Goal: Task Accomplishment & Management: Manage account settings

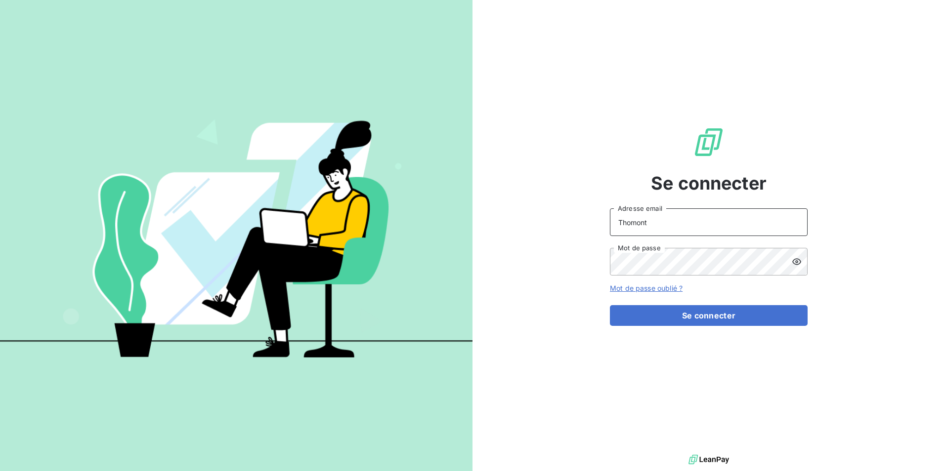
click at [675, 229] on input "Thomont" at bounding box center [709, 223] width 198 height 28
type input "[PERSON_NAME][EMAIL_ADDRESS][DOMAIN_NAME]"
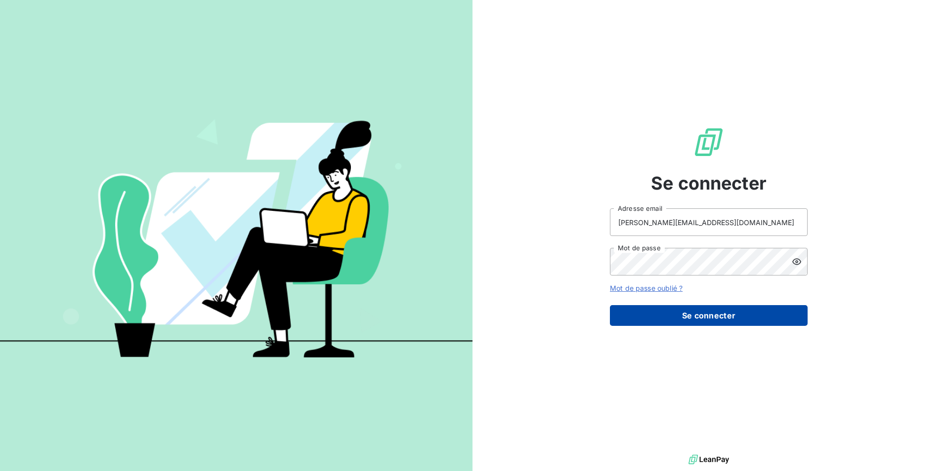
click at [686, 309] on button "Se connecter" at bounding box center [709, 315] width 198 height 21
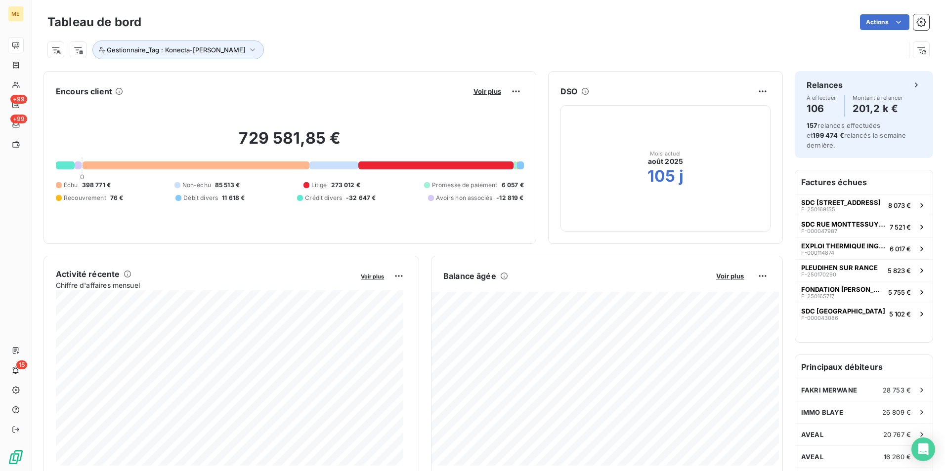
click at [489, 43] on div "Gestionnaire_Tag : Konecta-Sylvain" at bounding box center [475, 50] width 857 height 19
click at [209, 43] on button "Gestionnaire_Tag : Konecta-Sylvain" at bounding box center [177, 50] width 171 height 19
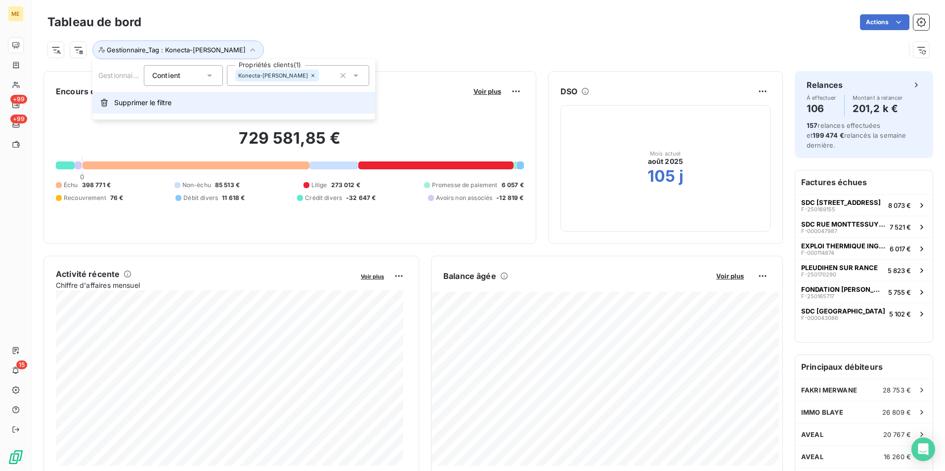
click at [178, 100] on button "Supprimer le filtre" at bounding box center [233, 103] width 283 height 22
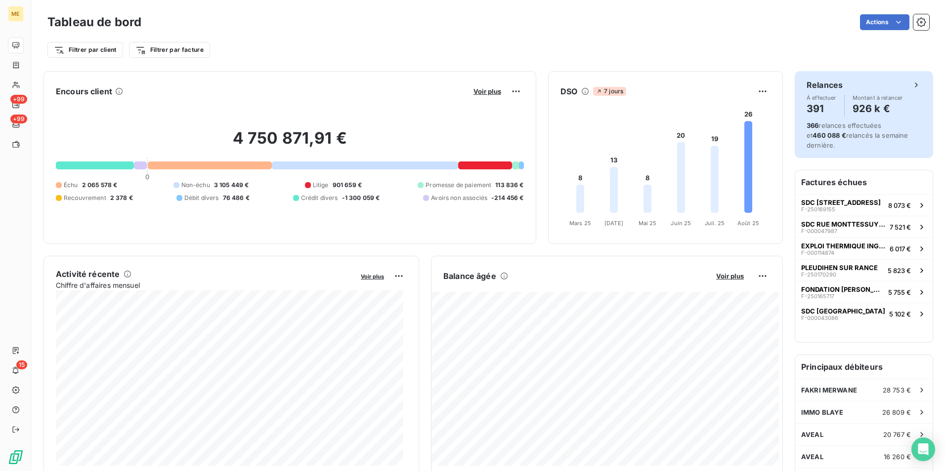
click at [876, 91] on div "Relances À effectuer 391 Montant à relancer 926 k €" at bounding box center [863, 98] width 115 height 38
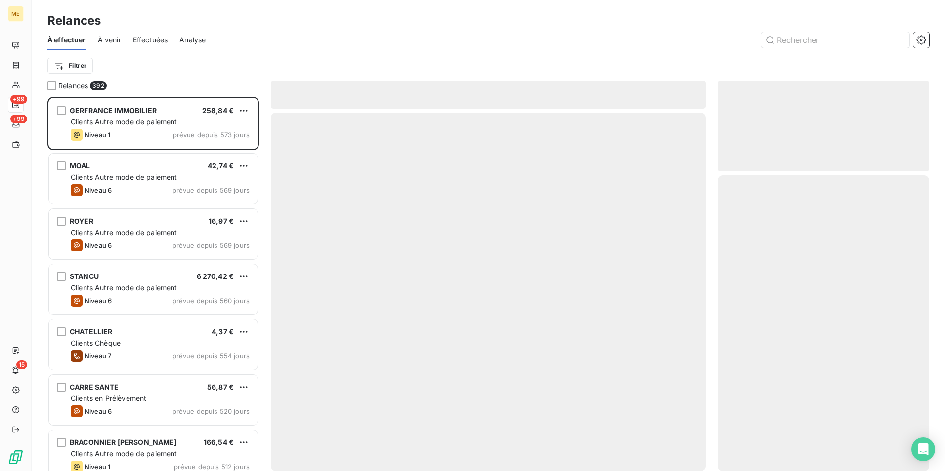
scroll to position [367, 204]
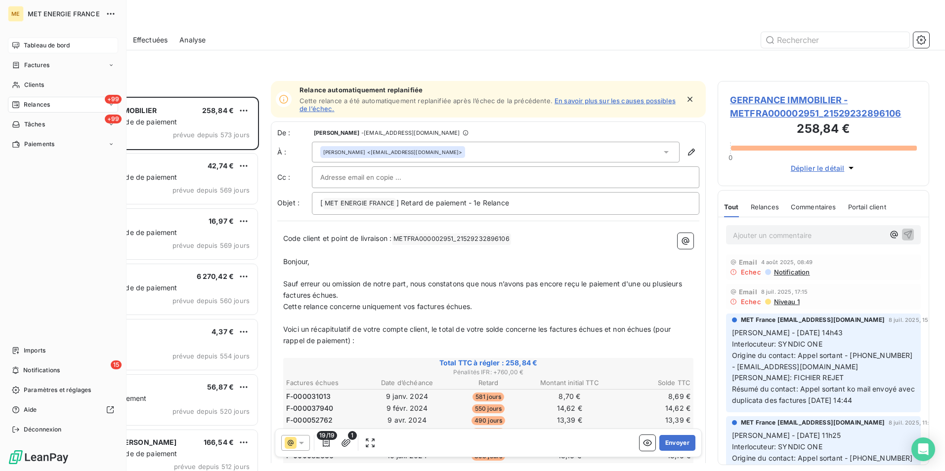
click at [47, 42] on span "Tableau de bord" at bounding box center [47, 45] width 46 height 9
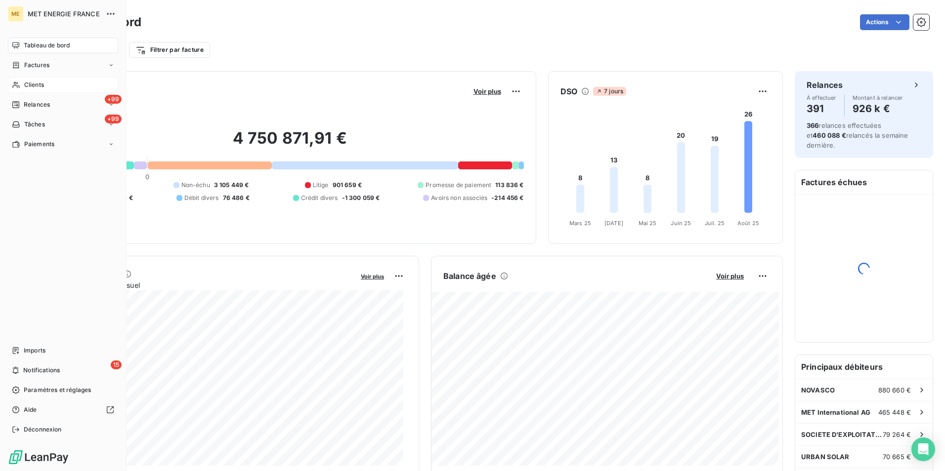
click at [31, 89] on div "Clients" at bounding box center [63, 85] width 110 height 16
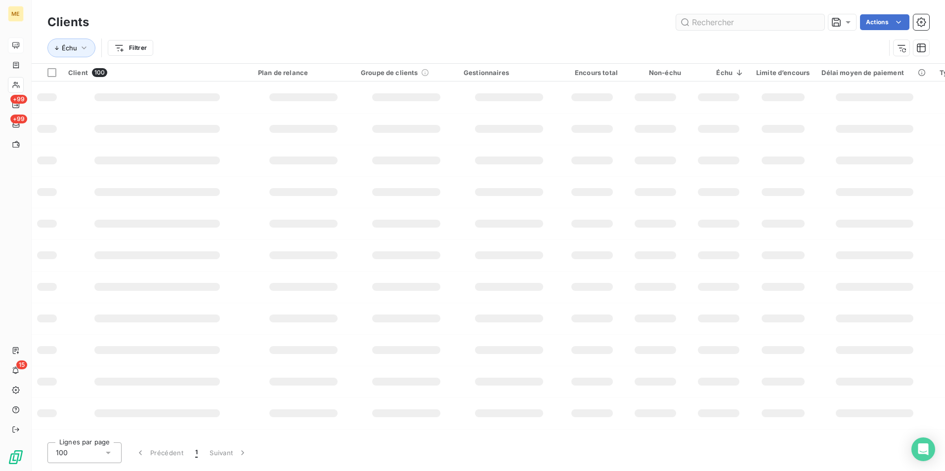
click at [774, 30] on input "text" at bounding box center [750, 22] width 148 height 16
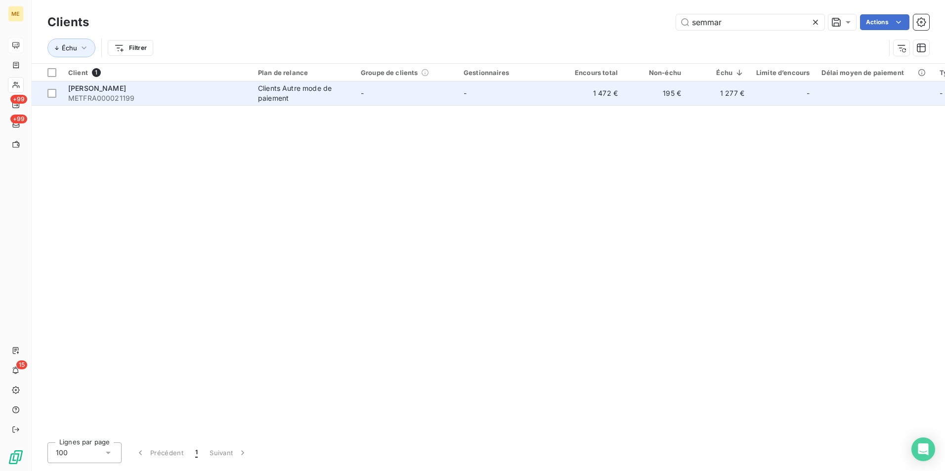
type input "semmar"
click at [407, 94] on td "-" at bounding box center [406, 94] width 103 height 24
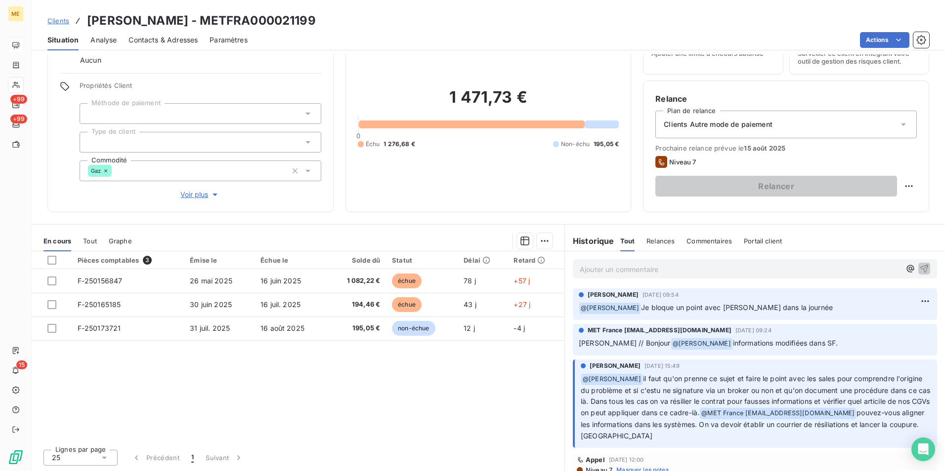
click at [407, 401] on div "Pièces comptables 3 Émise le Échue le Solde dû Statut Délai Retard F-250156847 …" at bounding box center [298, 347] width 533 height 190
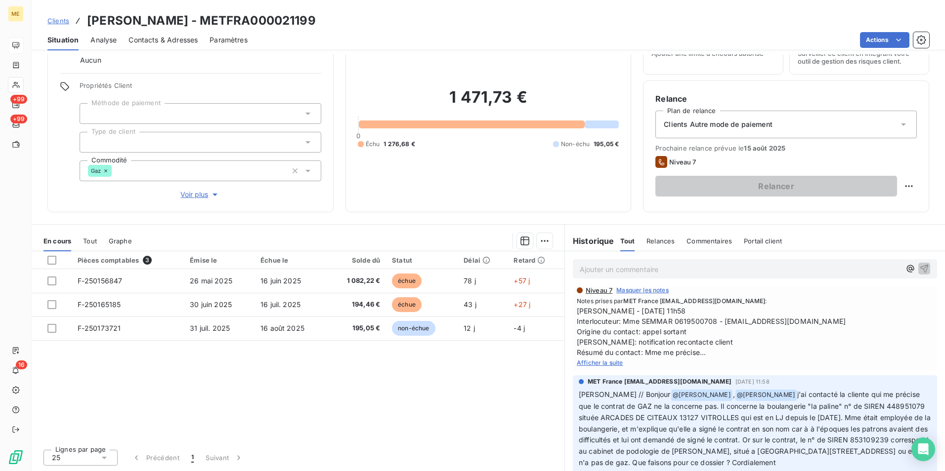
scroll to position [198, 0]
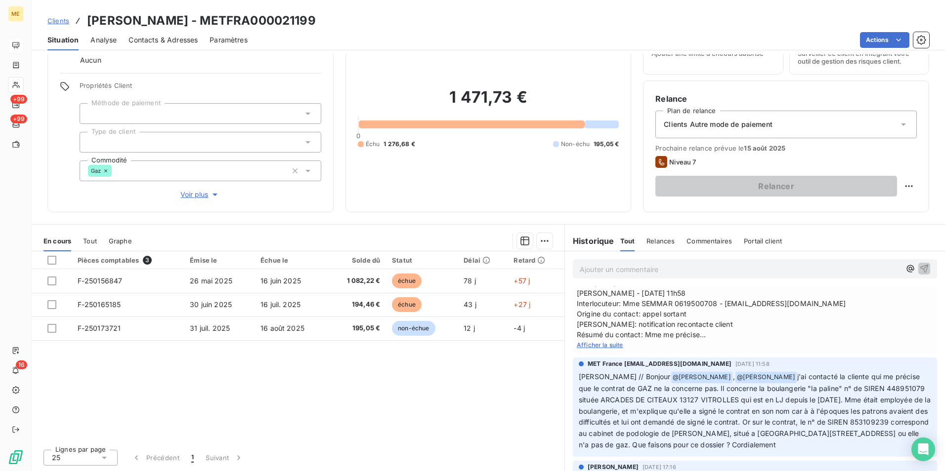
drag, startPoint x: 740, startPoint y: 378, endPoint x: 755, endPoint y: 456, distance: 79.6
click at [755, 451] on p "Sylvain // Bonjour @ Amélie Matray , @ Xavier Ruez j'ai contacté la cliente qui…" at bounding box center [755, 412] width 352 height 80
copy span "j'ai contacté la cliente qui me précise que le contrat de GAZ ne la concerne pa…"
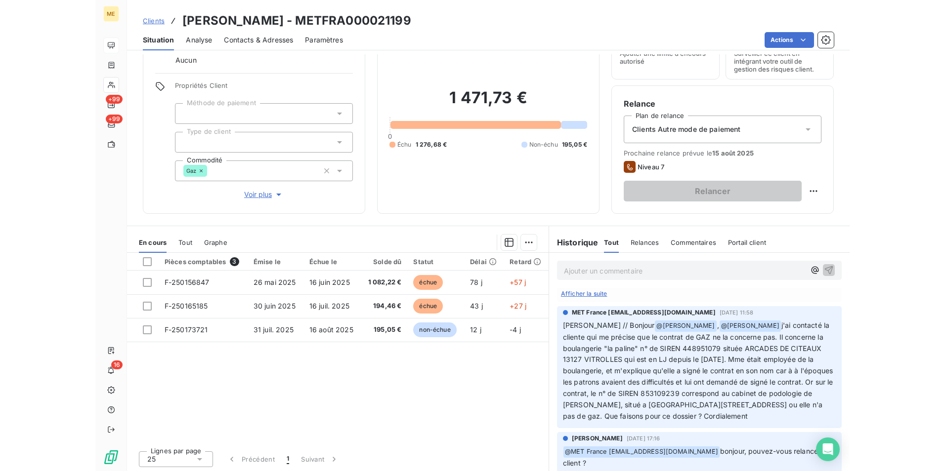
scroll to position [285, 0]
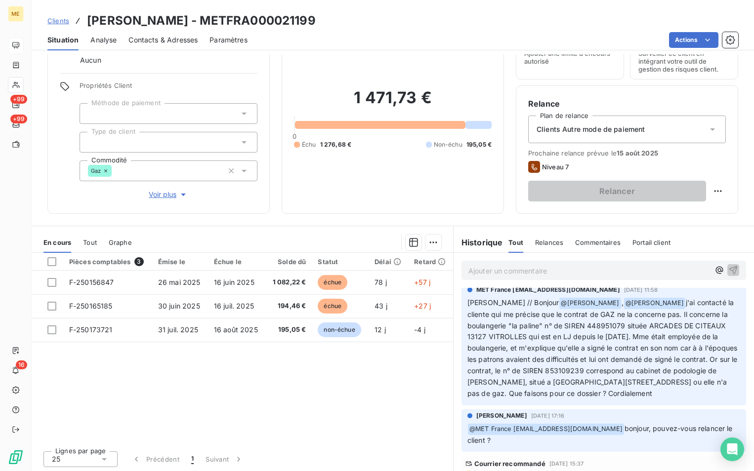
copy span "j'ai contacté la cliente qui me précise que le contrat de GAZ ne la concerne pa…"
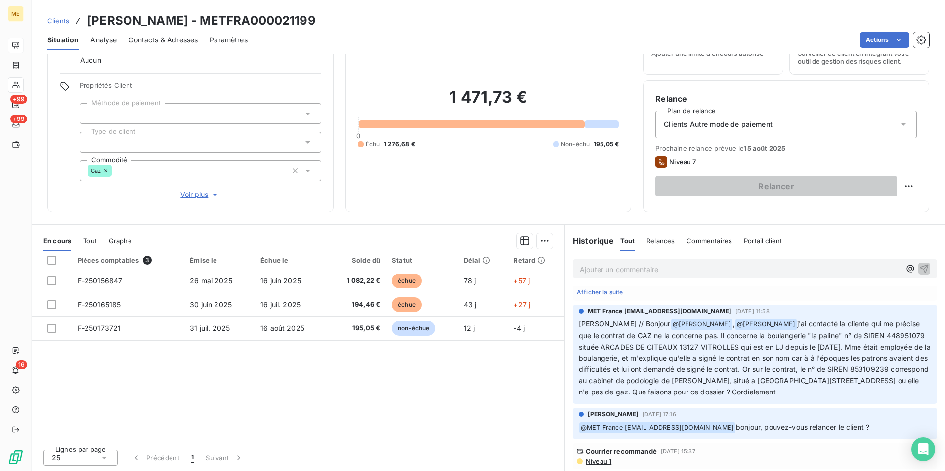
scroll to position [262, 0]
click at [731, 357] on span "j'ai contacté la cliente qui me précise que le contrat de GAZ ne la concerne pa…" at bounding box center [756, 358] width 354 height 77
drag, startPoint x: 330, startPoint y: 19, endPoint x: 205, endPoint y: 20, distance: 125.5
click at [205, 20] on div "Clients SEMMAR Vanessa - METFRA000021199" at bounding box center [488, 21] width 913 height 18
drag, startPoint x: 205, startPoint y: 20, endPoint x: 197, endPoint y: 22, distance: 8.1
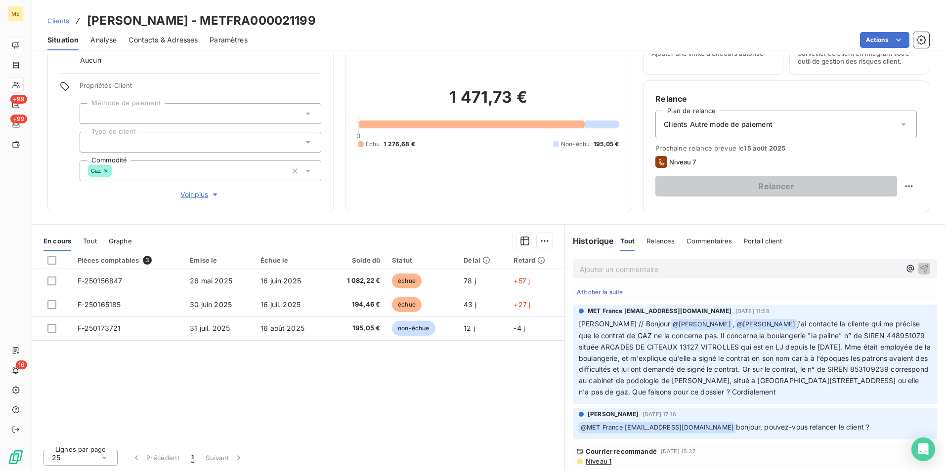
click at [197, 22] on h3 "SEMMAR Vanessa - METFRA000021199" at bounding box center [201, 21] width 229 height 18
drag, startPoint x: 194, startPoint y: 22, endPoint x: 90, endPoint y: 22, distance: 103.8
click at [90, 22] on h3 "SEMMAR Vanessa - METFRA000021199" at bounding box center [201, 21] width 229 height 18
copy h3 "SEMMAR Vanessa"
click at [155, 38] on span "Contacts & Adresses" at bounding box center [162, 40] width 69 height 10
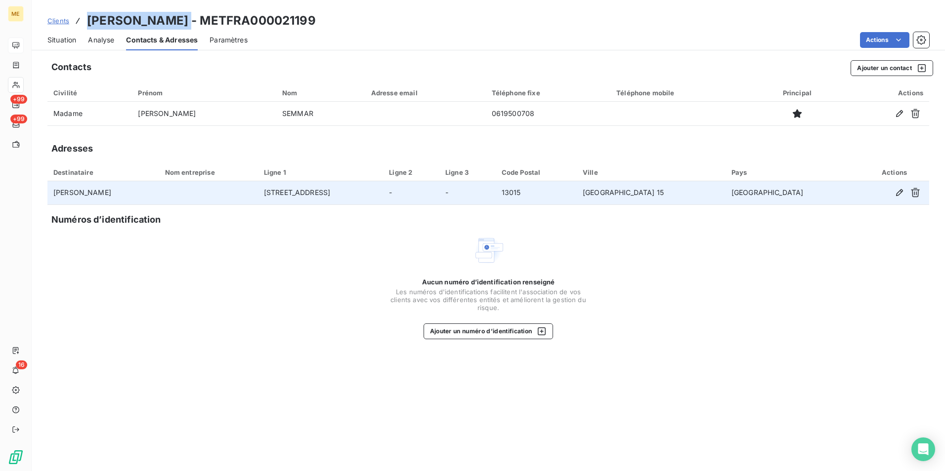
drag, startPoint x: 275, startPoint y: 193, endPoint x: 398, endPoint y: 194, distance: 122.5
click at [383, 194] on td "48 Avenue de St Louis Bâtiment B2" at bounding box center [320, 193] width 125 height 24
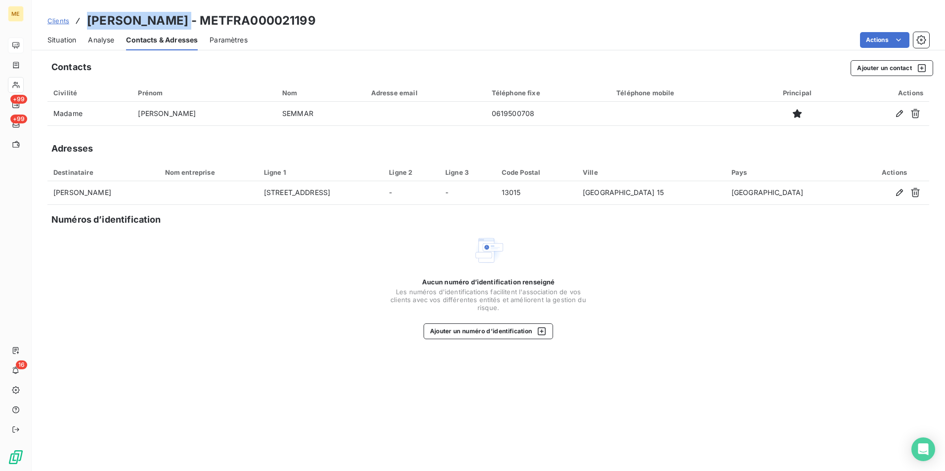
copy td "48 Avenue de St Louis Bâtiment B2"
drag, startPoint x: 661, startPoint y: 267, endPoint x: 691, endPoint y: 260, distance: 30.8
click at [661, 267] on div "Aucun numéro d’identification renseigné Les numéros d'identifications faciliten…" at bounding box center [487, 287] width 881 height 105
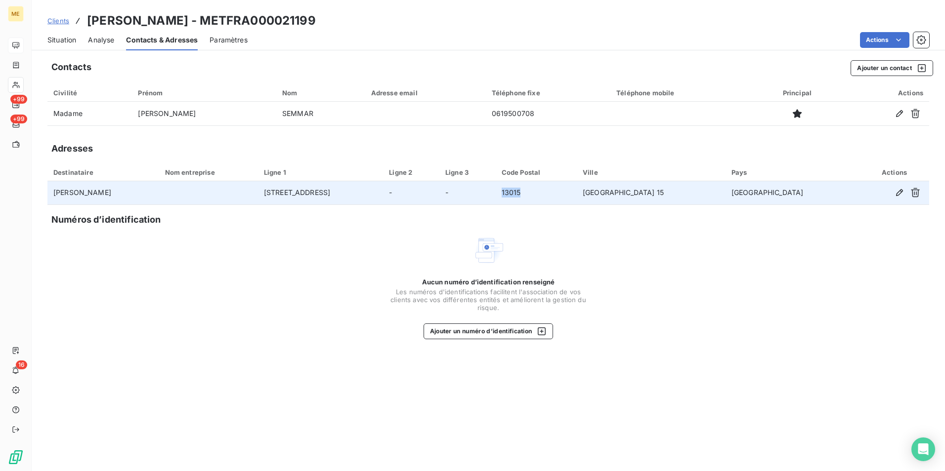
drag, startPoint x: 615, startPoint y: 191, endPoint x: 635, endPoint y: 191, distance: 20.8
click at [577, 191] on td "13015" at bounding box center [536, 193] width 81 height 24
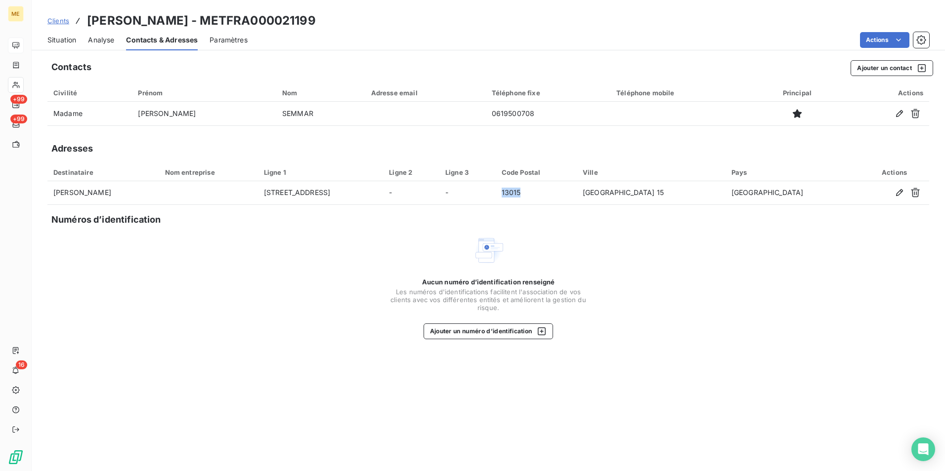
copy td "13015"
drag, startPoint x: 333, startPoint y: 18, endPoint x: 207, endPoint y: 14, distance: 126.0
click at [207, 14] on div "Clients SEMMAR Vanessa - METFRA000021199" at bounding box center [488, 21] width 913 height 18
copy h3 "METFRA000021199"
click at [90, 19] on div "Clients SEMMAR Vanessa - METFRA000021199" at bounding box center [181, 21] width 268 height 18
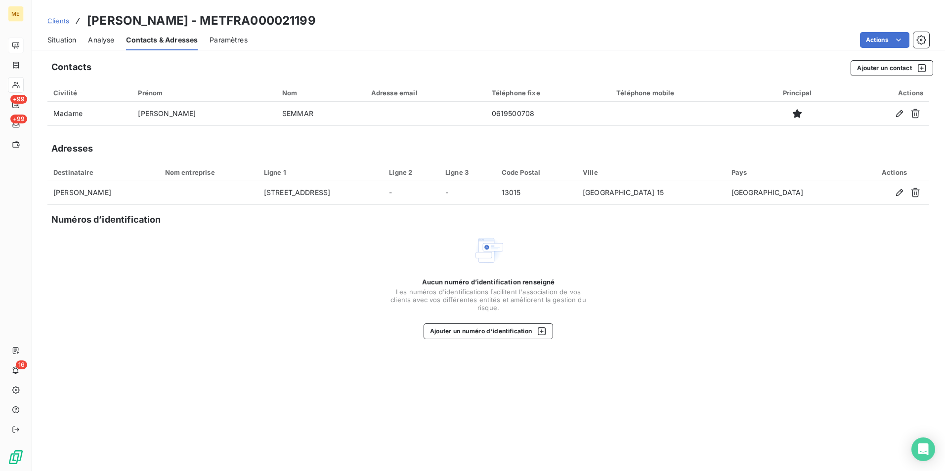
click at [85, 19] on div "Clients SEMMAR Vanessa - METFRA000021199" at bounding box center [181, 21] width 268 height 18
drag, startPoint x: 88, startPoint y: 23, endPoint x: 143, endPoint y: 22, distance: 54.8
click at [143, 22] on h3 "SEMMAR Vanessa - METFRA000021199" at bounding box center [201, 21] width 229 height 18
click at [212, 24] on h3 "SEMMAR Vanessa - METFRA000021199" at bounding box center [201, 21] width 229 height 18
drag, startPoint x: 193, startPoint y: 21, endPoint x: 89, endPoint y: 21, distance: 103.8
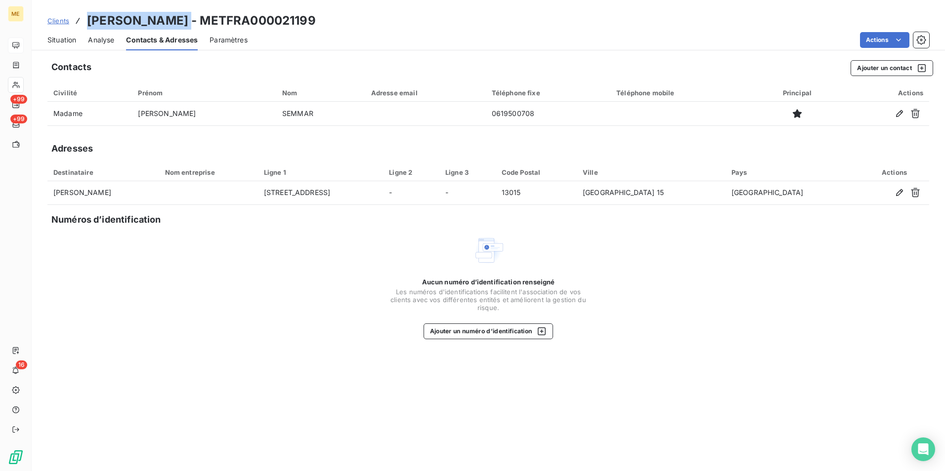
click at [89, 21] on h3 "SEMMAR Vanessa - METFRA000021199" at bounding box center [201, 21] width 229 height 18
copy h3 "SEMMAR Vanessa"
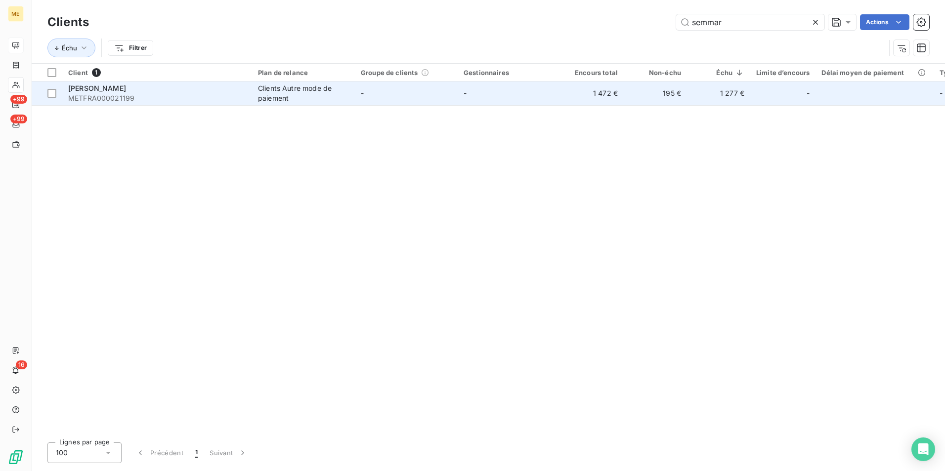
click at [197, 90] on div "SEMMAR Vanessa" at bounding box center [157, 89] width 178 height 10
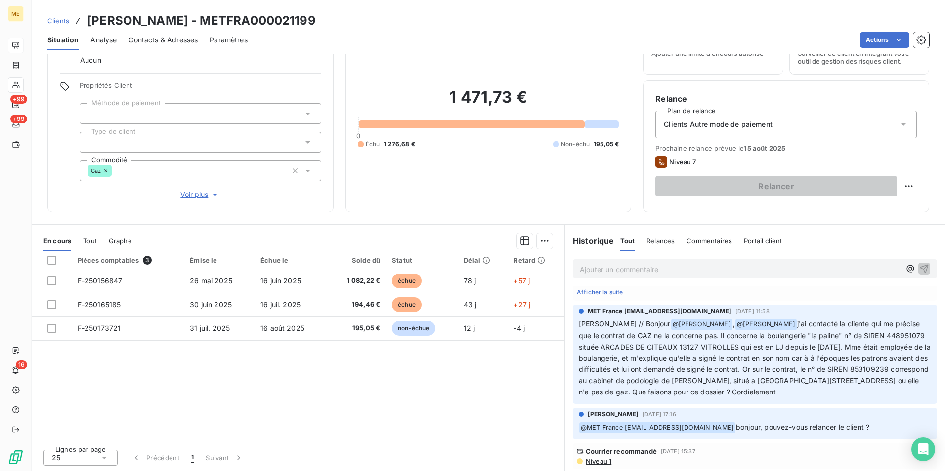
scroll to position [262, 0]
drag, startPoint x: 739, startPoint y: 314, endPoint x: 734, endPoint y: 390, distance: 76.3
click at [734, 390] on p "Sylvain // Bonjour @ Amélie Matray , @ Xavier Ruez j'ai contacté la cliente qui…" at bounding box center [755, 359] width 352 height 80
copy span "j'ai contacté la cliente qui me précise que le contrat de GAZ ne la concerne pa…"
click at [470, 405] on div "Pièces comptables 3 Émise le Échue le Solde dû Statut Délai Retard F-250156847 …" at bounding box center [298, 347] width 533 height 190
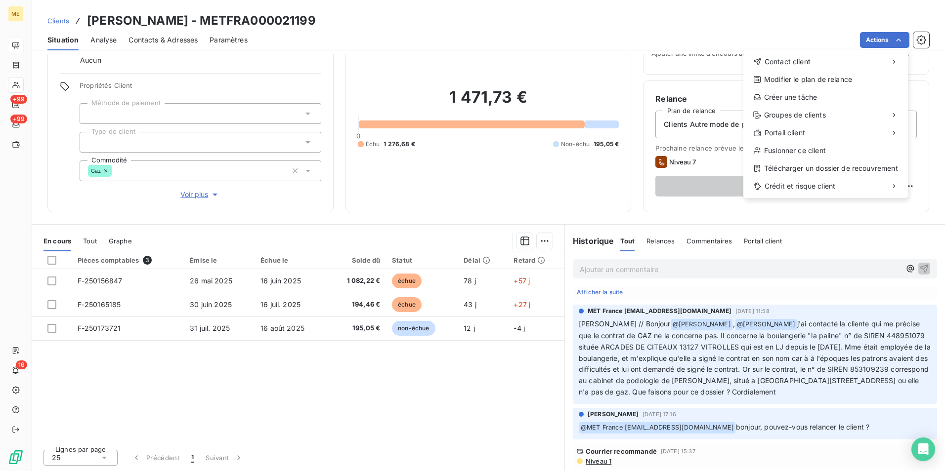
click at [737, 29] on html "ME +99 +99 16 Clients SEMMAR Vanessa - METFRA000021199 Situation Analyse Contac…" at bounding box center [472, 235] width 945 height 471
click at [694, 97] on div "Envoyer un courrier recommandé" at bounding box center [669, 101] width 132 height 16
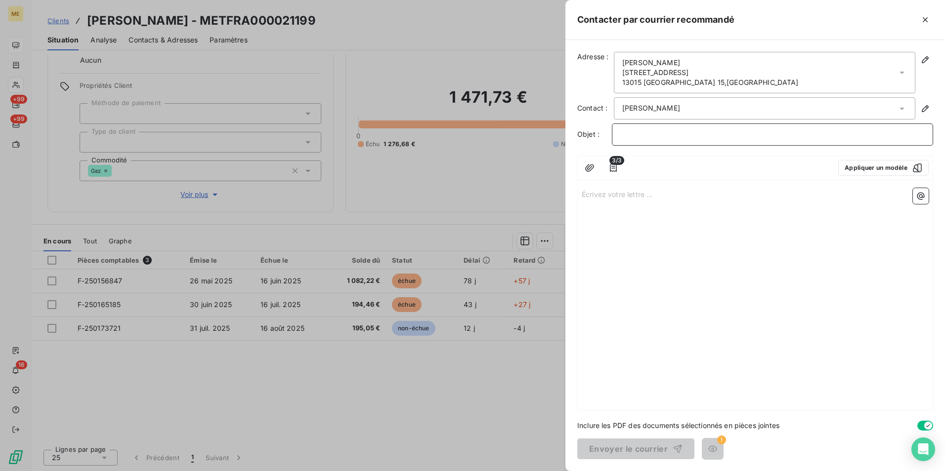
click at [630, 134] on p "﻿" at bounding box center [772, 134] width 304 height 11
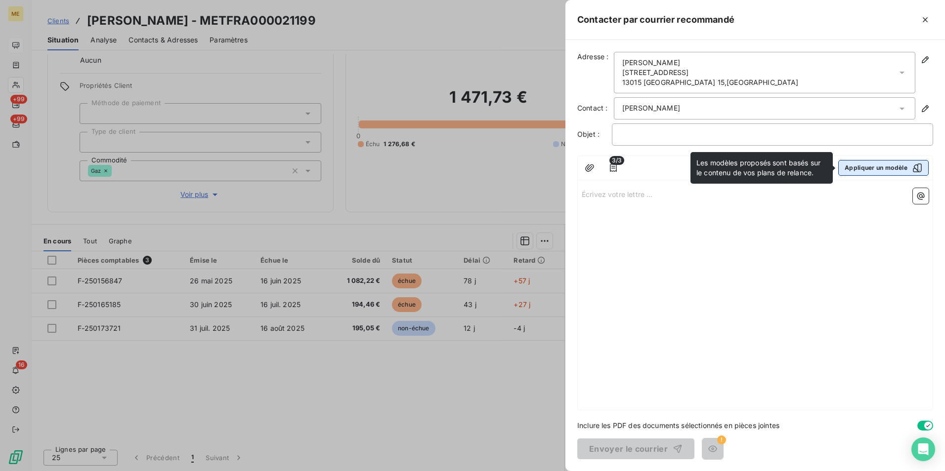
click at [891, 164] on button "Appliquer un modèle" at bounding box center [883, 168] width 90 height 16
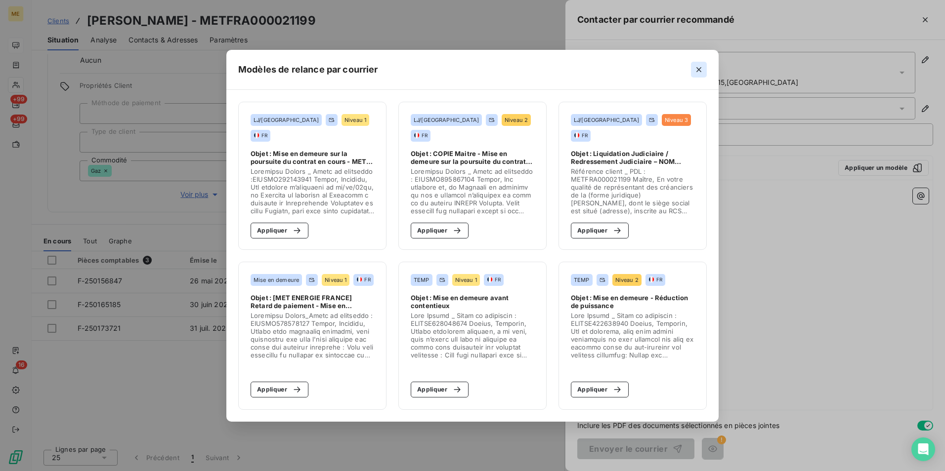
click at [698, 69] on icon "button" at bounding box center [699, 70] width 10 height 10
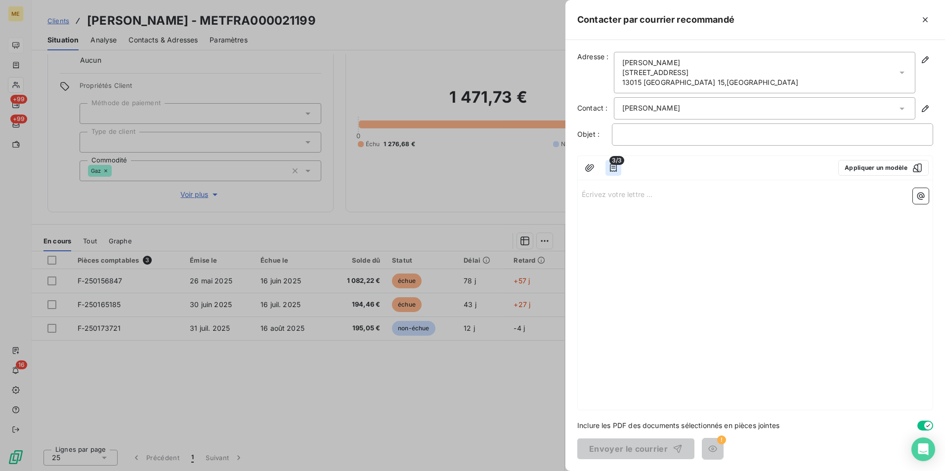
click at [611, 167] on icon "button" at bounding box center [613, 168] width 10 height 10
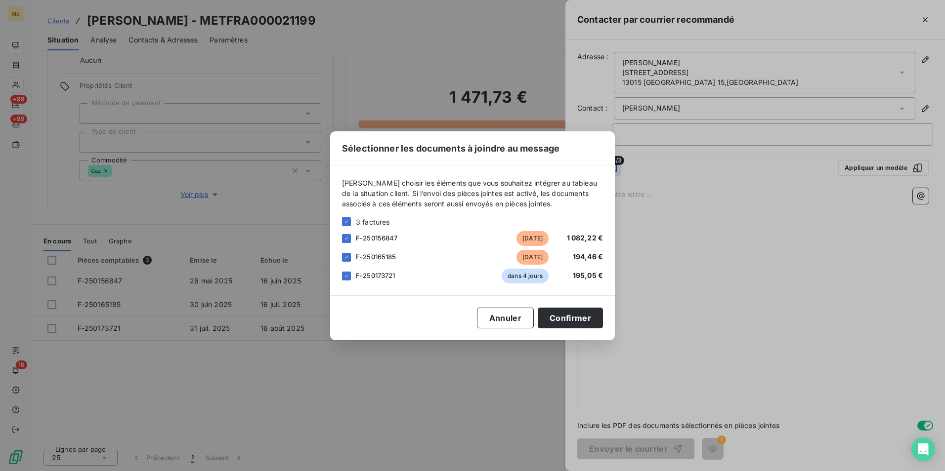
click at [611, 167] on div "Veuillez choisir les éléments que vous souhaitez intégrer au tableau de la situ…" at bounding box center [472, 230] width 285 height 129
click at [520, 317] on button "Annuler" at bounding box center [505, 318] width 57 height 21
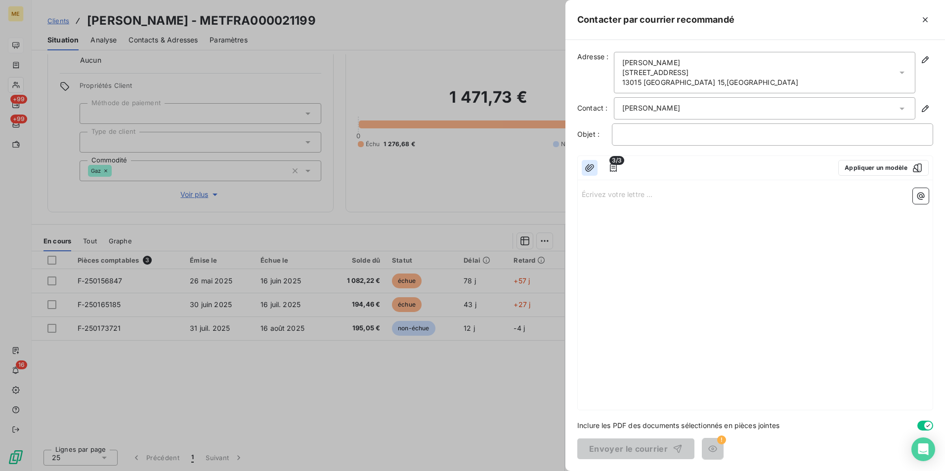
click at [590, 167] on icon "button" at bounding box center [590, 168] width 10 height 10
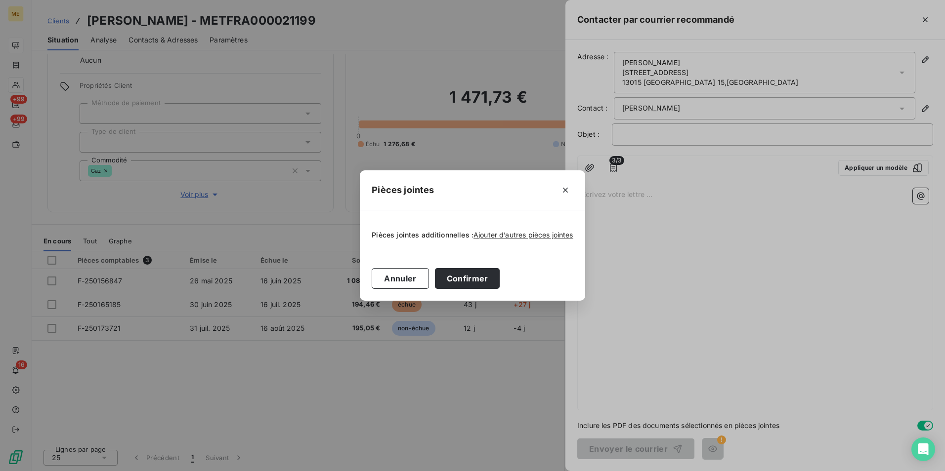
click at [699, 236] on div "Pièces jointes Pièces jointes additionnelles : Ajouter d’autres pièces jointes …" at bounding box center [472, 235] width 945 height 471
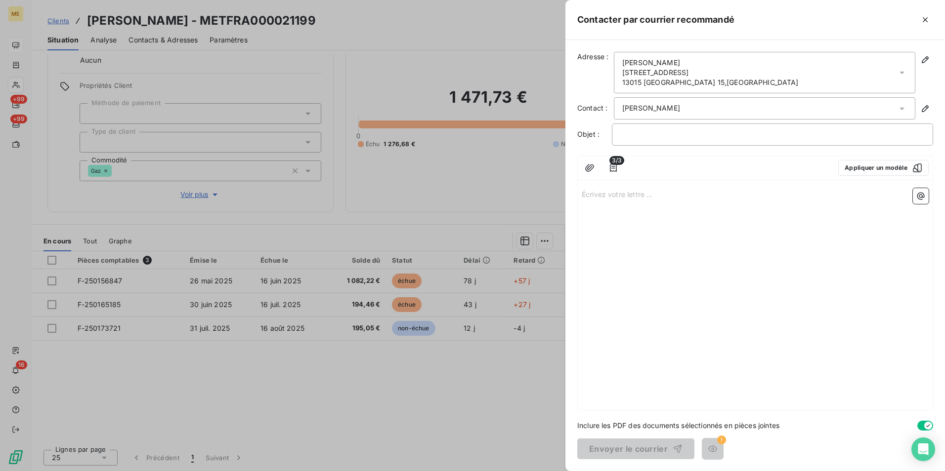
click at [716, 198] on p "Écrivez votre lettre ... ﻿" at bounding box center [755, 193] width 347 height 11
click at [720, 126] on div "﻿" at bounding box center [772, 135] width 321 height 22
click at [713, 135] on p "﻿" at bounding box center [772, 134] width 304 height 11
click at [627, 135] on span ": Mise en demeure – Société SEMMAR Vanessa" at bounding box center [697, 134] width 155 height 8
click at [662, 186] on div "Écrivez votre lettre ... ﻿" at bounding box center [755, 297] width 355 height 226
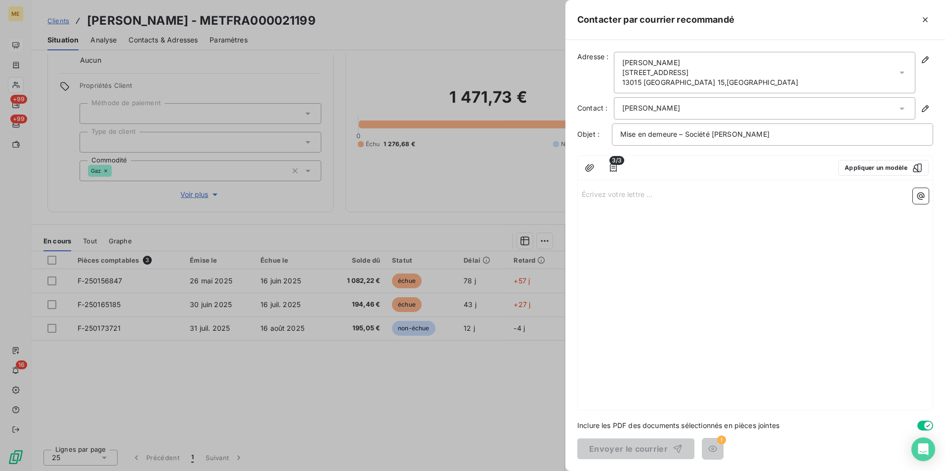
click at [657, 196] on p "Écrivez votre lettre ... ﻿" at bounding box center [755, 193] width 347 height 11
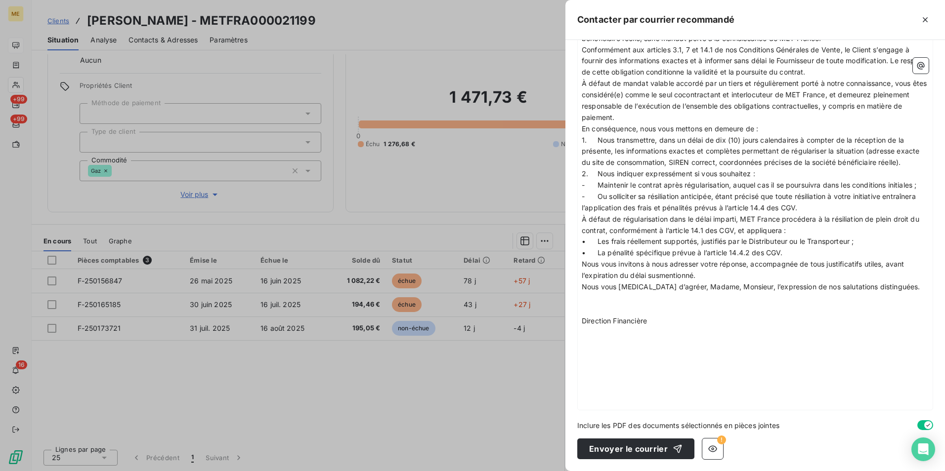
scroll to position [313, 0]
click at [712, 447] on icon "button" at bounding box center [712, 449] width 9 height 6
click at [708, 450] on icon "button" at bounding box center [713, 449] width 10 height 10
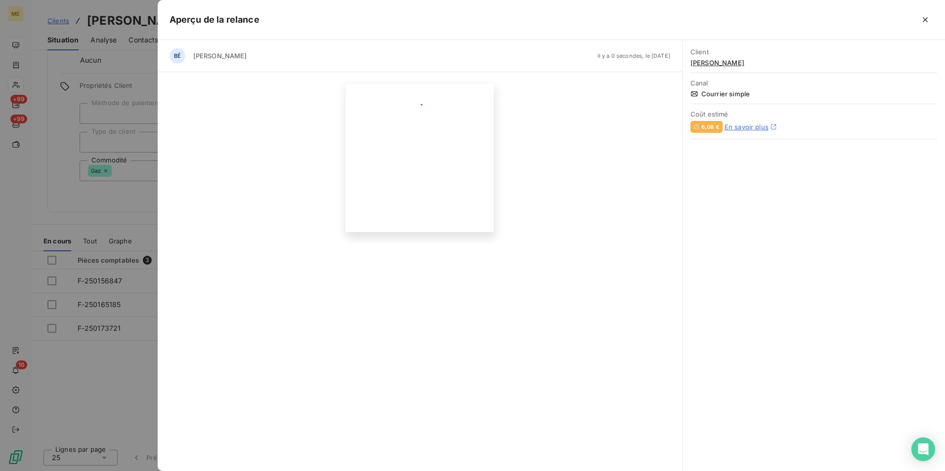
scroll to position [0, 0]
click at [923, 19] on icon "button" at bounding box center [925, 20] width 10 height 10
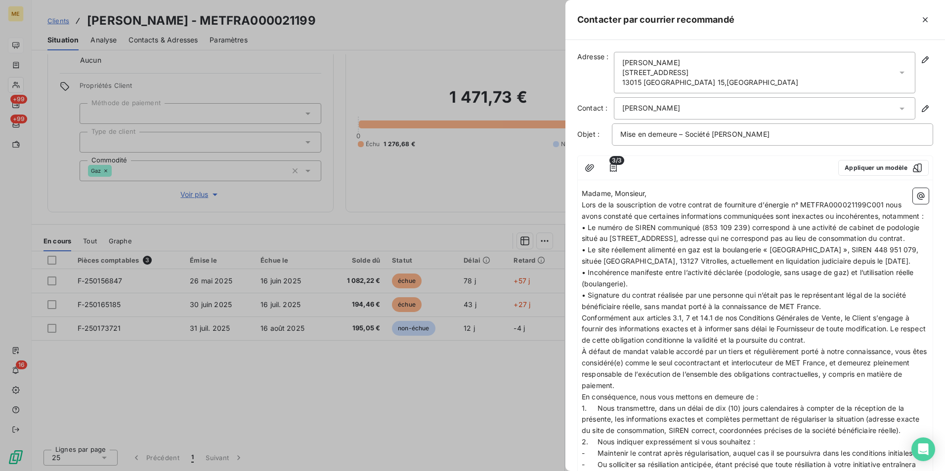
click at [582, 204] on span "Lors de la souscription de votre contrat de fourniture d’énergie n° METFRA00002…" at bounding box center [753, 211] width 342 height 20
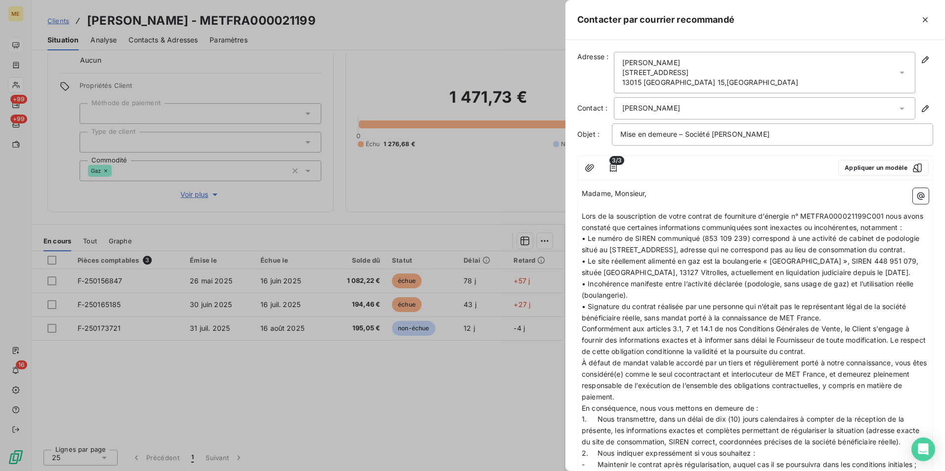
click at [631, 234] on p "Lors de la souscription de votre contrat de fourniture d’énergie n° METFRA00002…" at bounding box center [755, 222] width 347 height 23
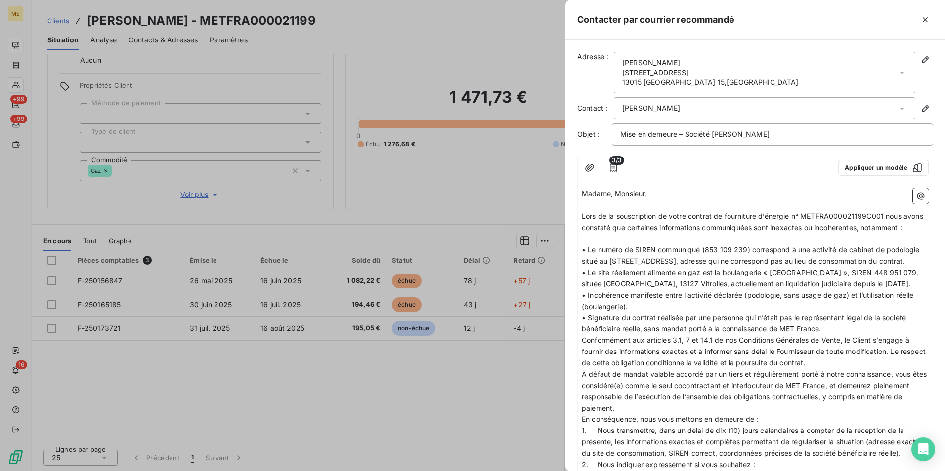
click at [696, 267] on p "• Le numéro de SIREN communiqué (853 109 239) correspond à une activité de cabi…" at bounding box center [755, 256] width 347 height 23
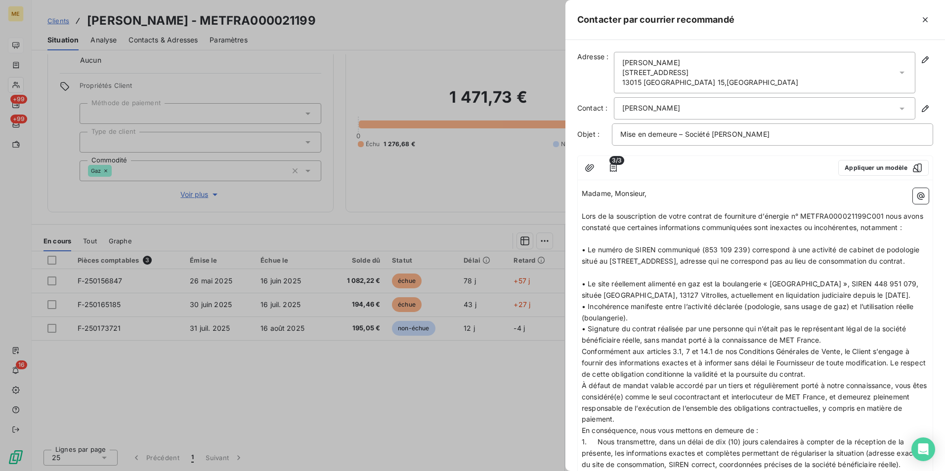
click at [912, 301] on p "• Le site réellement alimenté en gaz est la boulangerie « La Paline », SIREN 44…" at bounding box center [755, 290] width 347 height 23
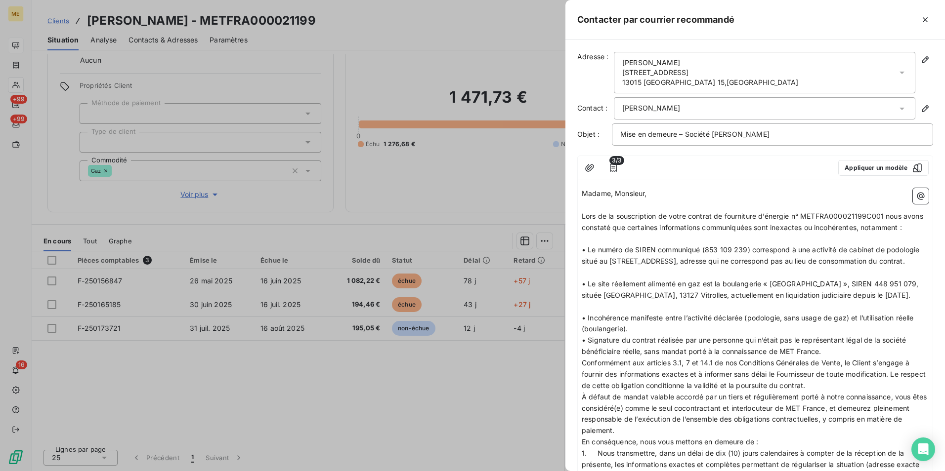
click at [670, 335] on p "• Incohérence manifeste entre l’activité déclarée (podologie, sans usage de gaz…" at bounding box center [755, 324] width 347 height 23
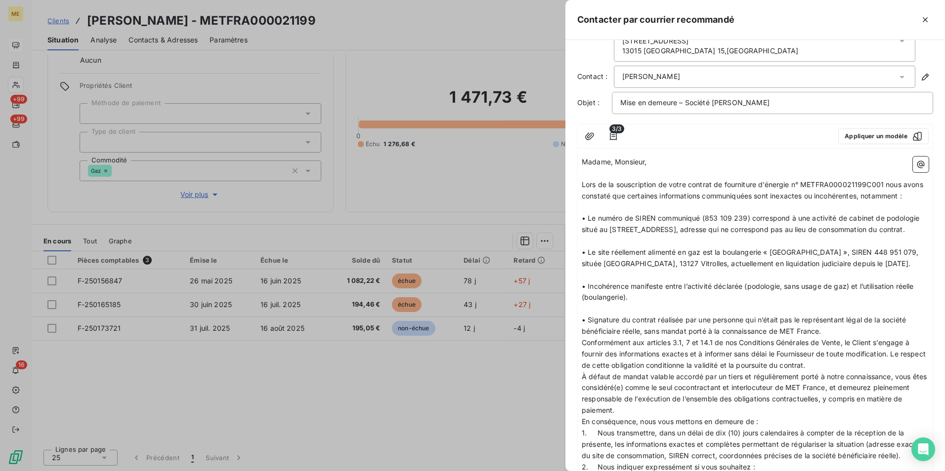
scroll to position [49, 0]
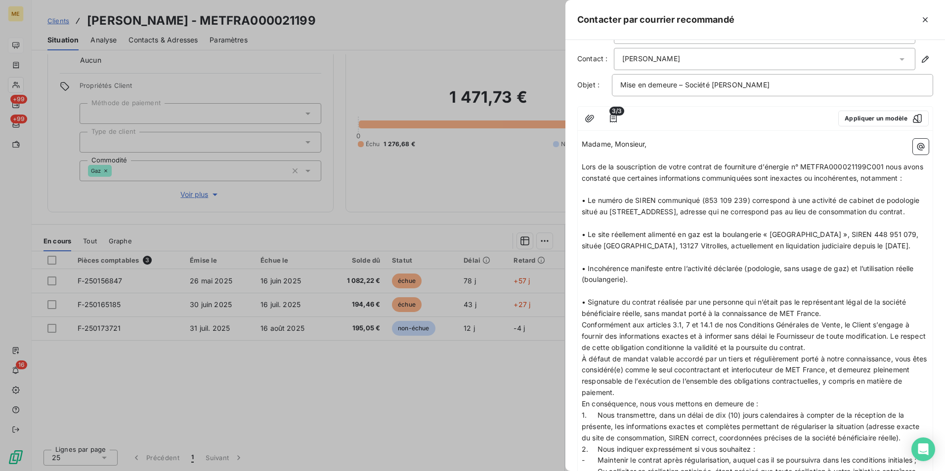
click at [833, 320] on p "• Signature du contrat réalisée par une personne qui n’était pas le représentan…" at bounding box center [755, 308] width 347 height 23
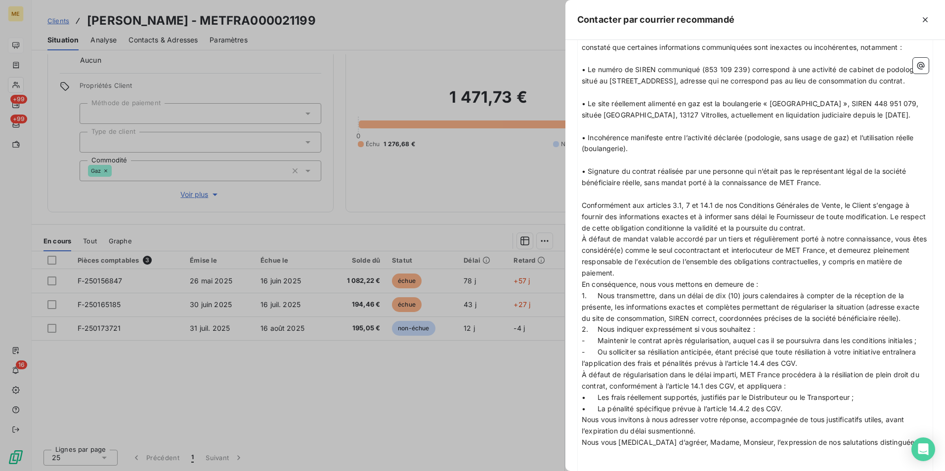
scroll to position [198, 0]
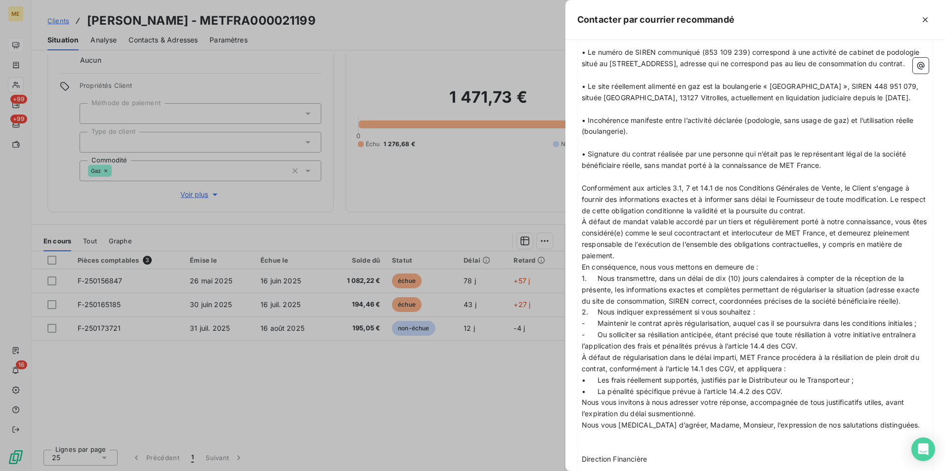
click at [844, 217] on p "Conformément aux articles 3.1, 7 et 14.1 de nos Conditions Générales de Vente, …" at bounding box center [755, 200] width 347 height 34
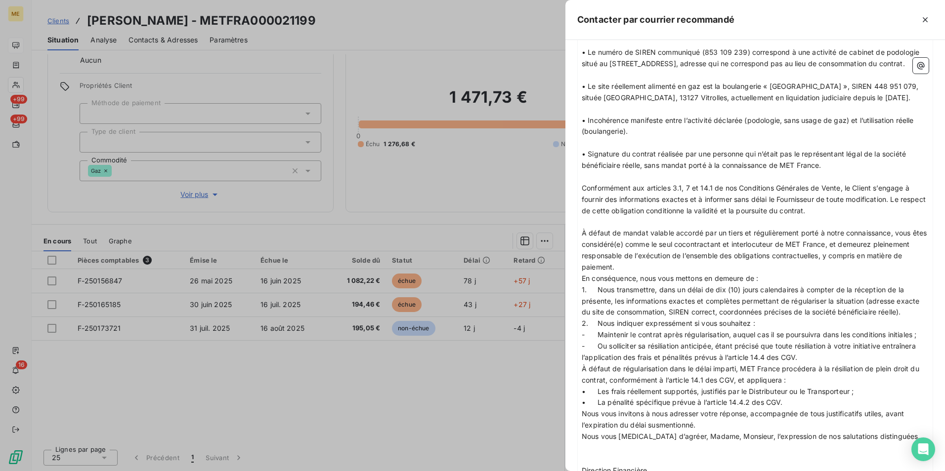
click at [693, 273] on p "À défaut de mandat valable accordé par un tiers et régulièrement porté à notre …" at bounding box center [755, 250] width 347 height 45
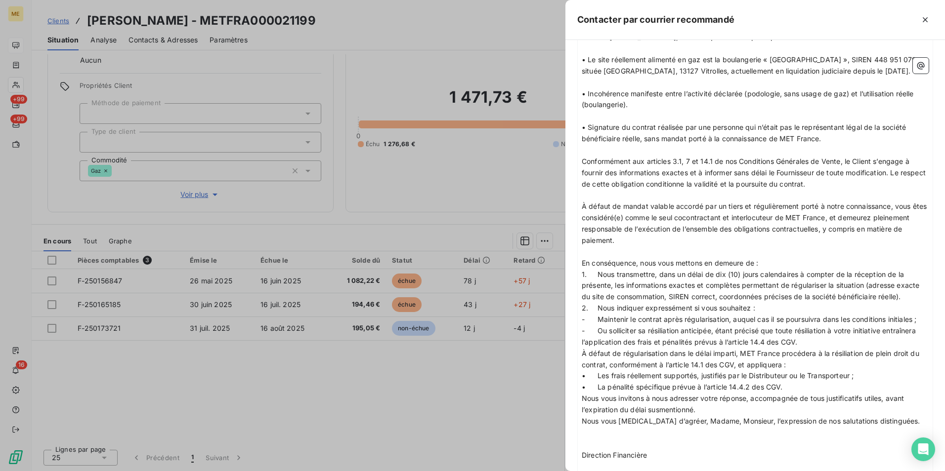
scroll to position [247, 0]
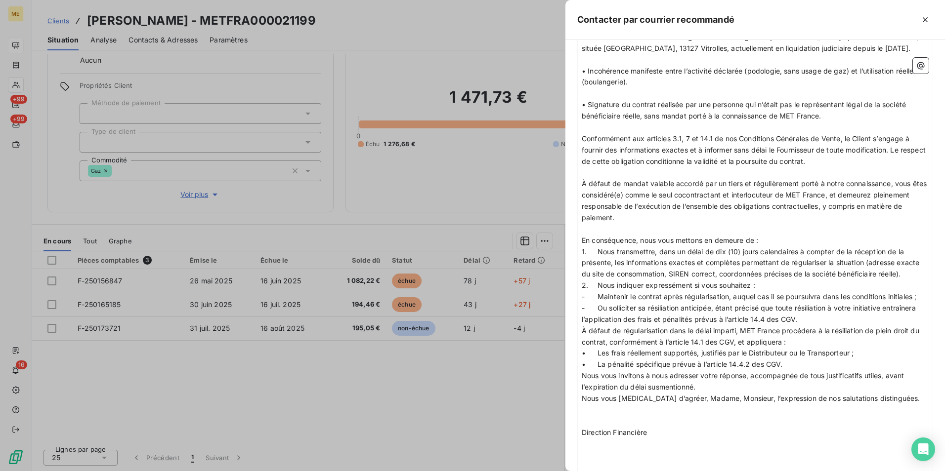
click at [597, 303] on p "- Maintenir le contrat après régularisation, auquel cas il se poursuivra dans l…" at bounding box center [755, 297] width 347 height 11
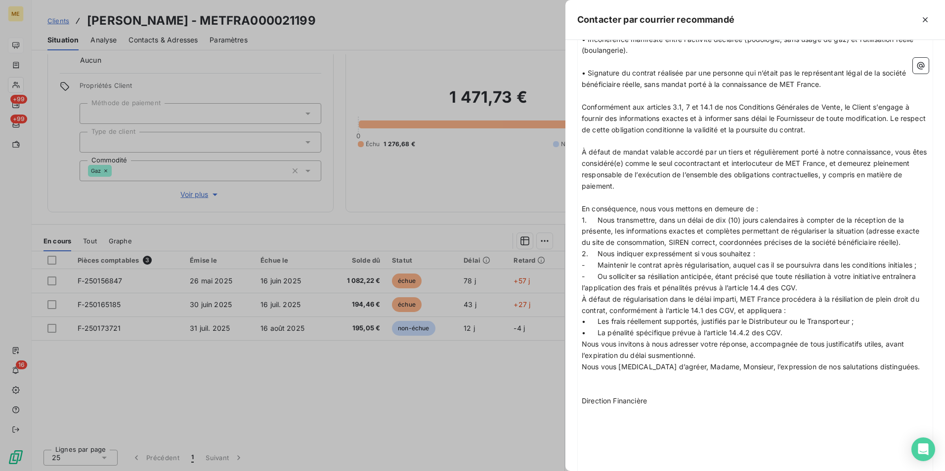
scroll to position [296, 0]
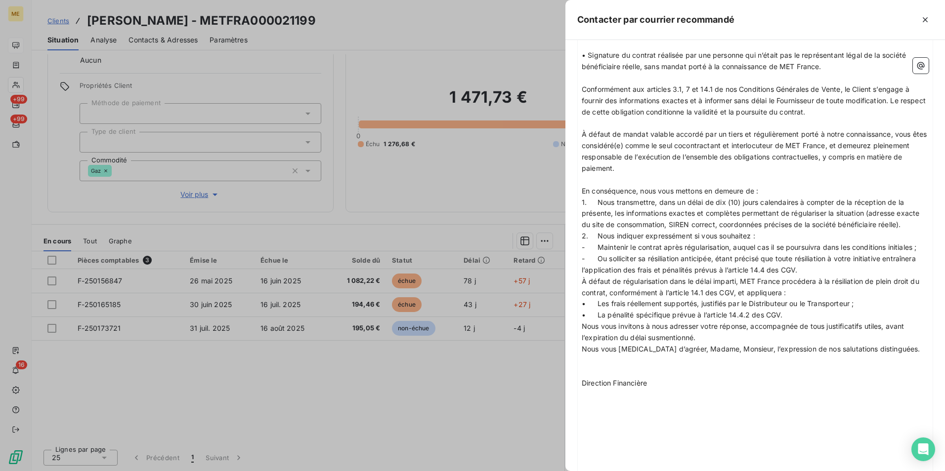
click at [814, 276] on p "- Ou solliciter sa résiliation anticipée, étant précisé que toute résiliation à…" at bounding box center [755, 264] width 347 height 23
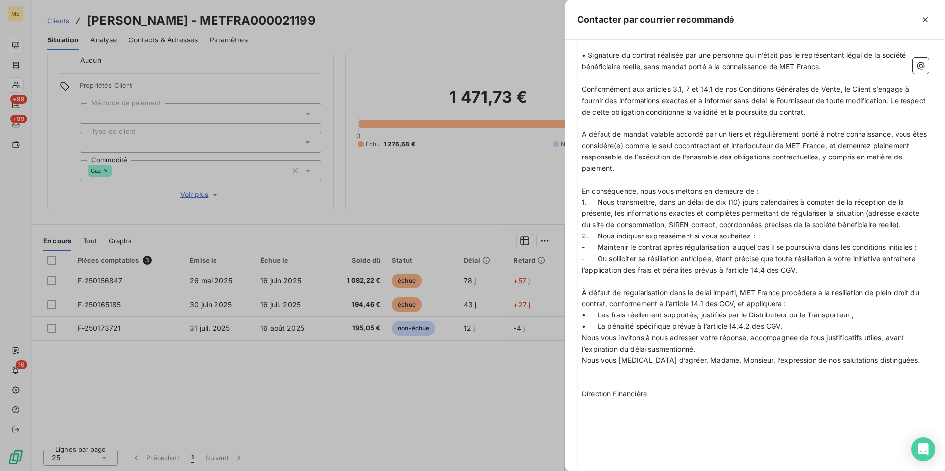
click at [815, 310] on p "À défaut de régularisation dans le délai imparti, MET France procédera à la rés…" at bounding box center [755, 299] width 347 height 23
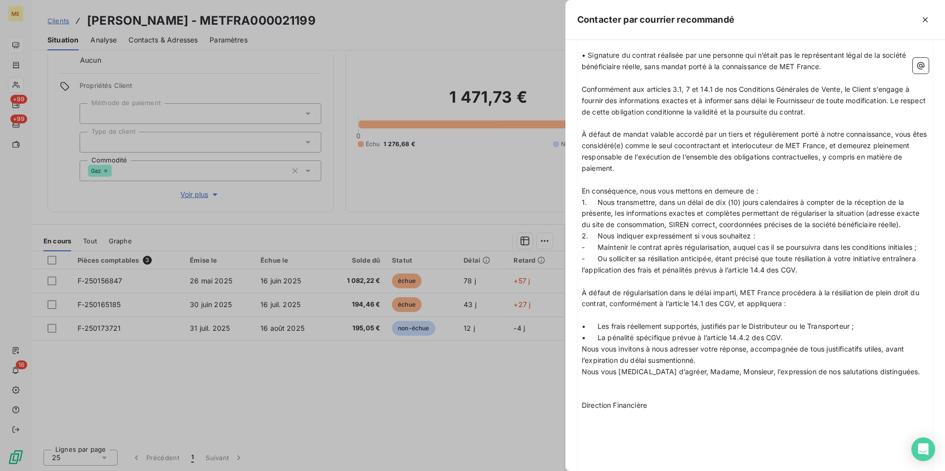
click at [846, 344] on p "• La pénalité spécifique prévue à l’article 14.4.2 des CGV." at bounding box center [755, 338] width 347 height 11
click at [887, 333] on p "• Les frais réellement supportés, justifiés par le Distributeur ou le Transport…" at bounding box center [755, 326] width 347 height 11
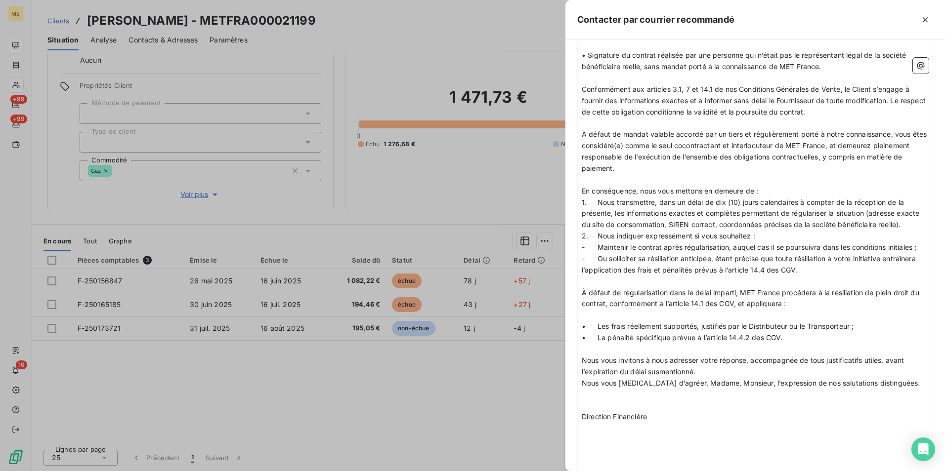
scroll to position [346, 0]
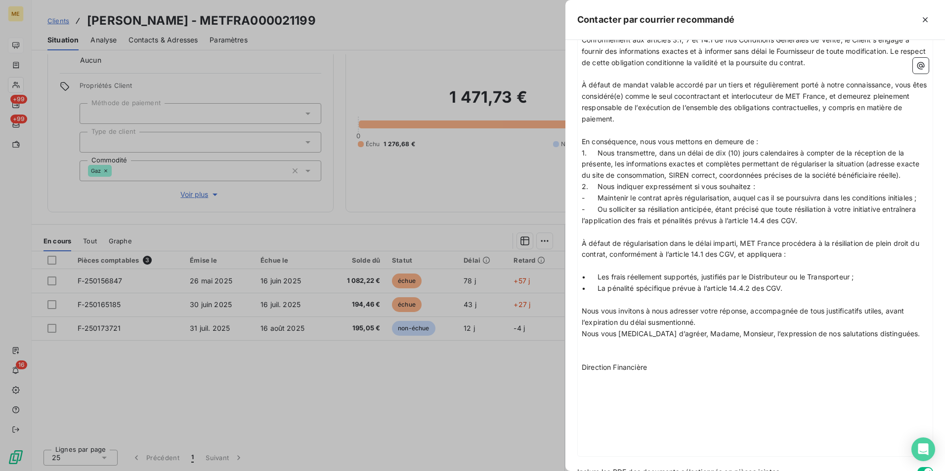
click at [709, 329] on p "Nous vous invitons à nous adresser votre réponse, accompagnée de tous justifica…" at bounding box center [755, 317] width 347 height 23
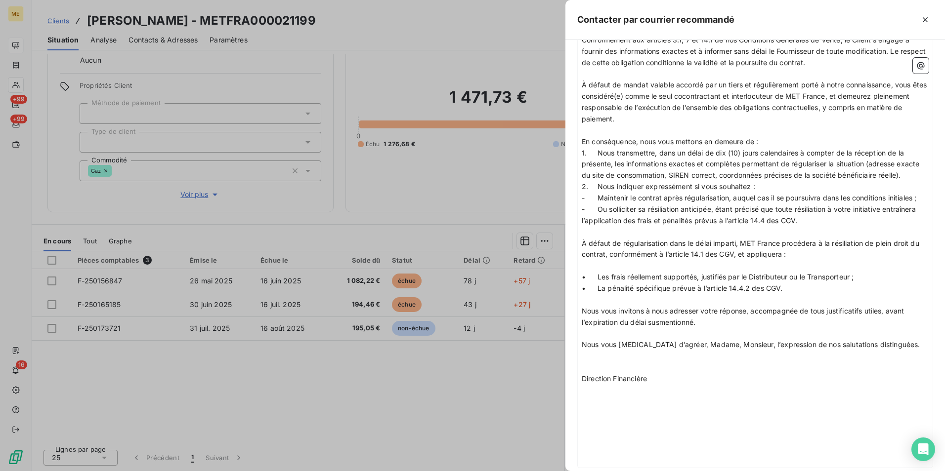
click at [606, 374] on p "﻿" at bounding box center [755, 367] width 347 height 11
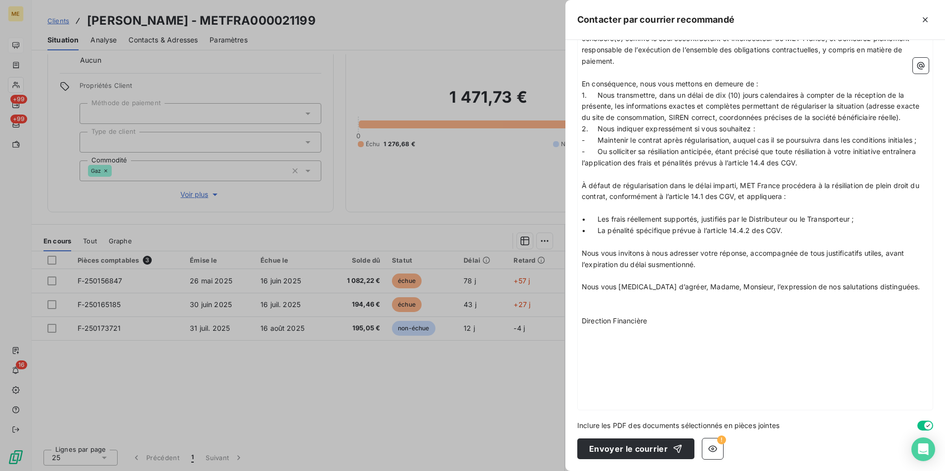
scroll to position [449, 0]
click at [708, 449] on icon "button" at bounding box center [713, 449] width 10 height 10
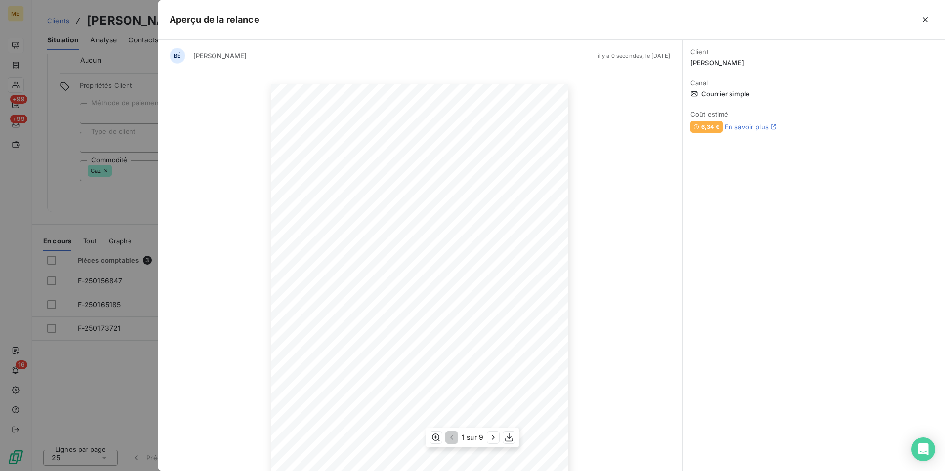
scroll to position [44, 0]
click at [922, 23] on icon "button" at bounding box center [925, 20] width 10 height 10
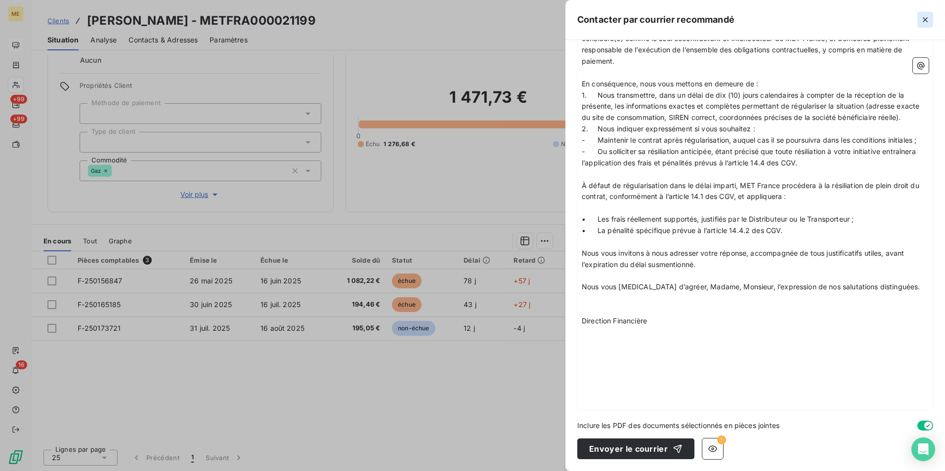
click at [923, 22] on icon "button" at bounding box center [925, 20] width 10 height 10
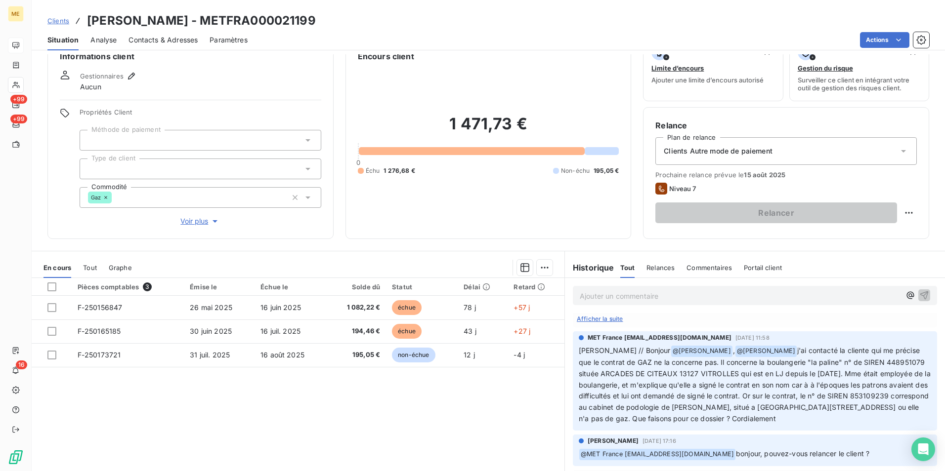
scroll to position [0, 0]
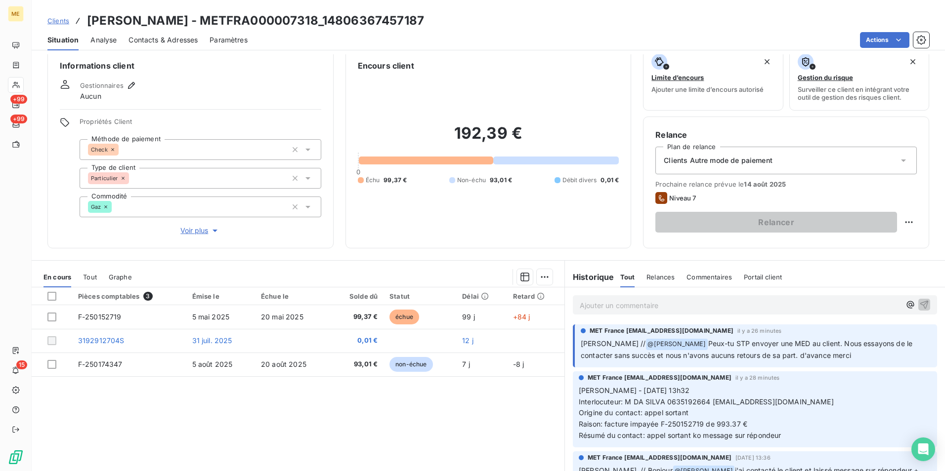
scroll to position [49, 0]
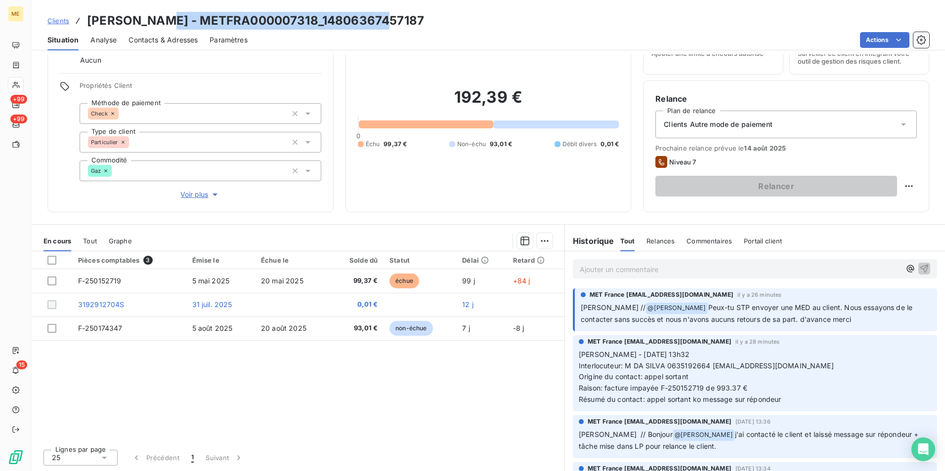
drag, startPoint x: 380, startPoint y: 20, endPoint x: 153, endPoint y: 21, distance: 227.8
click at [153, 21] on div "Clients [PERSON_NAME] - METFRA000007318_14806367457187" at bounding box center [488, 21] width 913 height 18
copy h3 "METFRA000007318_14806367457187"
click at [427, 421] on div "Pièces comptables 3 Émise le Échue le Solde dû Statut Délai Retard F-250152719 …" at bounding box center [298, 347] width 533 height 190
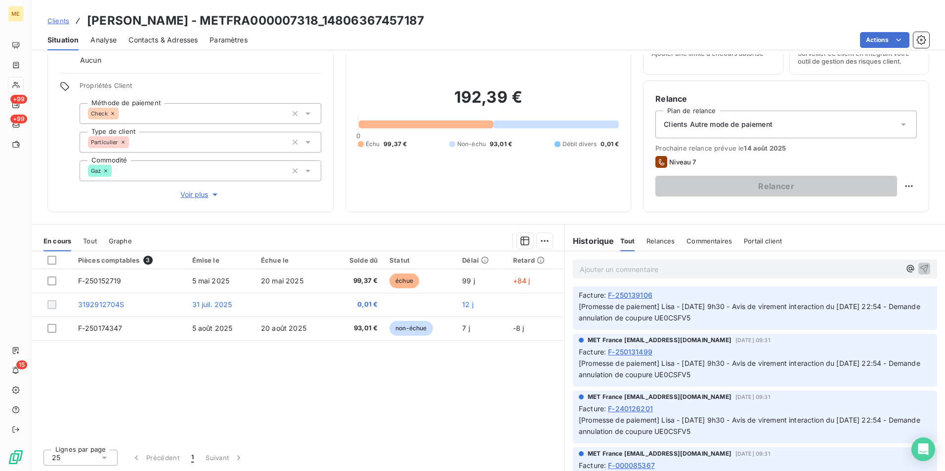
scroll to position [988, 0]
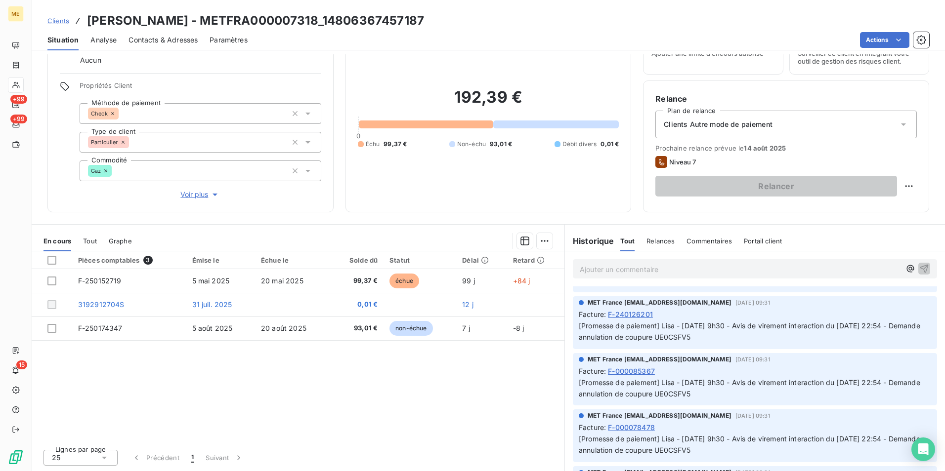
drag, startPoint x: 748, startPoint y: 383, endPoint x: 885, endPoint y: 394, distance: 138.2
click at [885, 394] on p "[Promesse de paiement] Lisa - [DATE] 9h30 - Avis de virement interaction du [DA…" at bounding box center [755, 388] width 352 height 23
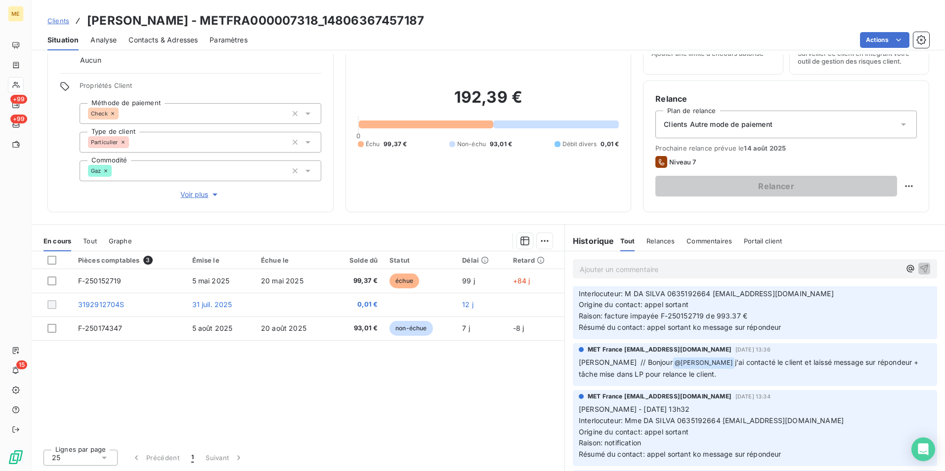
scroll to position [49, 0]
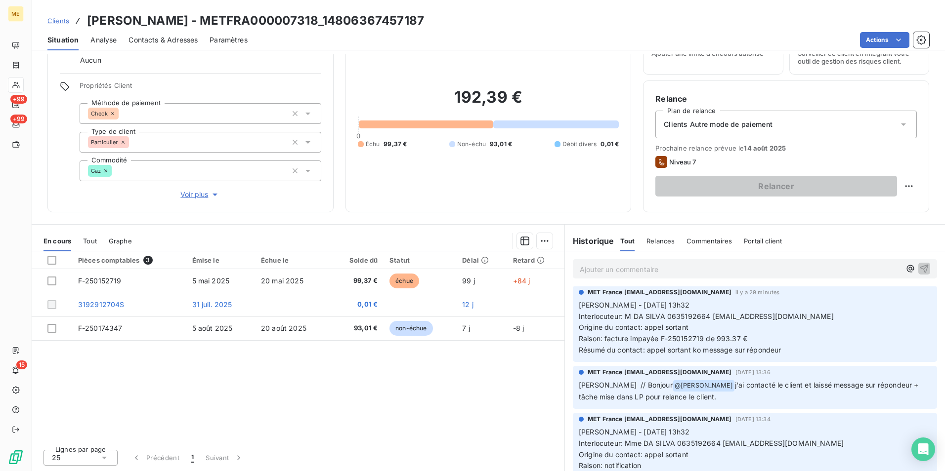
drag, startPoint x: 691, startPoint y: 387, endPoint x: 897, endPoint y: 395, distance: 206.7
click at [897, 395] on p "[PERSON_NAME] // Bonjour @ [PERSON_NAME] j'ai contacté le client et laissé mess…" at bounding box center [755, 391] width 352 height 23
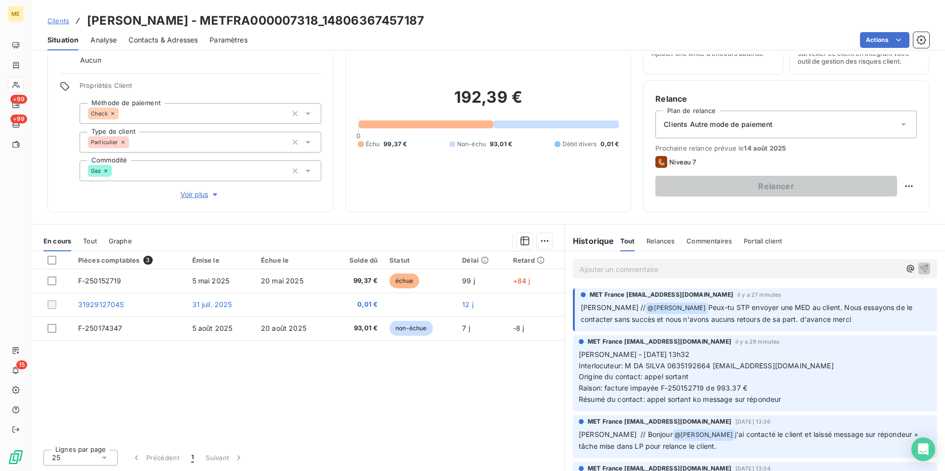
scroll to position [0, 0]
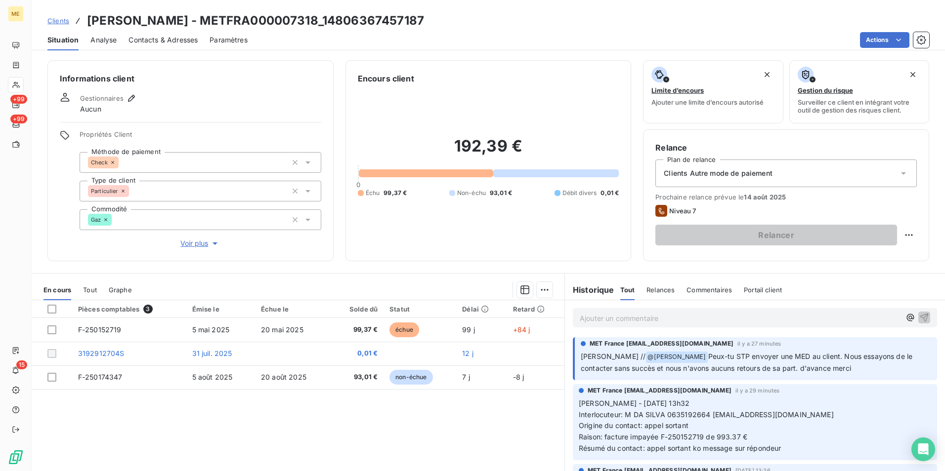
drag, startPoint x: 672, startPoint y: 355, endPoint x: 900, endPoint y: 366, distance: 228.1
click at [900, 366] on p "[PERSON_NAME] // @ [PERSON_NAME]-tu STP envoyer une MED au client. Nous essayon…" at bounding box center [756, 362] width 350 height 23
click at [514, 429] on div "Pièces comptables 3 Émise le Échue le Solde dû Statut Délai Retard F-250152719 …" at bounding box center [298, 395] width 533 height 190
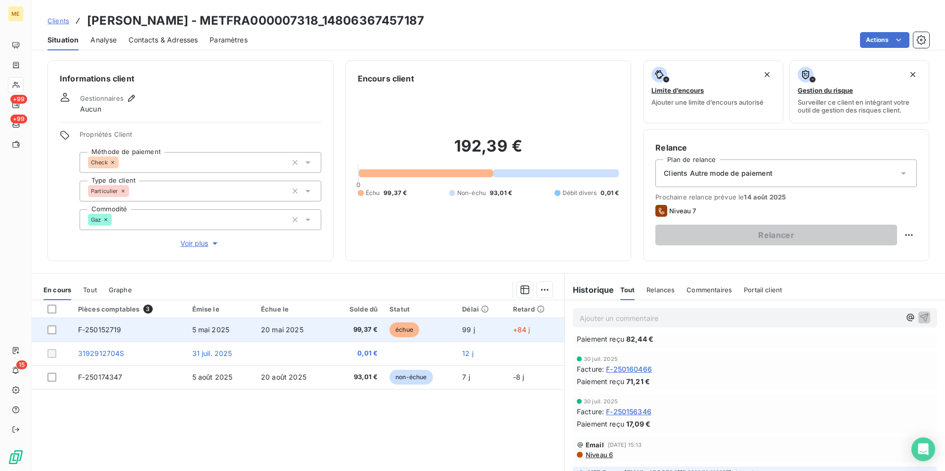
scroll to position [99, 0]
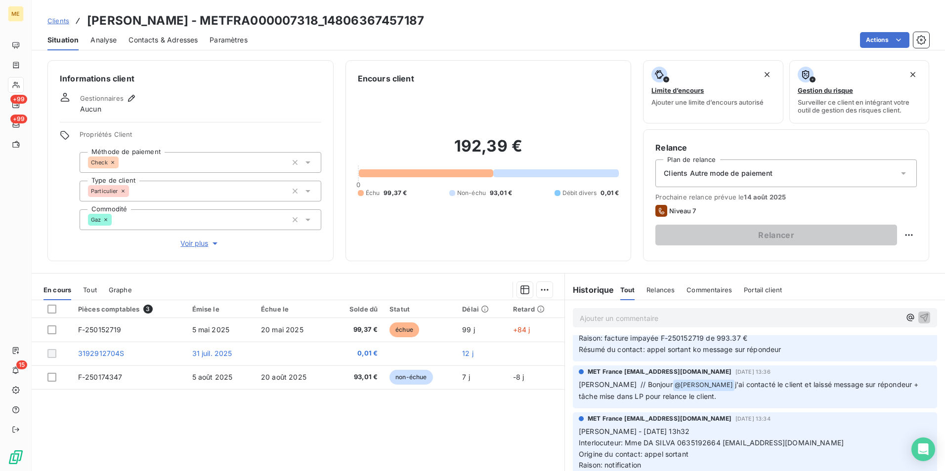
click at [471, 430] on div "Pièces comptables 3 Émise le Échue le Solde dû Statut Délai Retard F-250152719 …" at bounding box center [298, 395] width 533 height 190
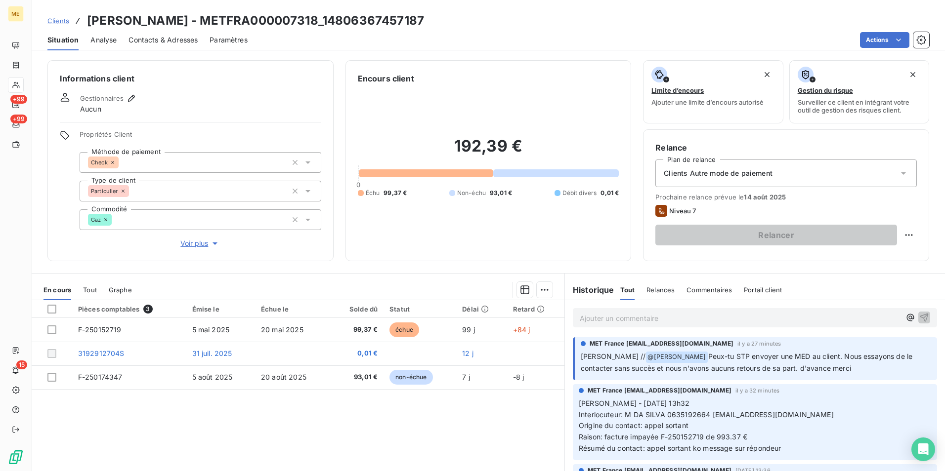
drag, startPoint x: 671, startPoint y: 357, endPoint x: 915, endPoint y: 364, distance: 243.2
click at [915, 364] on p "[PERSON_NAME] // @ [PERSON_NAME]-tu STP envoyer une MED au client. Nous essayon…" at bounding box center [756, 362] width 350 height 23
click at [482, 414] on div "Pièces comptables 3 Émise le Échue le Solde dû Statut Délai Retard F-250152719 …" at bounding box center [298, 395] width 533 height 190
drag, startPoint x: 268, startPoint y: 19, endPoint x: 151, endPoint y: 7, distance: 117.2
click at [151, 7] on div "Clients DA [PERSON_NAME] - METFRA000007318_14806367457187 Situation Analyse Con…" at bounding box center [488, 25] width 913 height 50
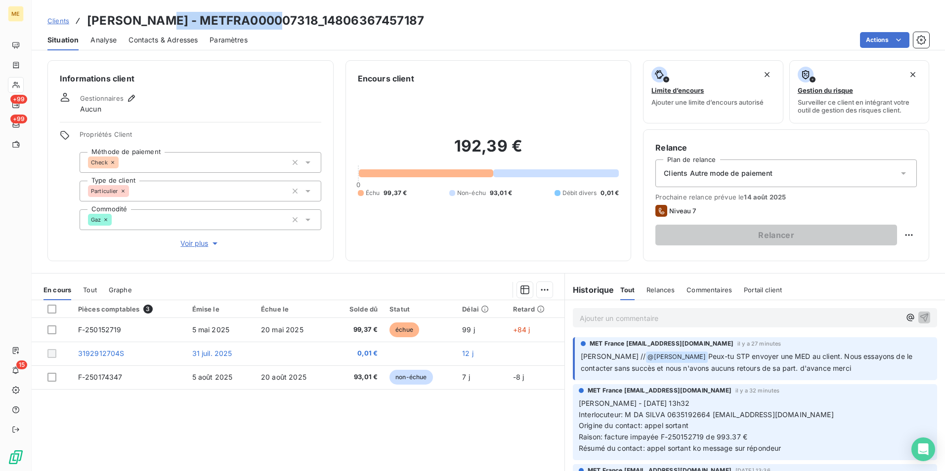
copy h3 "METFRA000007318"
click at [267, 24] on h3 "[PERSON_NAME] - METFRA000007318_14806367457187" at bounding box center [255, 21] width 337 height 18
drag, startPoint x: 270, startPoint y: 24, endPoint x: 153, endPoint y: 22, distance: 117.1
click at [153, 22] on h3 "[PERSON_NAME] - METFRA000007318_14806367457187" at bounding box center [255, 21] width 337 height 18
copy h3 "METFRA000007318"
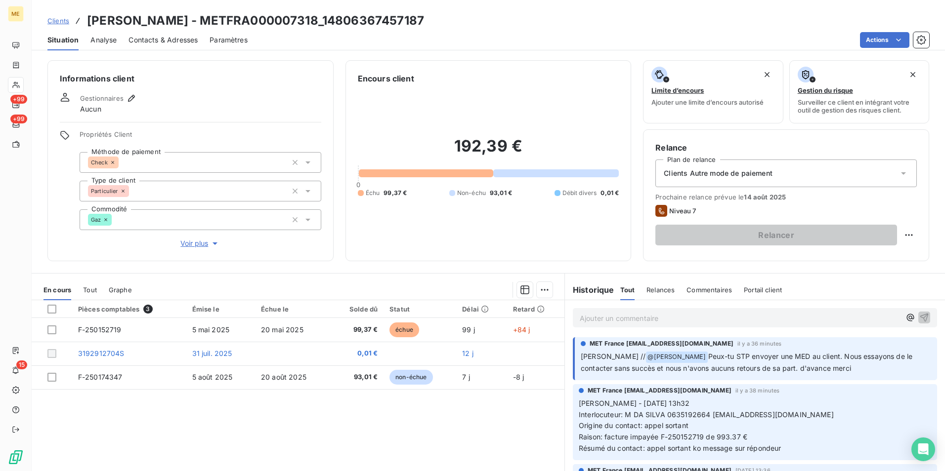
click at [408, 26] on div "Clients [PERSON_NAME] - METFRA000007318_14806367457187" at bounding box center [488, 21] width 913 height 18
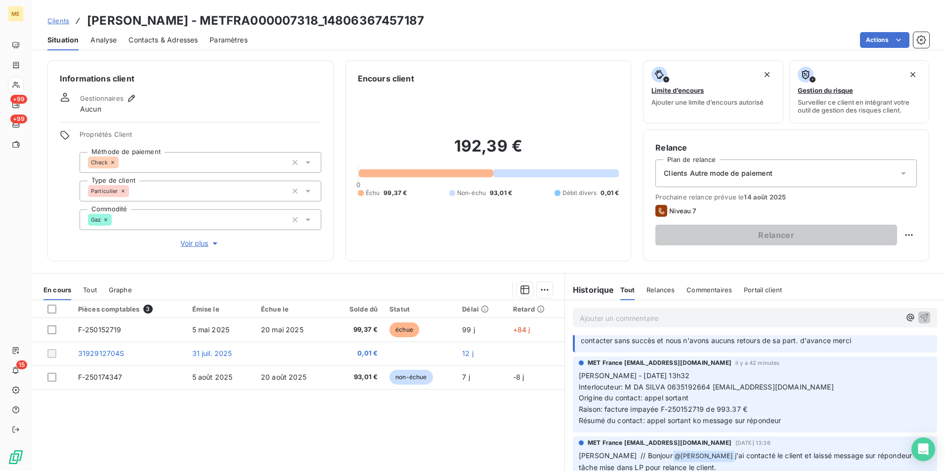
scroll to position [49, 0]
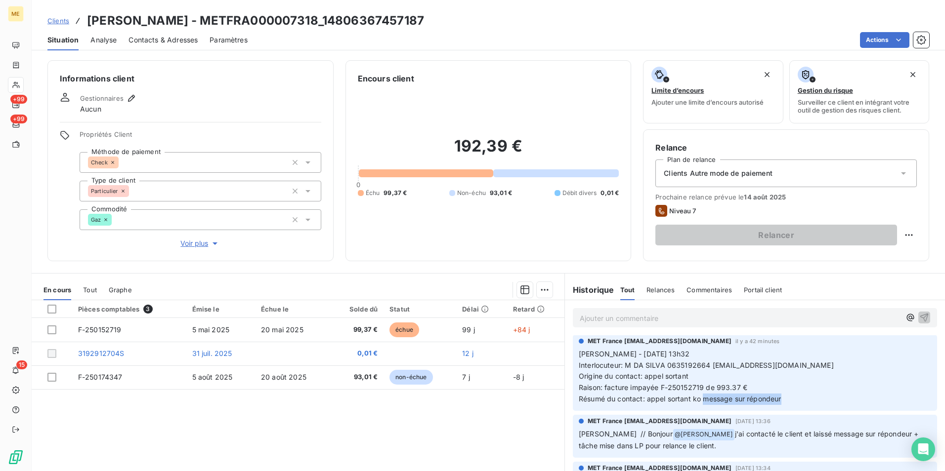
drag, startPoint x: 699, startPoint y: 399, endPoint x: 798, endPoint y: 397, distance: 98.8
click at [798, 397] on p "[PERSON_NAME] - [DATE] 13h32 Interlocuteur: M DA SILVA 0635192664 [EMAIL_ADDRES…" at bounding box center [755, 377] width 352 height 56
click at [665, 404] on p "[PERSON_NAME] - [DATE] 13h32 Interlocuteur: M DA SILVA 0635192664 [EMAIL_ADDRES…" at bounding box center [755, 377] width 352 height 56
drag, startPoint x: 646, startPoint y: 401, endPoint x: 777, endPoint y: 400, distance: 130.9
click at [777, 400] on span "Résumé du contact: appel sortant ko message sur répondeur" at bounding box center [680, 399] width 203 height 8
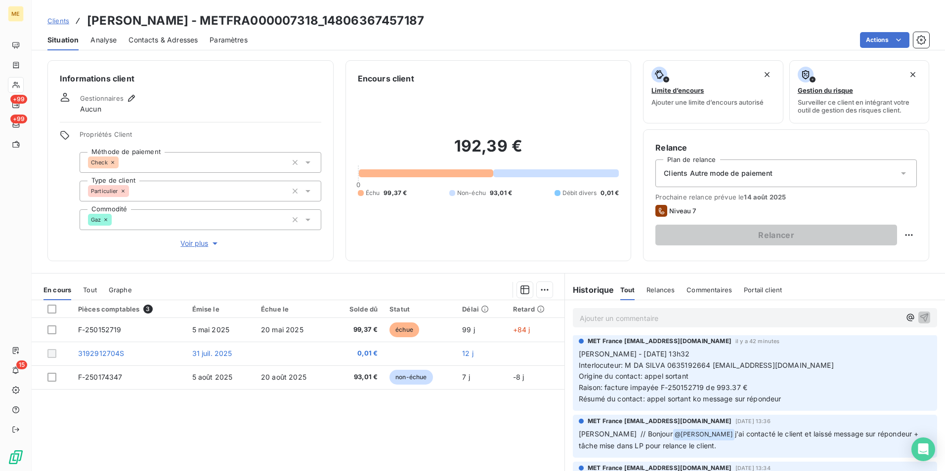
drag, startPoint x: 777, startPoint y: 400, endPoint x: 739, endPoint y: 442, distance: 56.3
click at [750, 445] on p "[PERSON_NAME] // Bonjour @ [PERSON_NAME] j'ai contacté le client et laissé mess…" at bounding box center [755, 440] width 352 height 23
drag, startPoint x: 400, startPoint y: 20, endPoint x: 154, endPoint y: 18, distance: 246.1
click at [154, 18] on div "Clients [PERSON_NAME] - METFRA000007318_14806367457187" at bounding box center [488, 21] width 913 height 18
copy h3 "METFRA000007318_14806367457187"
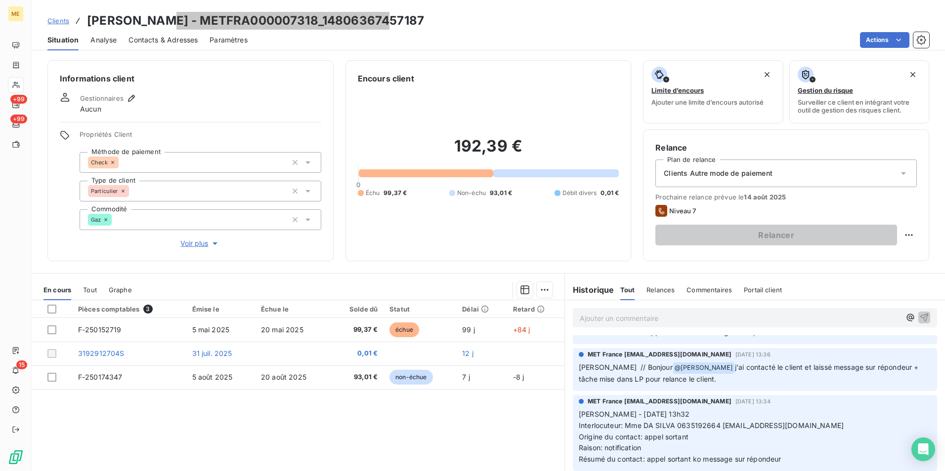
scroll to position [99, 0]
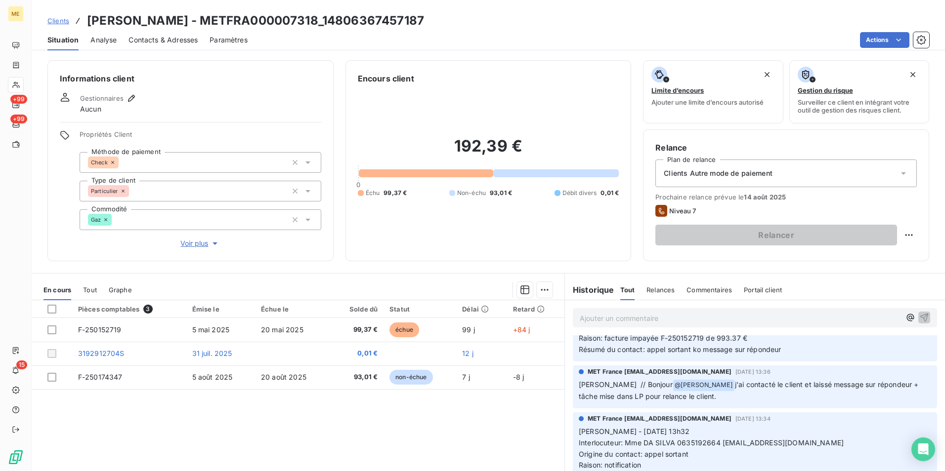
click at [426, 432] on div "Pièces comptables 3 Émise le Échue le Solde dû Statut Délai Retard F-250152719 …" at bounding box center [298, 395] width 533 height 190
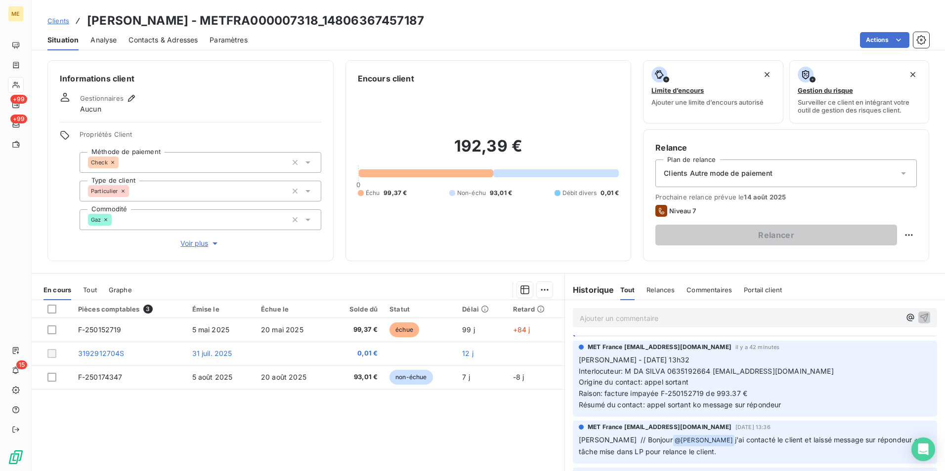
scroll to position [0, 0]
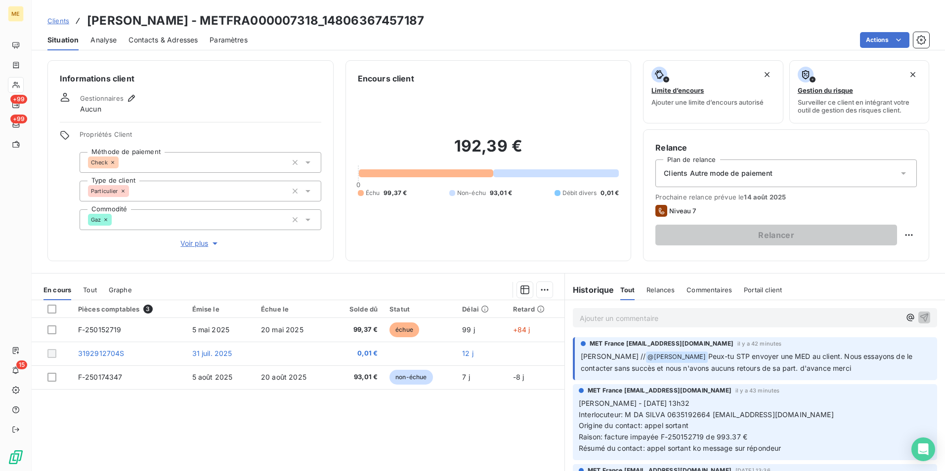
drag, startPoint x: 673, startPoint y: 355, endPoint x: 822, endPoint y: 369, distance: 149.3
click at [822, 369] on p "[PERSON_NAME] // @ [PERSON_NAME]-tu STP envoyer une MED au client. Nous essayon…" at bounding box center [756, 362] width 350 height 23
click at [356, 413] on div "Pièces comptables 3 Émise le Échue le Solde dû Statut Délai Retard F-250152719 …" at bounding box center [298, 395] width 533 height 190
click at [831, 176] on div "Clients Autre mode de paiement" at bounding box center [785, 174] width 261 height 28
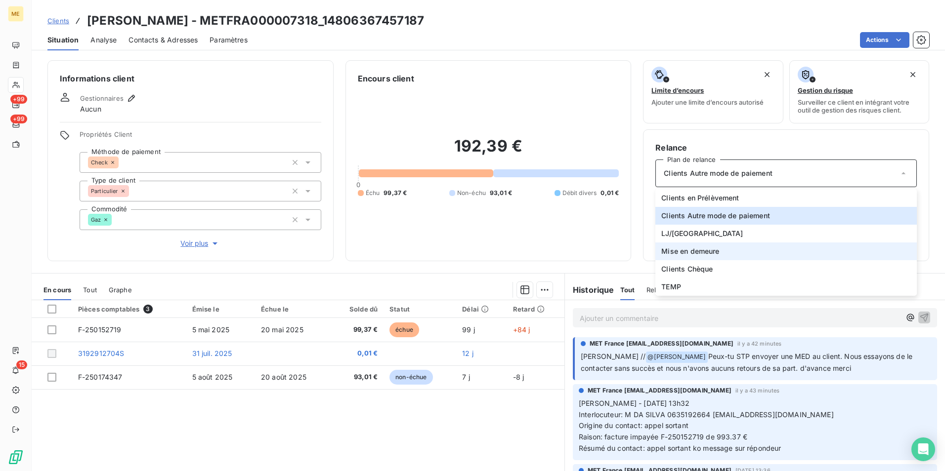
click at [676, 249] on span "Mise en demeure" at bounding box center [690, 252] width 58 height 10
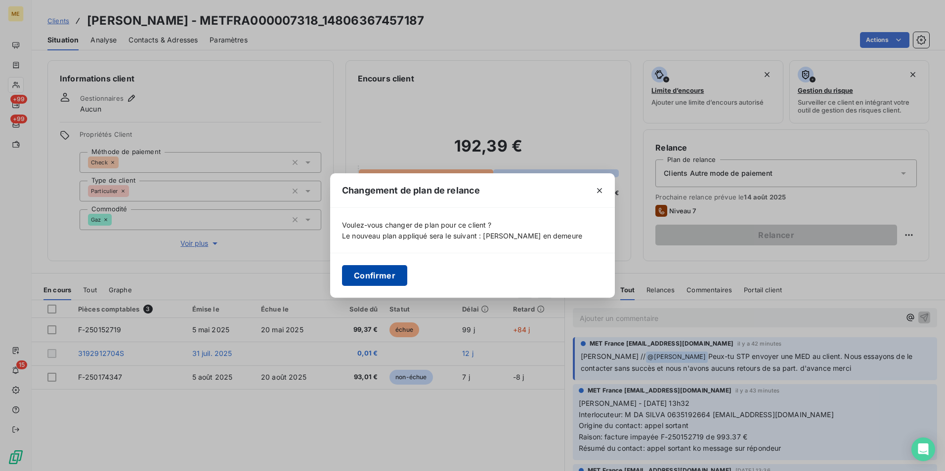
click at [371, 273] on button "Confirmer" at bounding box center [374, 275] width 65 height 21
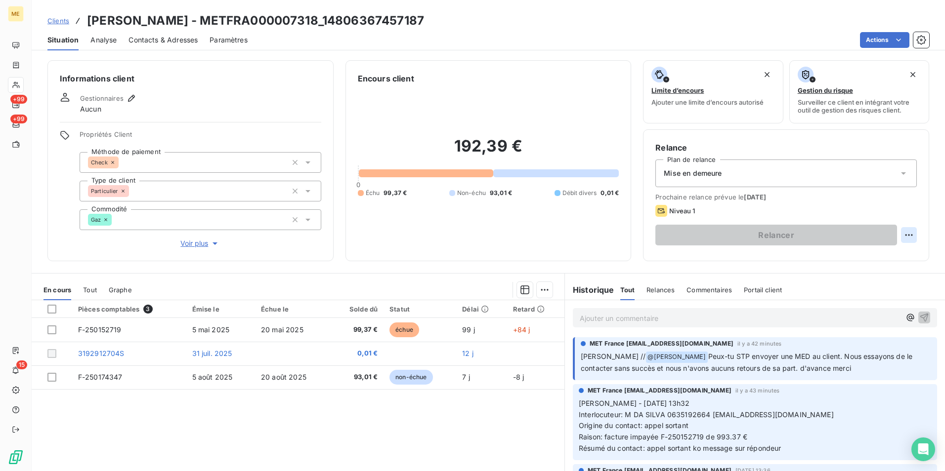
click at [901, 232] on html "ME +99 +99 15 Clients DA SILVA - METFRA000007318_14806367457187 Situation Analy…" at bounding box center [472, 235] width 945 height 471
click at [830, 254] on div "Replanifier cette action" at bounding box center [860, 257] width 88 height 16
select select "7"
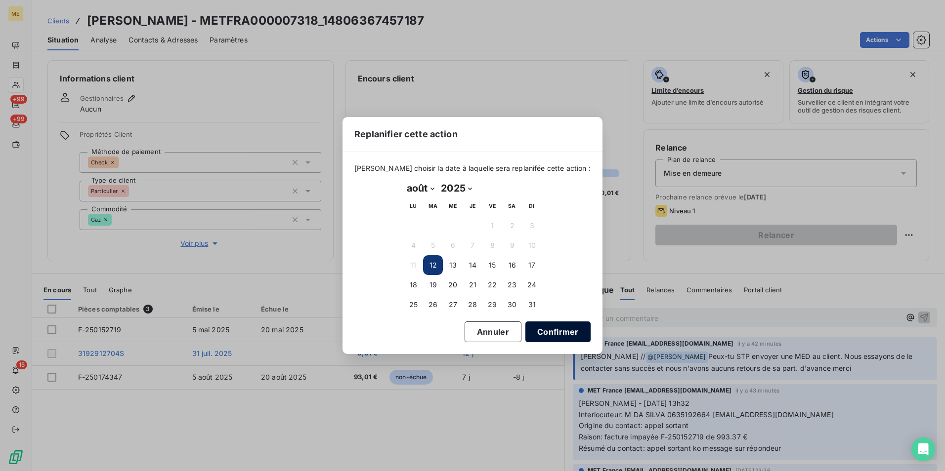
click at [525, 334] on button "Confirmer" at bounding box center [557, 332] width 65 height 21
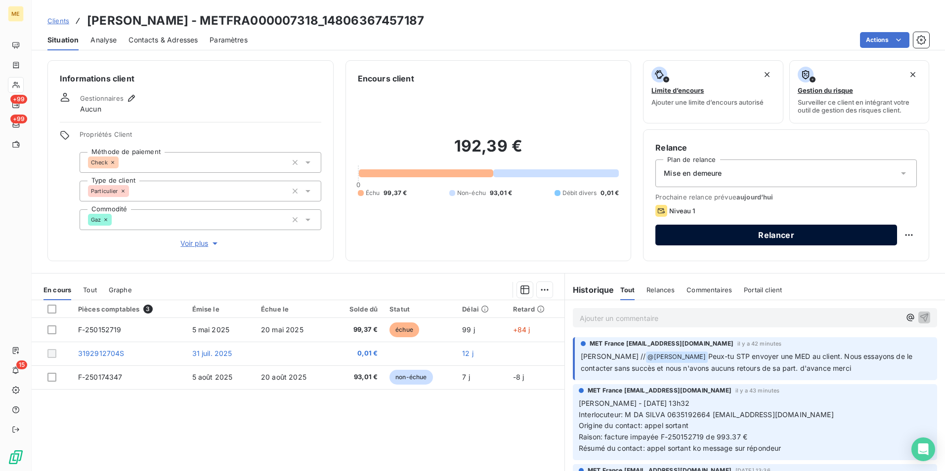
click at [757, 232] on button "Relancer" at bounding box center [776, 235] width 242 height 21
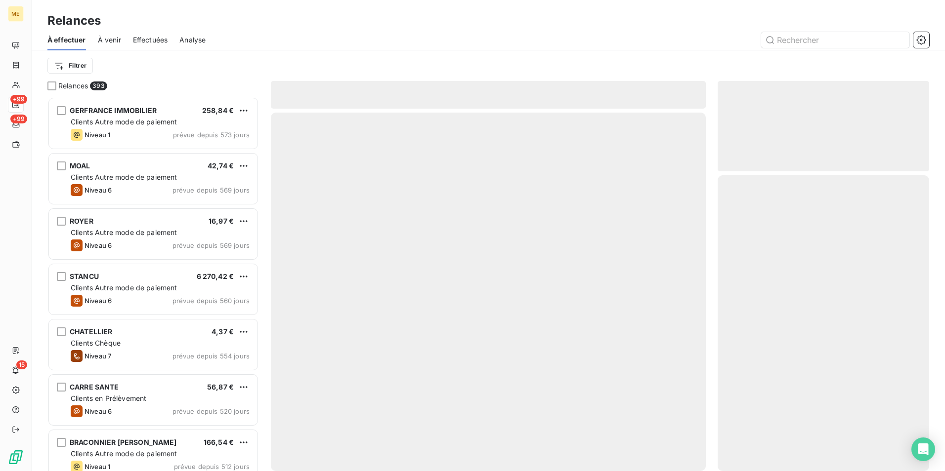
scroll to position [367, 204]
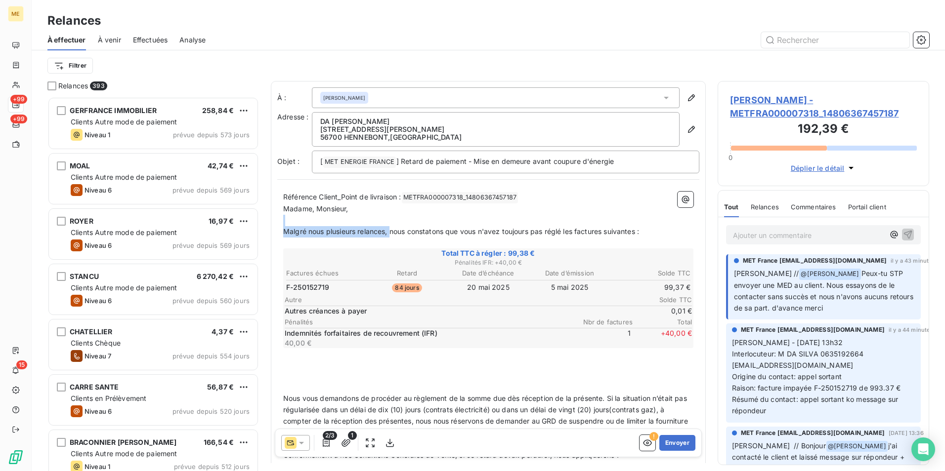
drag, startPoint x: 392, startPoint y: 229, endPoint x: 609, endPoint y: 218, distance: 217.2
click at [609, 218] on div "Référence Client_Point de livraison : METFRA000007318_14806367457187 ﻿ ﻿ Madame…" at bounding box center [488, 445] width 410 height 507
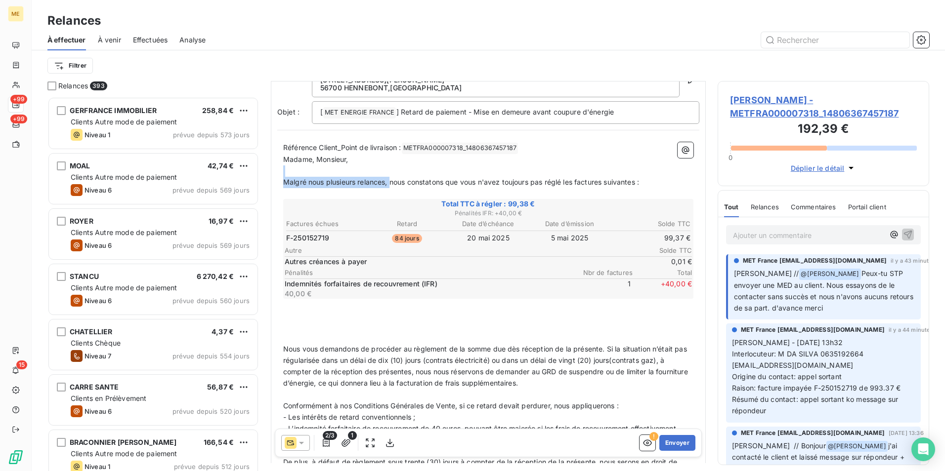
scroll to position [99, 0]
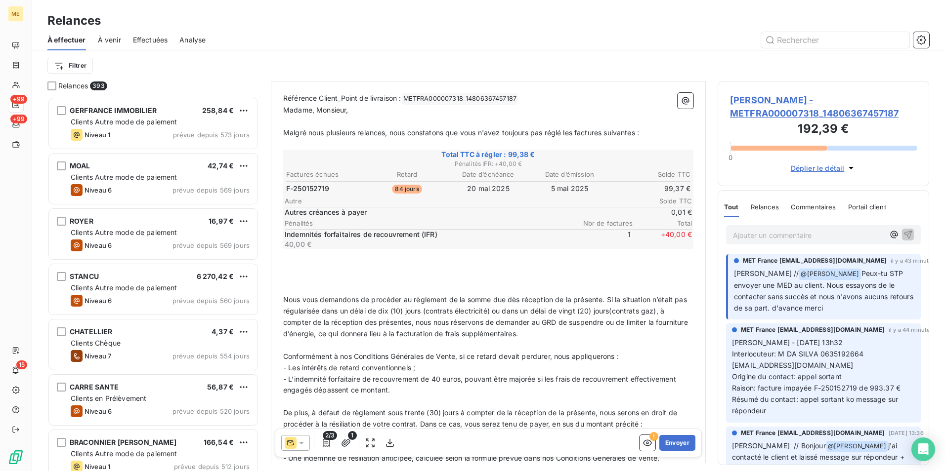
click at [309, 445] on div at bounding box center [295, 443] width 29 height 16
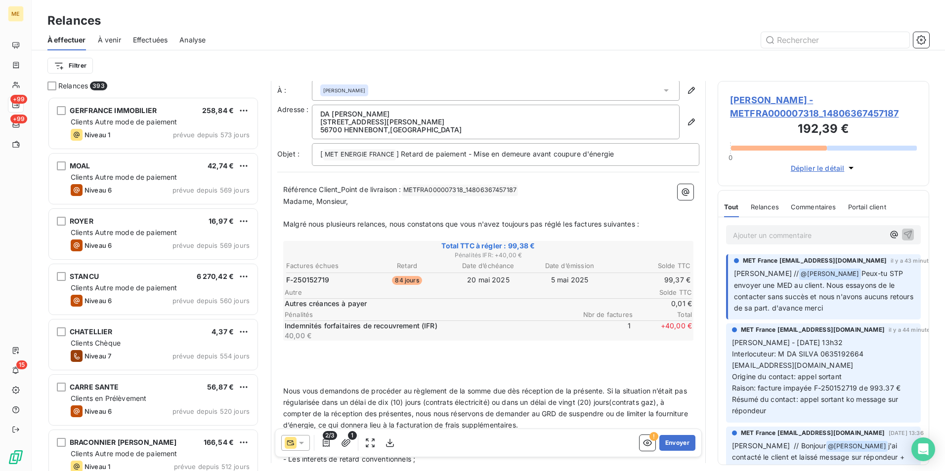
scroll to position [0, 0]
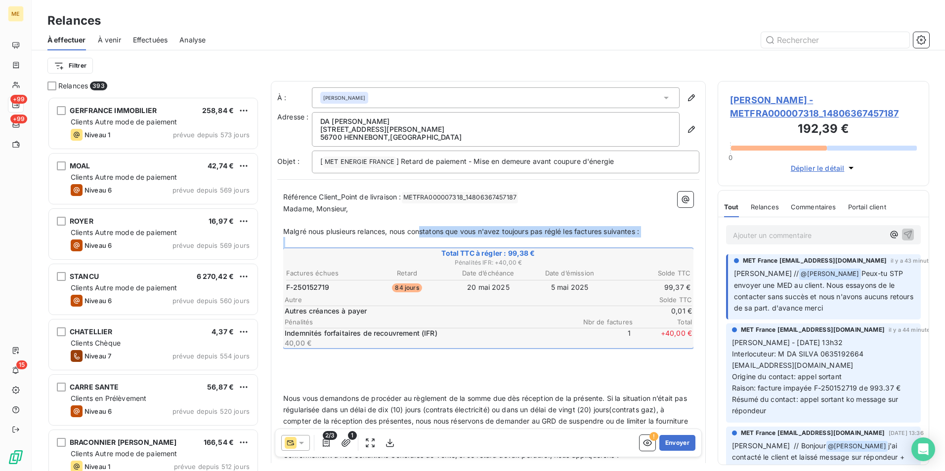
drag, startPoint x: 420, startPoint y: 228, endPoint x: 682, endPoint y: 316, distance: 276.3
click at [682, 316] on div "Référence Client_Point de livraison : METFRA000007318_14806367457187 ﻿ ﻿ Madame…" at bounding box center [488, 445] width 410 height 507
click at [387, 274] on th "Retard" at bounding box center [407, 273] width 80 height 10
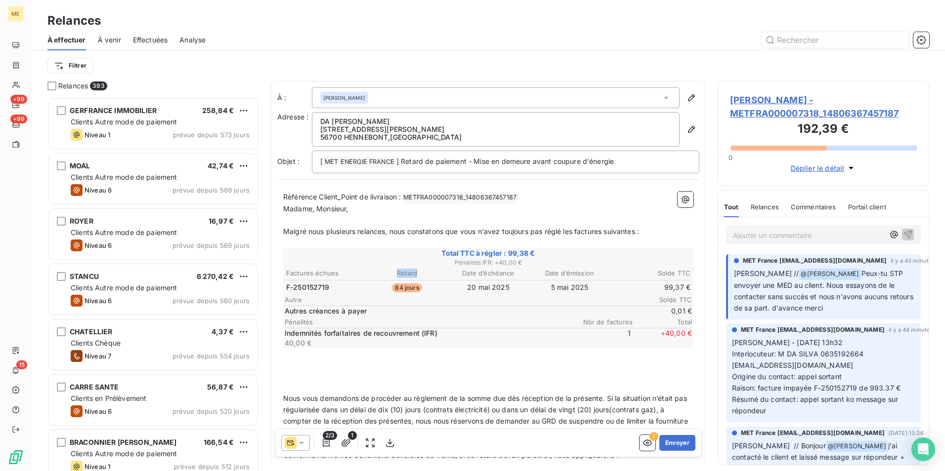
click at [388, 274] on th "Retard" at bounding box center [407, 273] width 80 height 10
drag, startPoint x: 388, startPoint y: 274, endPoint x: 425, endPoint y: 291, distance: 40.5
click at [424, 290] on td "84 jours" at bounding box center [407, 287] width 80 height 11
click at [486, 306] on hr at bounding box center [488, 306] width 407 height 0
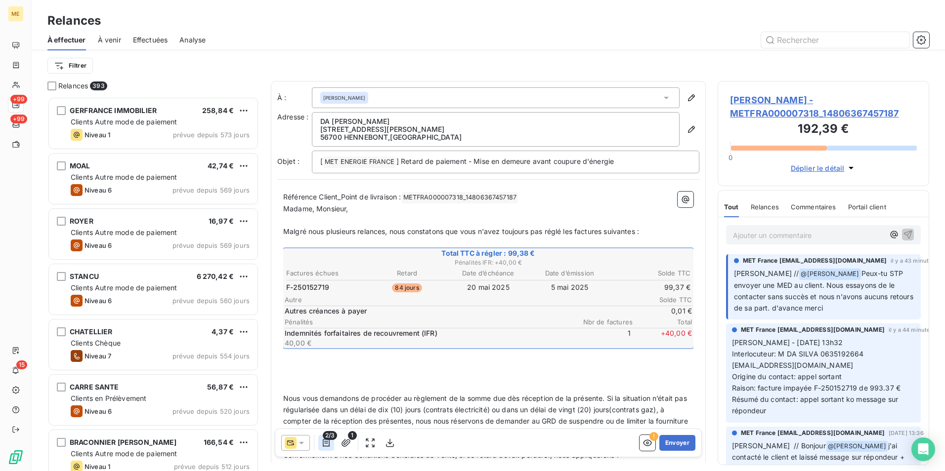
click at [329, 445] on icon "button" at bounding box center [326, 443] width 7 height 8
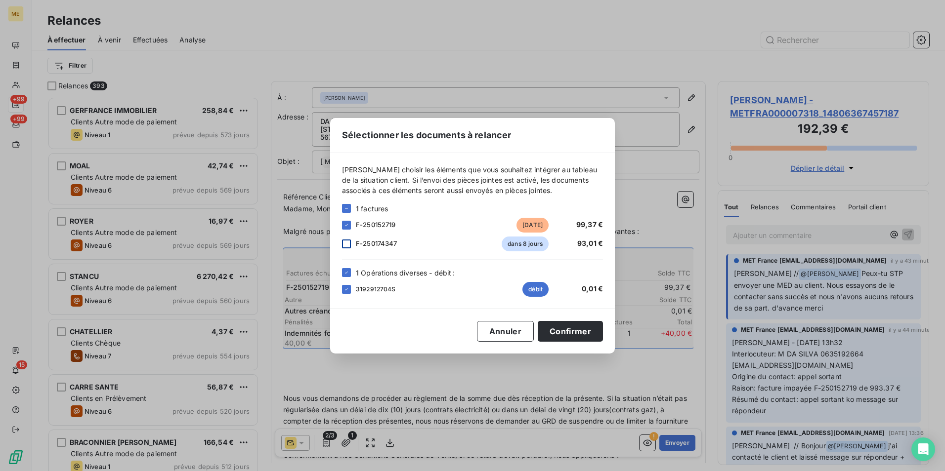
click at [348, 242] on div at bounding box center [346, 244] width 9 height 9
click at [566, 335] on button "Confirmer" at bounding box center [570, 331] width 65 height 21
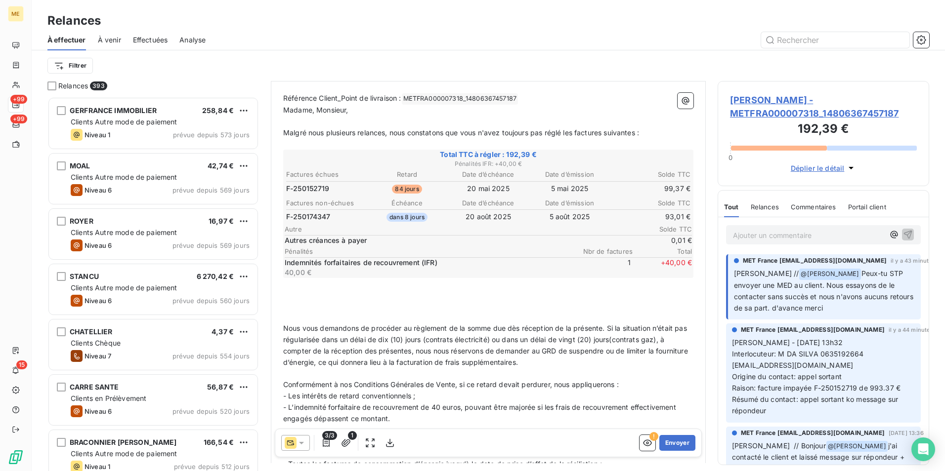
scroll to position [50, 0]
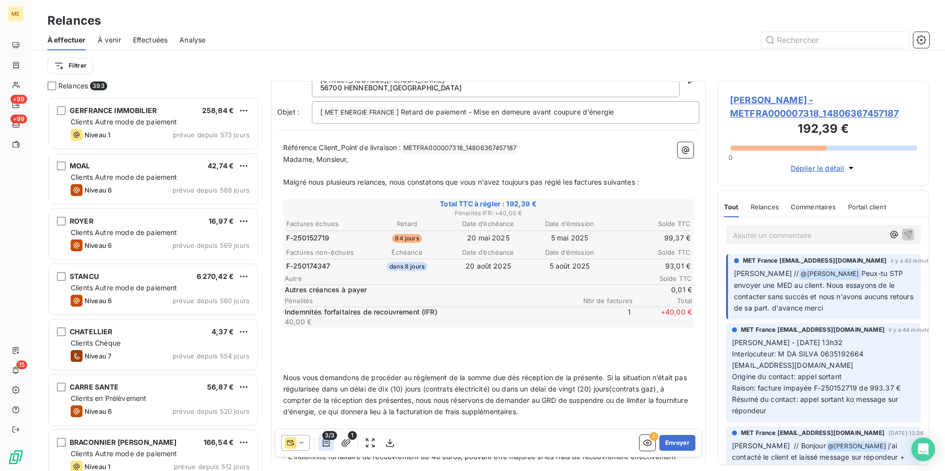
click at [327, 445] on icon "button" at bounding box center [326, 443] width 10 height 10
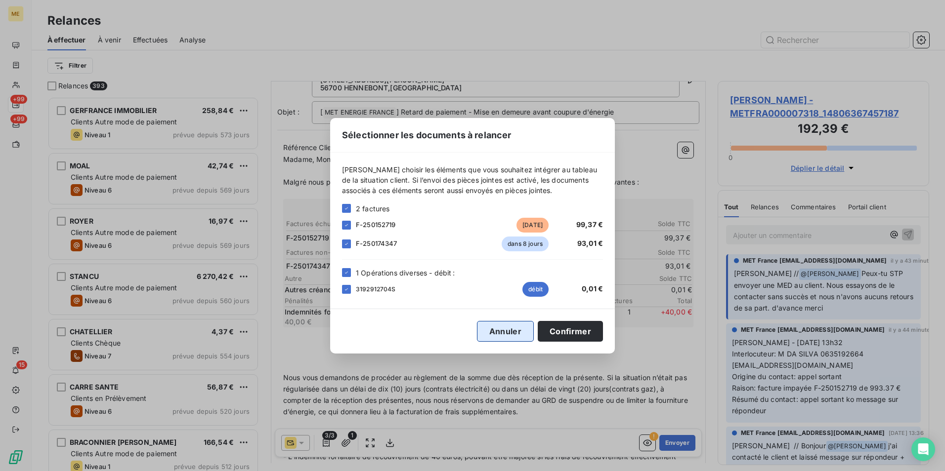
click at [502, 338] on button "Annuler" at bounding box center [505, 331] width 57 height 21
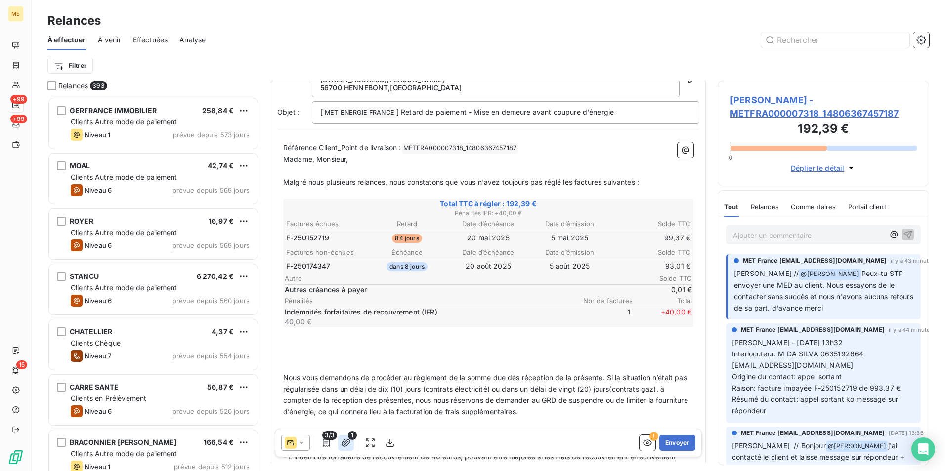
click at [341, 443] on icon "button" at bounding box center [346, 443] width 10 height 10
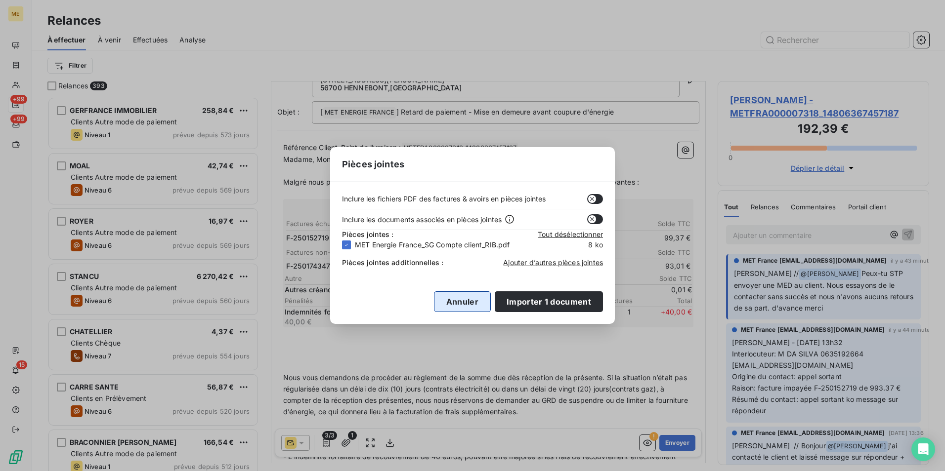
click at [459, 309] on button "Annuler" at bounding box center [462, 302] width 57 height 21
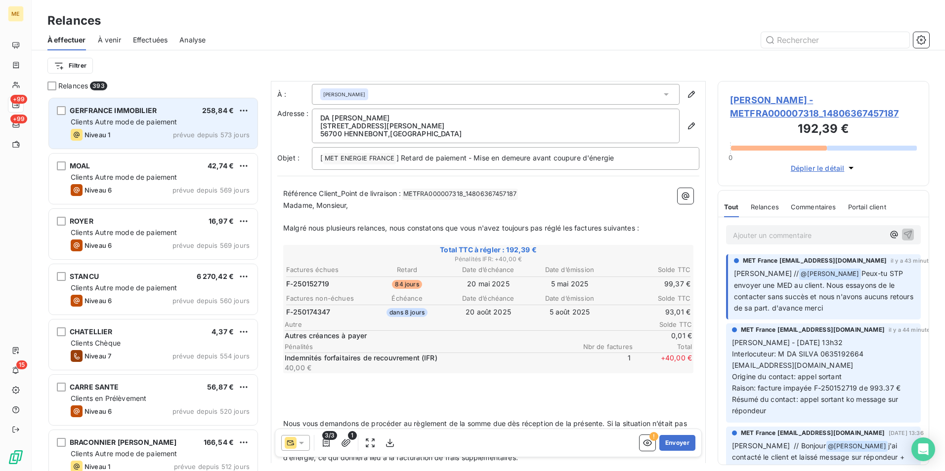
scroll to position [0, 0]
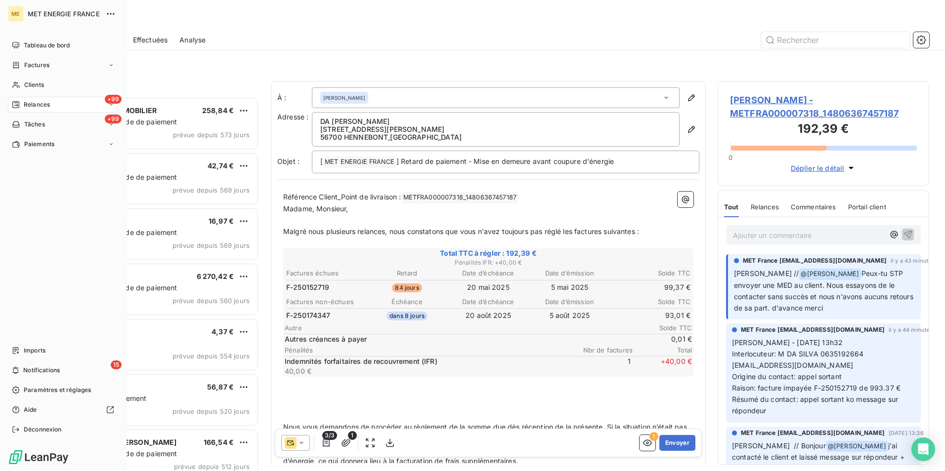
click at [41, 106] on span "Relances" at bounding box center [37, 104] width 26 height 9
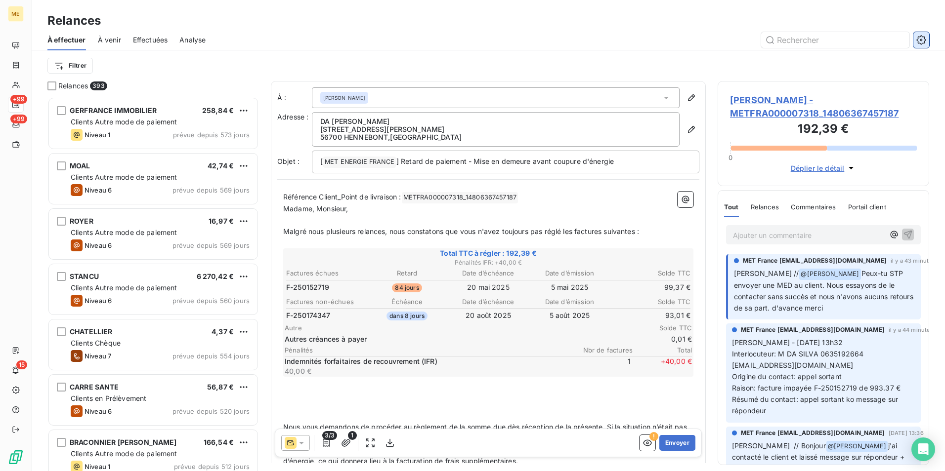
click at [922, 40] on icon "button" at bounding box center [921, 40] width 2 height 2
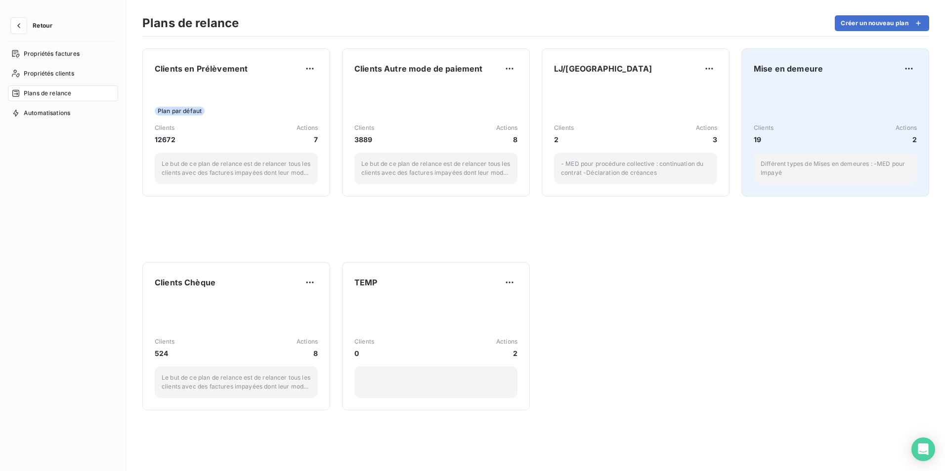
click at [793, 110] on div "Clients 19 Actions 2 Différent types de Mises en demeures : -MED pour Impayé" at bounding box center [835, 134] width 163 height 100
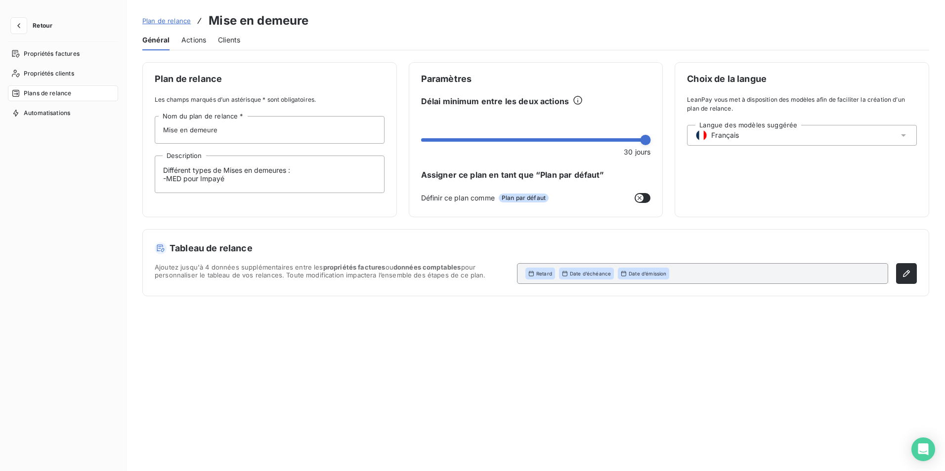
click at [188, 34] on div "Actions" at bounding box center [193, 40] width 25 height 21
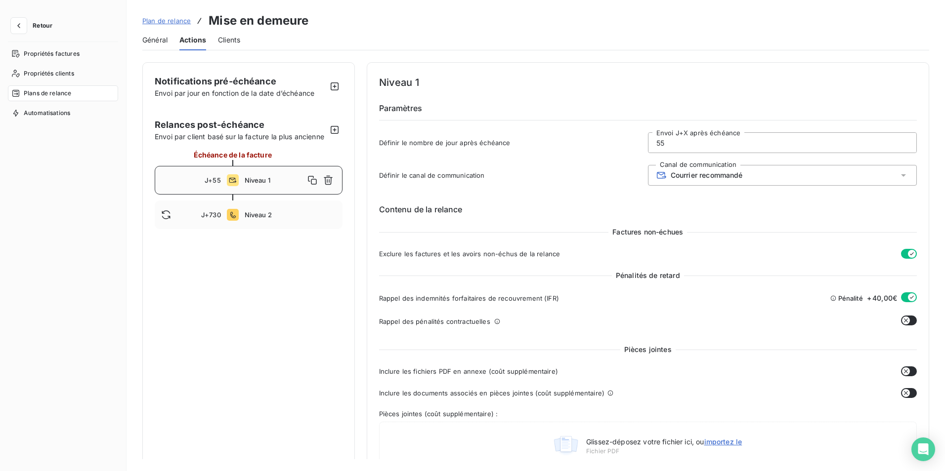
scroll to position [49, 0]
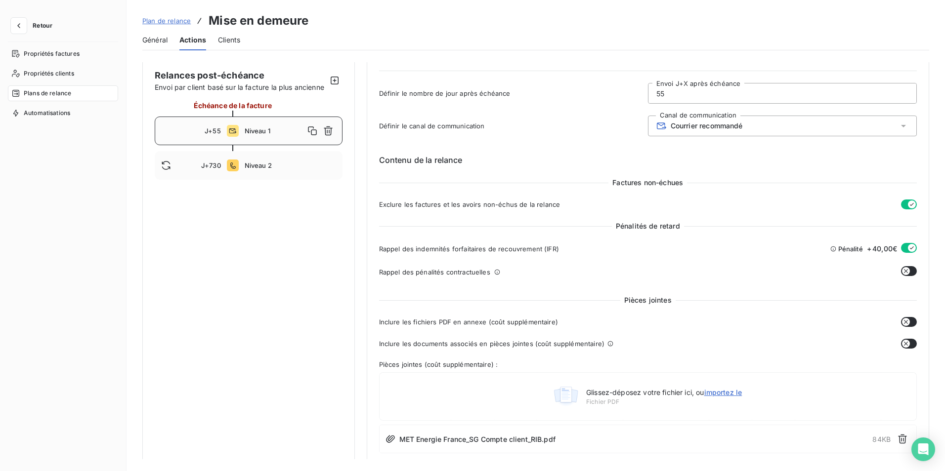
click at [901, 247] on button "button" at bounding box center [909, 248] width 16 height 10
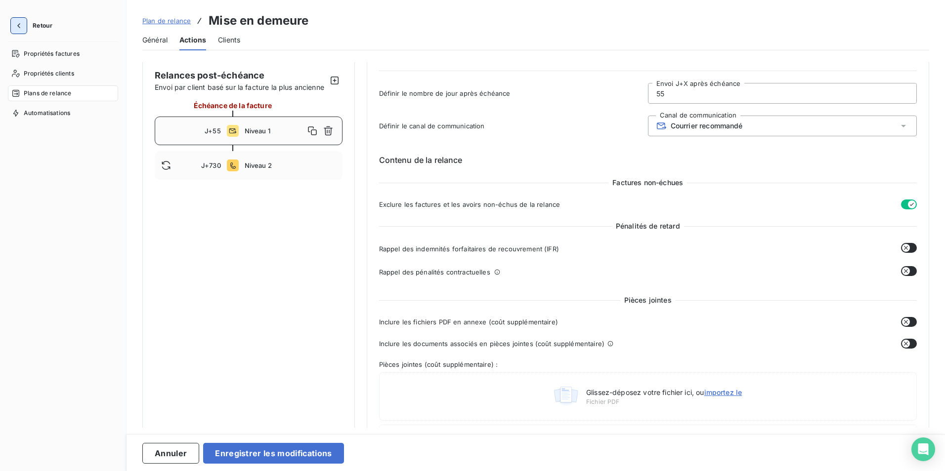
click at [21, 28] on icon "button" at bounding box center [19, 26] width 10 height 10
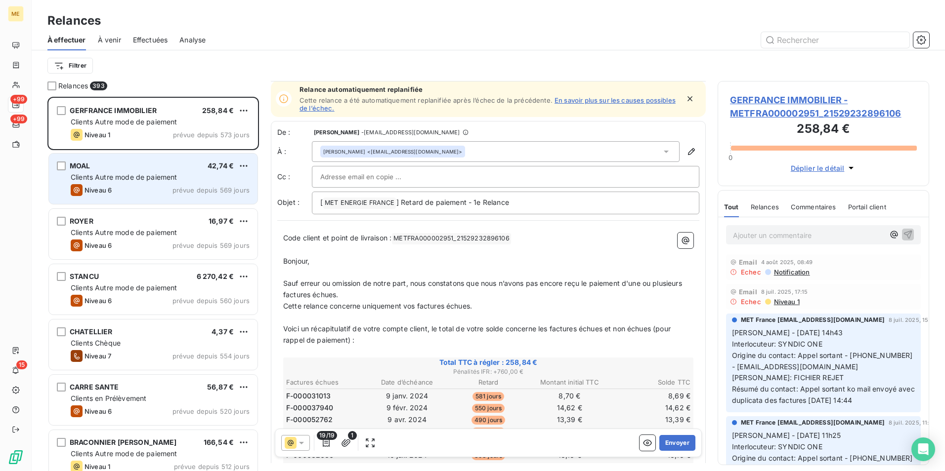
scroll to position [0, 0]
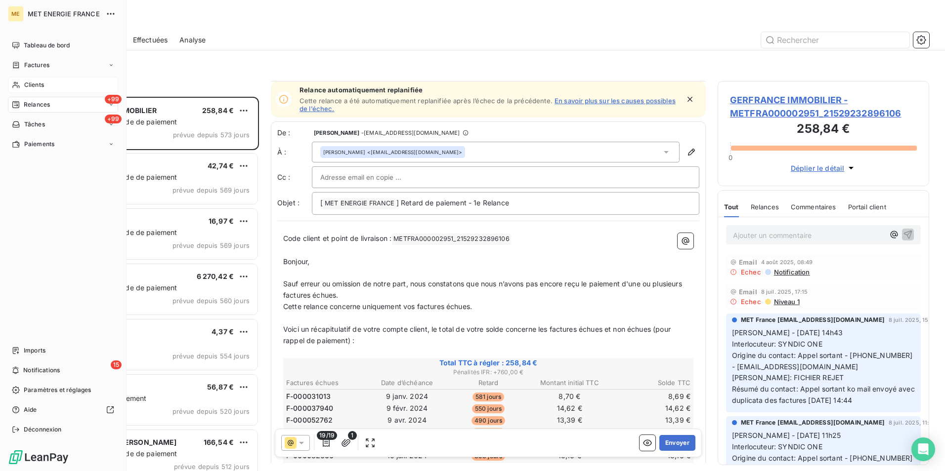
click at [57, 83] on div "Clients" at bounding box center [63, 85] width 110 height 16
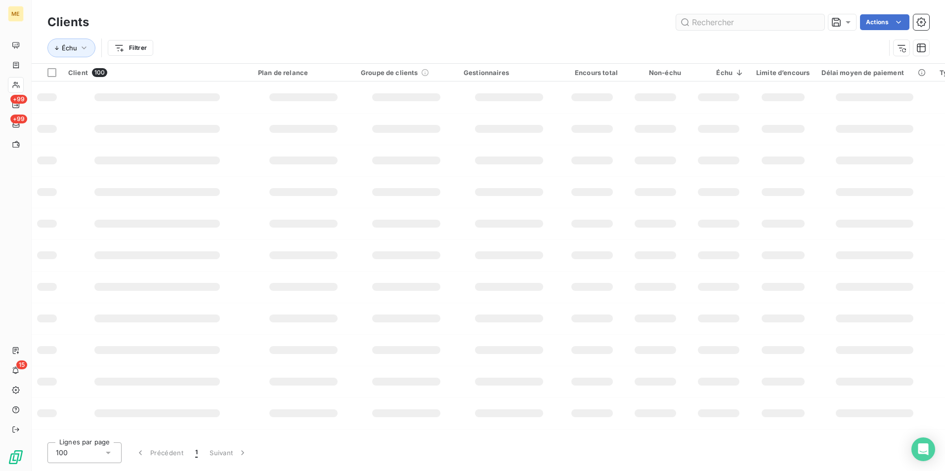
click at [696, 22] on input "text" at bounding box center [750, 22] width 148 height 16
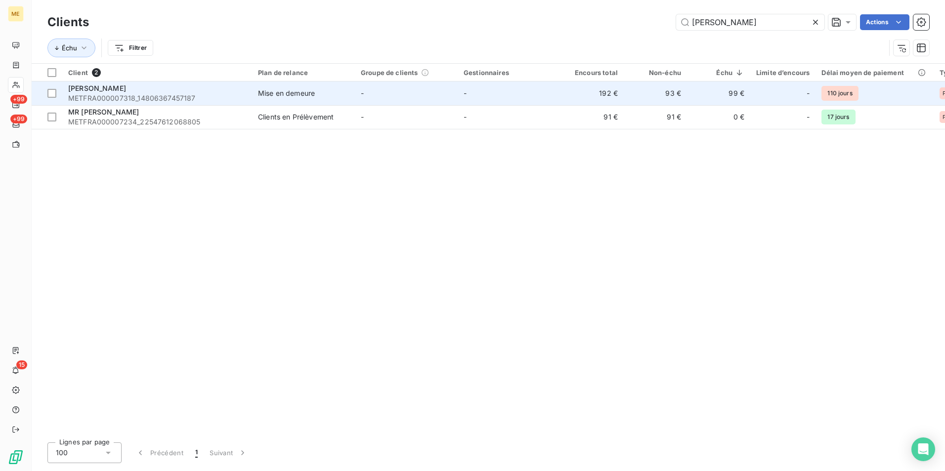
type input "[PERSON_NAME]"
click at [418, 92] on td "-" at bounding box center [406, 94] width 103 height 24
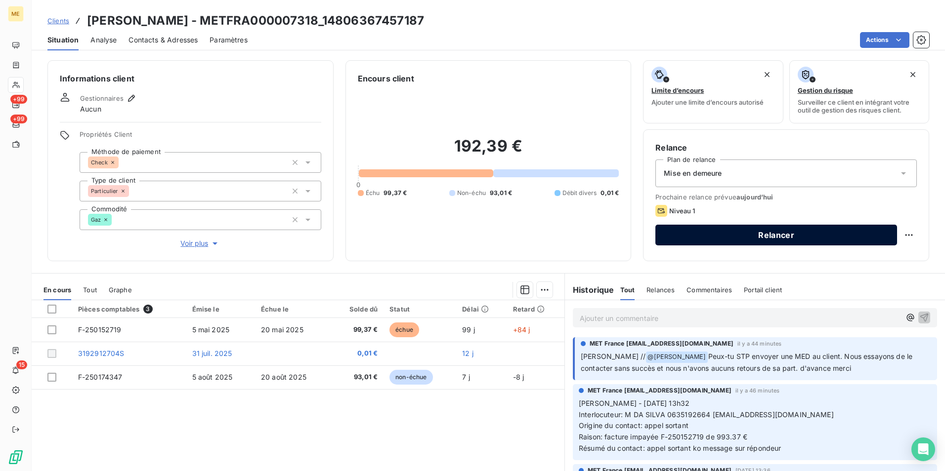
click at [702, 232] on button "Relancer" at bounding box center [776, 235] width 242 height 21
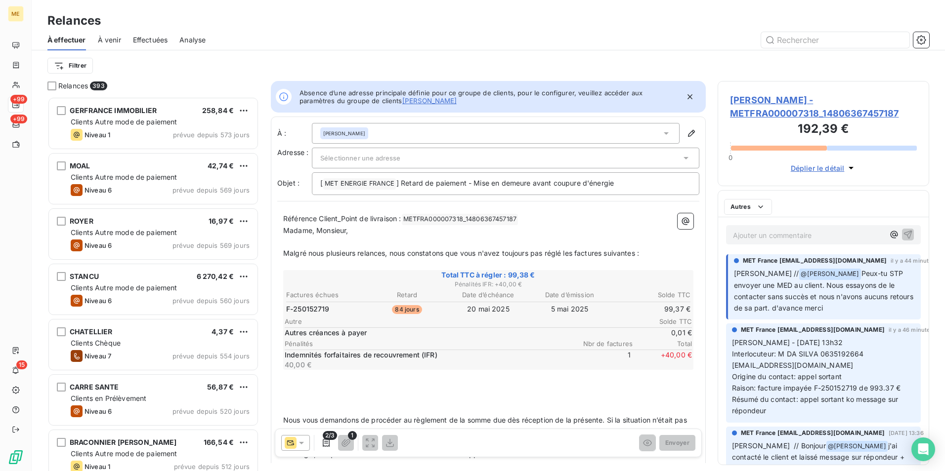
scroll to position [367, 204]
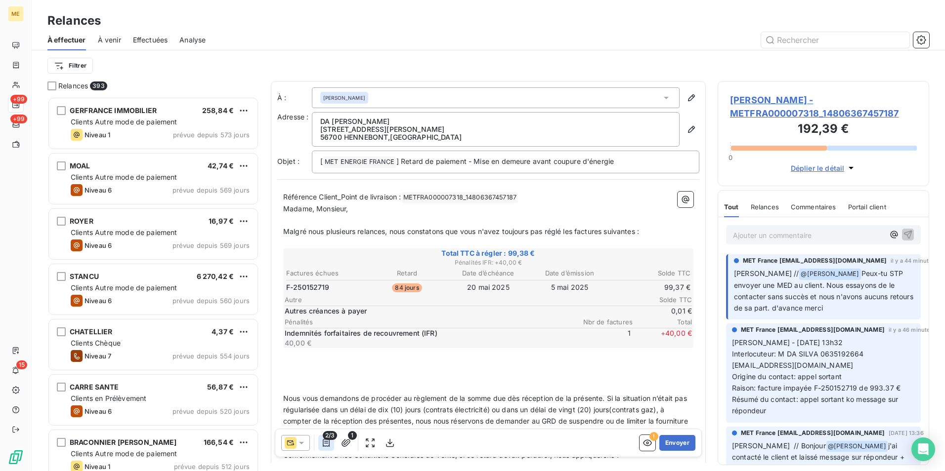
click at [322, 440] on icon "button" at bounding box center [326, 443] width 10 height 10
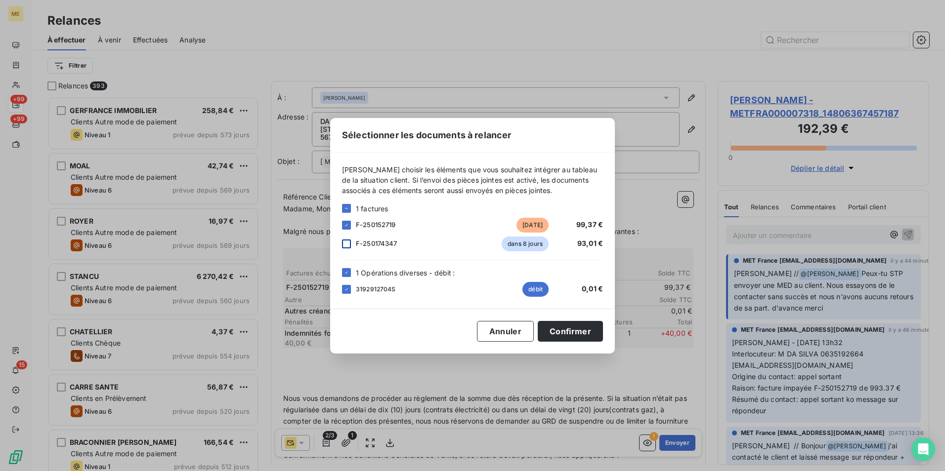
click at [347, 247] on div at bounding box center [346, 244] width 9 height 9
click at [581, 334] on button "Confirmer" at bounding box center [570, 331] width 65 height 21
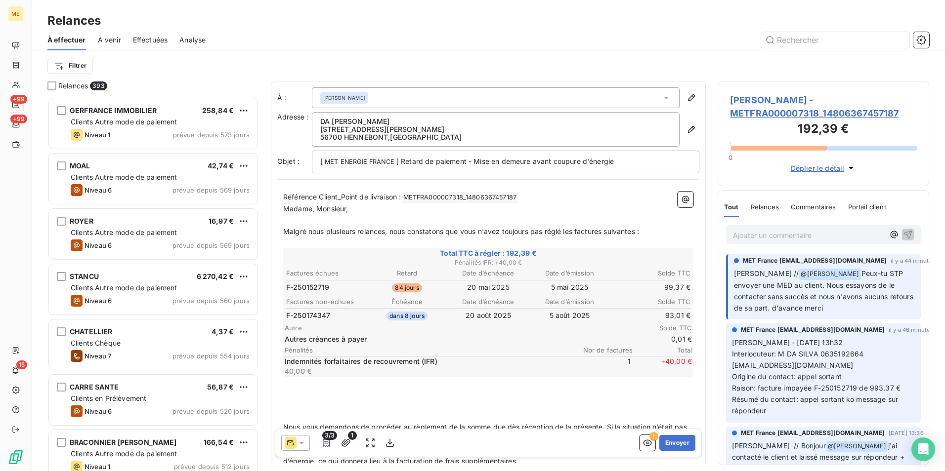
click at [606, 235] on span "Malgré nous plusieurs relances, nous constatons que vous n'avez toujours pas ré…" at bounding box center [461, 231] width 356 height 8
click at [574, 235] on p "Malgré nous plusieurs relances, nous constatons que vous n'avez toujours pas ré…" at bounding box center [488, 231] width 410 height 11
drag, startPoint x: 637, startPoint y: 230, endPoint x: 605, endPoint y: 230, distance: 31.6
click at [605, 230] on span "Malgré nous plusieurs relances, nous constatons que vous n'avez toujours pas ré…" at bounding box center [459, 231] width 352 height 8
drag, startPoint x: 329, startPoint y: 290, endPoint x: 287, endPoint y: 291, distance: 42.0
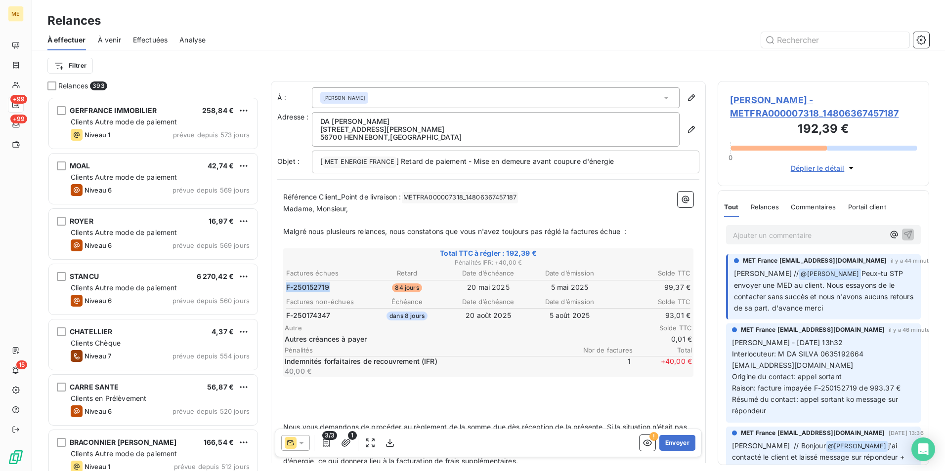
click at [287, 291] on span "F-250152719" at bounding box center [307, 288] width 43 height 10
click at [626, 233] on span "Malgré nous plusieurs relances, nous constatons que vous n'avez toujours pas ré…" at bounding box center [454, 231] width 343 height 8
click at [609, 233] on span "Malgré nous plusieurs relances, nous constatons que vous n'avez toujours pas ré…" at bounding box center [479, 231] width 392 height 8
click at [648, 233] on span "Malgré nous plusieurs relances, nous constatons que vous n'avez toujours pas ré…" at bounding box center [468, 231] width 370 height 8
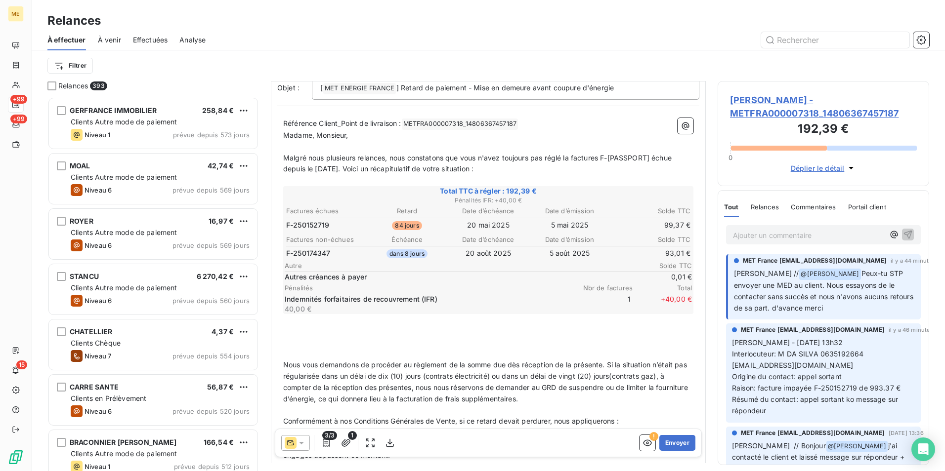
scroll to position [75, 0]
click at [664, 302] on span "+ 40,00 €" at bounding box center [661, 303] width 59 height 20
click at [579, 364] on span "Nous vous demandons de procéder au règlement de la somme due dès réception de l…" at bounding box center [486, 381] width 407 height 42
click at [919, 42] on icon "button" at bounding box center [920, 39] width 9 height 9
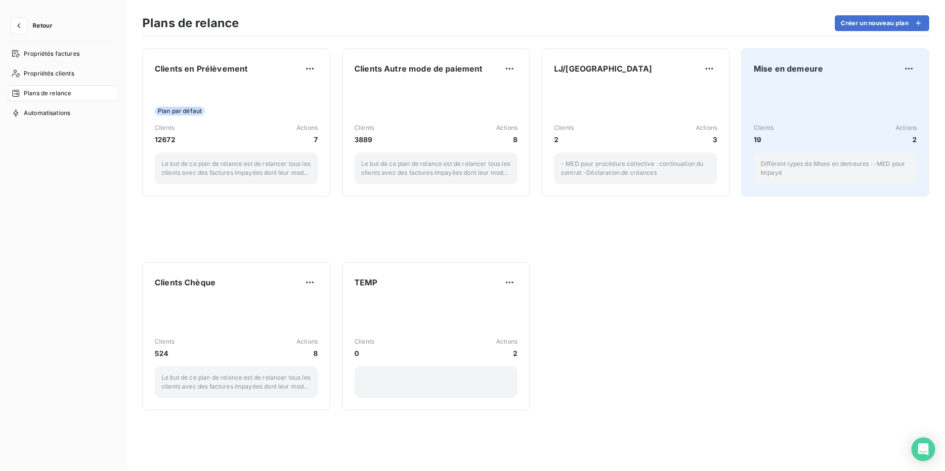
click at [809, 91] on div "Clients 19 Actions 2 Différent types de Mises en demeures : -MED pour Impayé" at bounding box center [835, 134] width 163 height 100
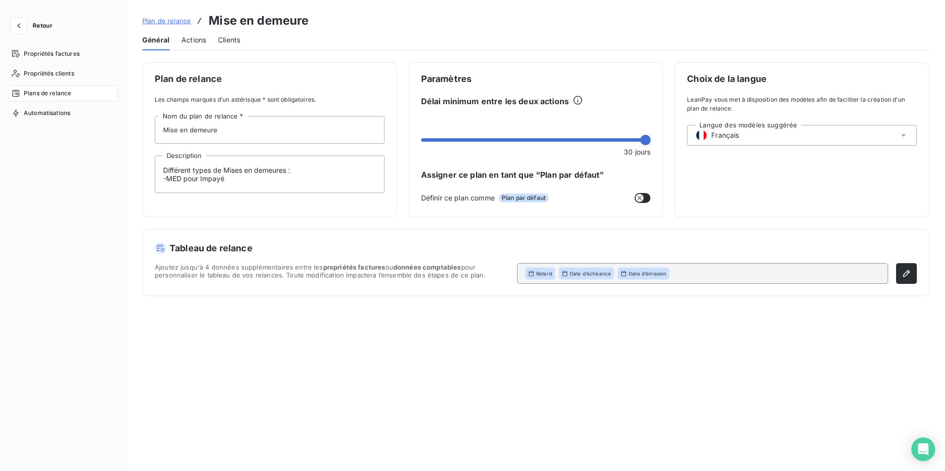
click at [199, 41] on span "Actions" at bounding box center [193, 40] width 25 height 10
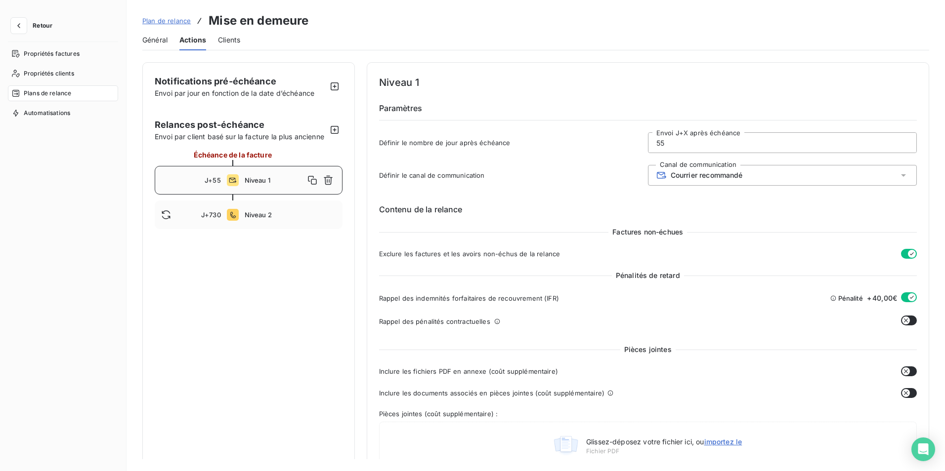
click at [908, 295] on icon "button" at bounding box center [912, 297] width 8 height 8
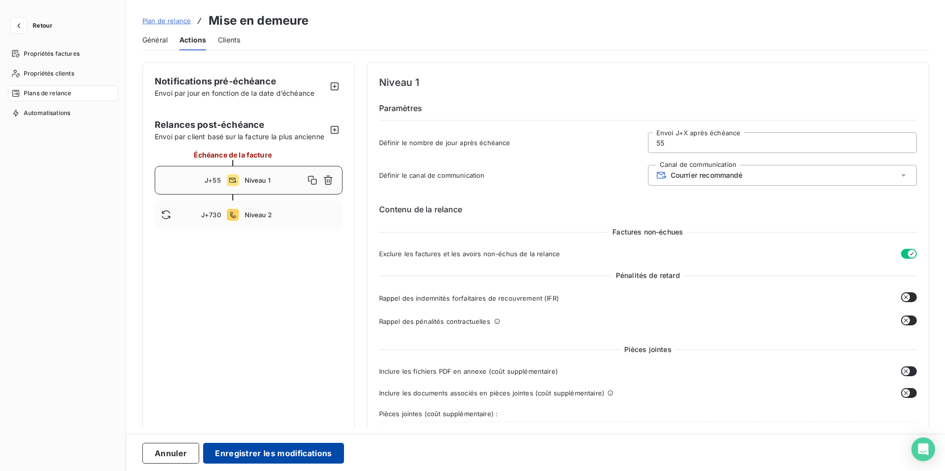
click at [300, 449] on button "Enregistrer les modifications" at bounding box center [273, 453] width 140 height 21
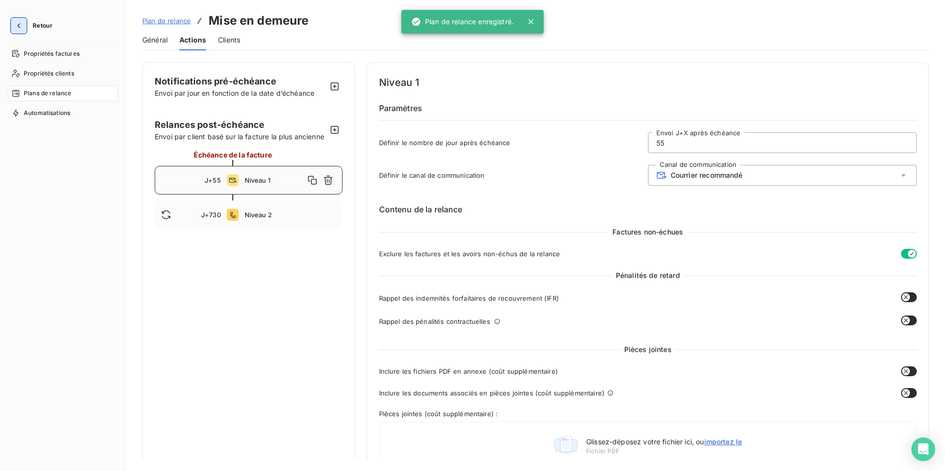
click at [17, 24] on icon "button" at bounding box center [19, 26] width 10 height 10
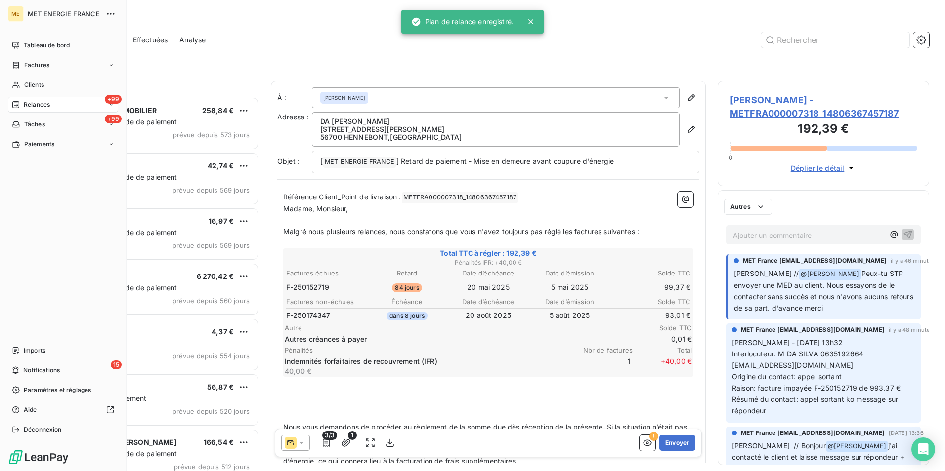
scroll to position [367, 204]
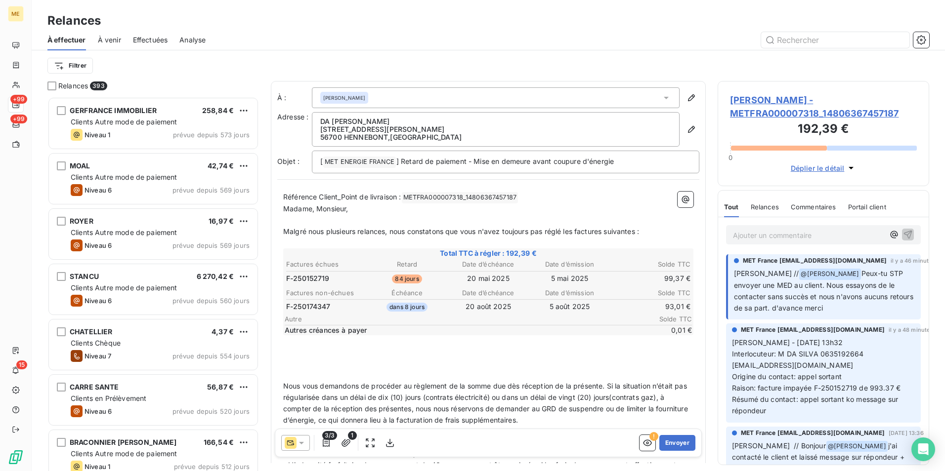
click at [653, 230] on p "Malgré nous plusieurs relances, nous constatons que vous n'avez toujours pas ré…" at bounding box center [488, 231] width 410 height 11
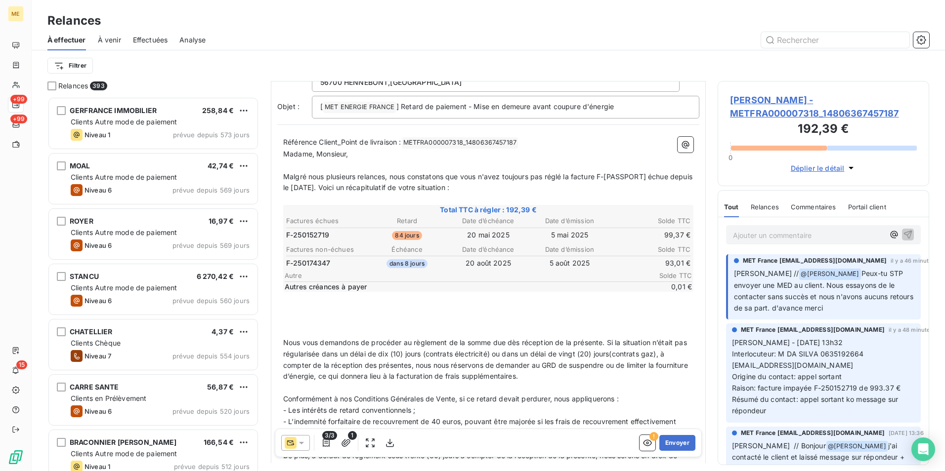
scroll to position [56, 0]
click at [414, 319] on p "﻿" at bounding box center [488, 319] width 410 height 11
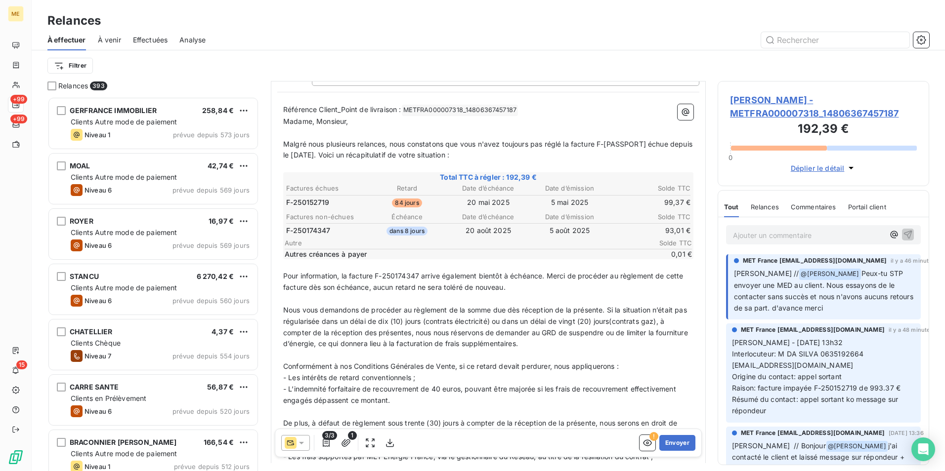
scroll to position [105, 0]
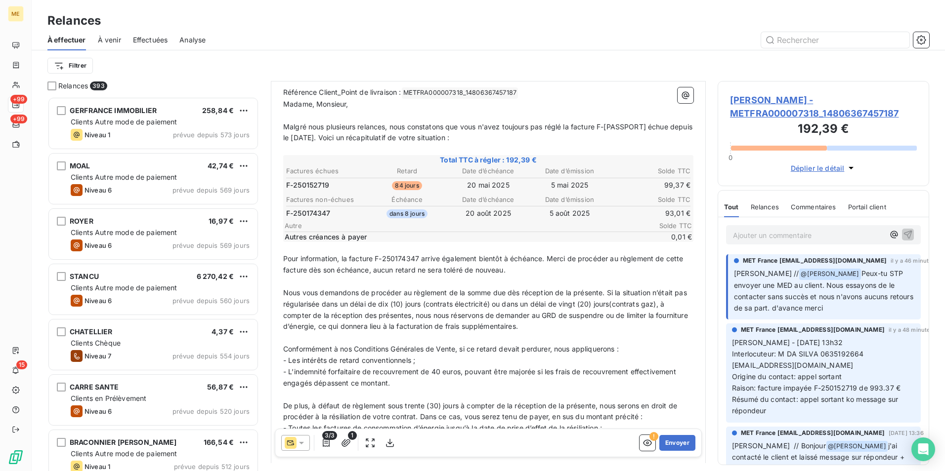
click at [282, 291] on div "Référence Client_Point de livraison : METFRA000007318_14806367457187 ﻿ ﻿ Madame…" at bounding box center [488, 340] width 422 height 518
click at [284, 293] on span "Nous vous demandons de procéder au règlement de la somme due dès réception de l…" at bounding box center [486, 310] width 407 height 42
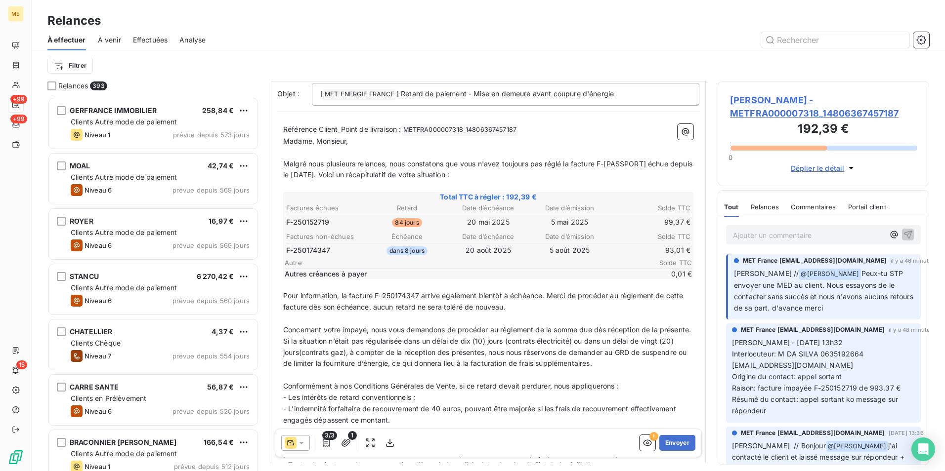
scroll to position [70, 0]
click at [319, 162] on span "Malgré nous plusieurs relances, nous constatons que vous n'avez toujours pas ré…" at bounding box center [488, 168] width 411 height 20
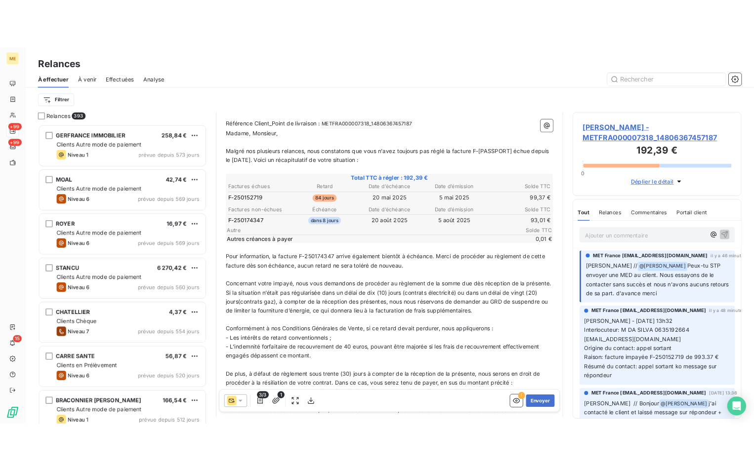
scroll to position [120, 0]
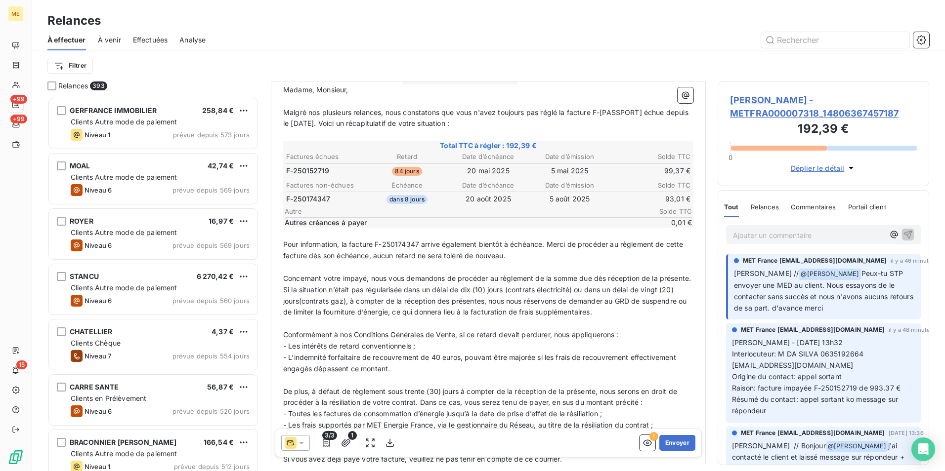
drag, startPoint x: 518, startPoint y: 255, endPoint x: 283, endPoint y: 245, distance: 235.4
click at [283, 245] on p "Pour information, la facture F-250174347 arrive également bientôt à échéance. M…" at bounding box center [488, 250] width 410 height 23
copy span "Pour information, la facture F-250174347 arrive également bientôt à échéance. M…"
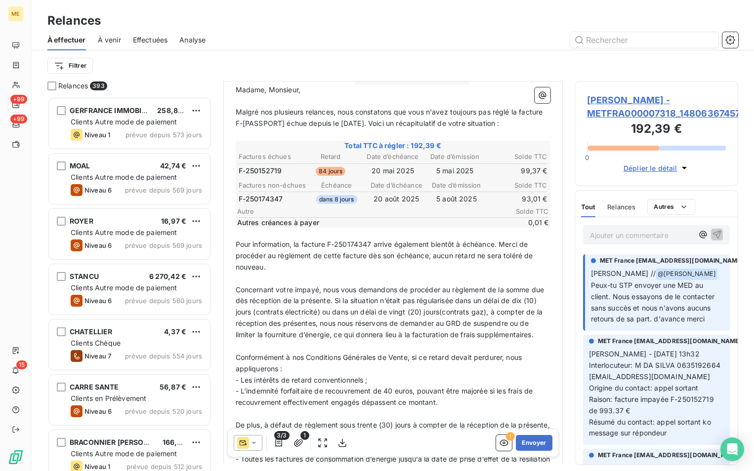
click at [275, 281] on p "﻿" at bounding box center [393, 278] width 315 height 11
drag, startPoint x: 272, startPoint y: 269, endPoint x: 232, endPoint y: 247, distance: 45.4
click at [232, 247] on div "Référence Client_Point de livraison : METFRA000007318_14806367457187 ﻿ ﻿ Madame…" at bounding box center [393, 371] width 327 height 608
click at [234, 244] on div "Référence Client_Point de livraison : METFRA000007318_14806367457187 ﻿ ﻿ Madame…" at bounding box center [393, 371] width 327 height 608
click at [237, 246] on span "our information, la facture F-250174347 arrive prochainement à échéance. Nous v…" at bounding box center [392, 255] width 312 height 31
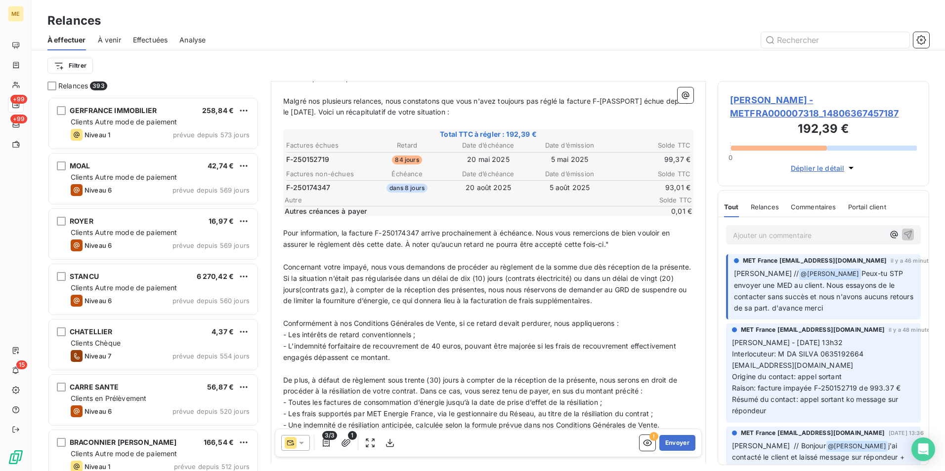
scroll to position [367, 204]
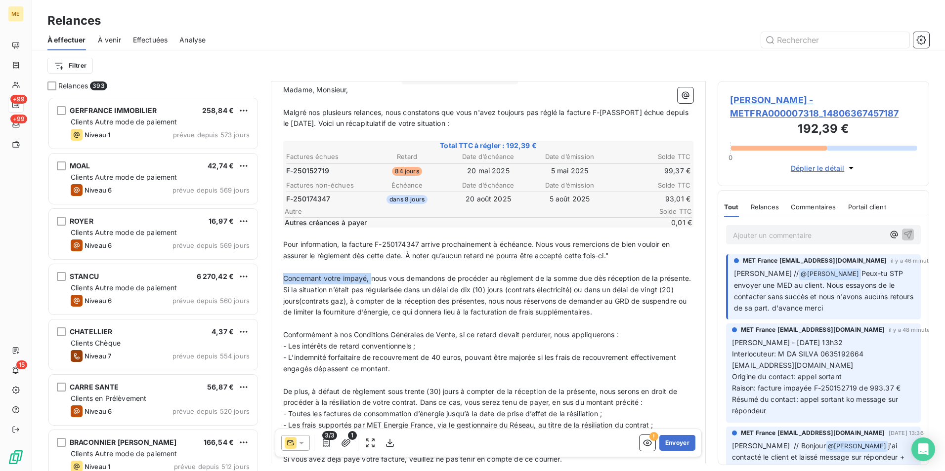
drag, startPoint x: 284, startPoint y: 278, endPoint x: 372, endPoint y: 280, distance: 88.5
click at [372, 280] on span "Concernant votre impayé, nous vous demandons de procéder au règlement de la som…" at bounding box center [488, 295] width 410 height 42
click at [410, 321] on p "﻿" at bounding box center [488, 323] width 410 height 11
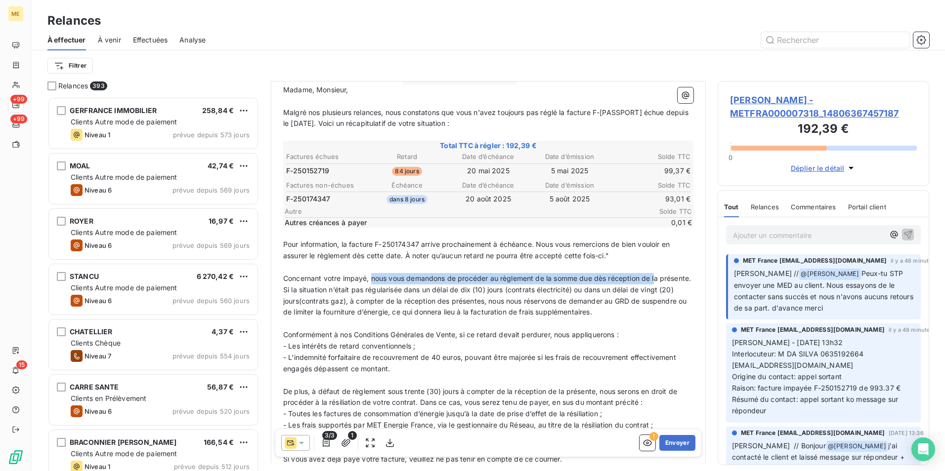
drag, startPoint x: 372, startPoint y: 280, endPoint x: 658, endPoint y: 285, distance: 286.1
click at [658, 285] on p "Concernant votre impayé, nous vous demandons de procéder au règlement de la som…" at bounding box center [488, 295] width 410 height 45
click at [460, 308] on span "Concernant votre impayé, nous vous demandons de procéder au règlement de la som…" at bounding box center [488, 295] width 410 height 42
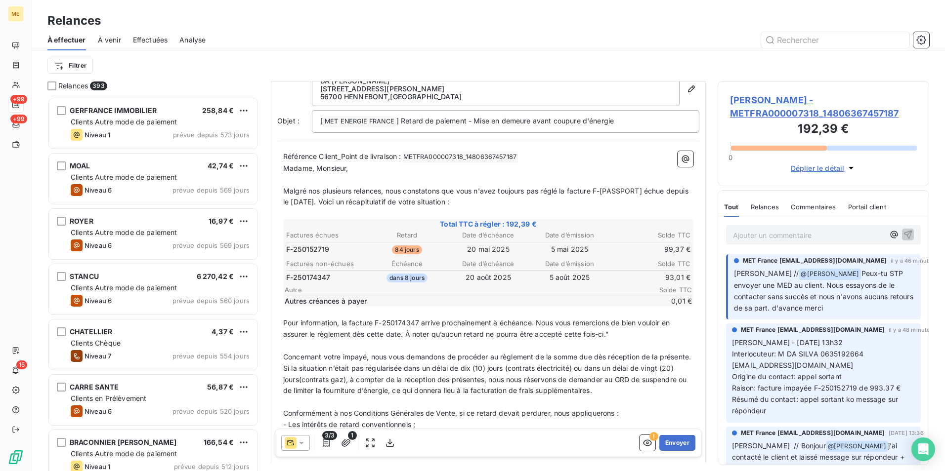
scroll to position [50, 0]
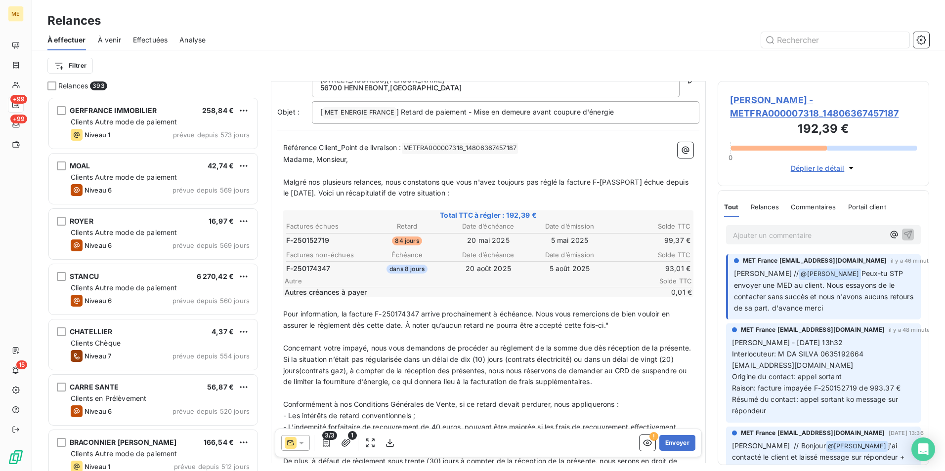
click at [520, 281] on span "Autre" at bounding box center [459, 281] width 348 height 8
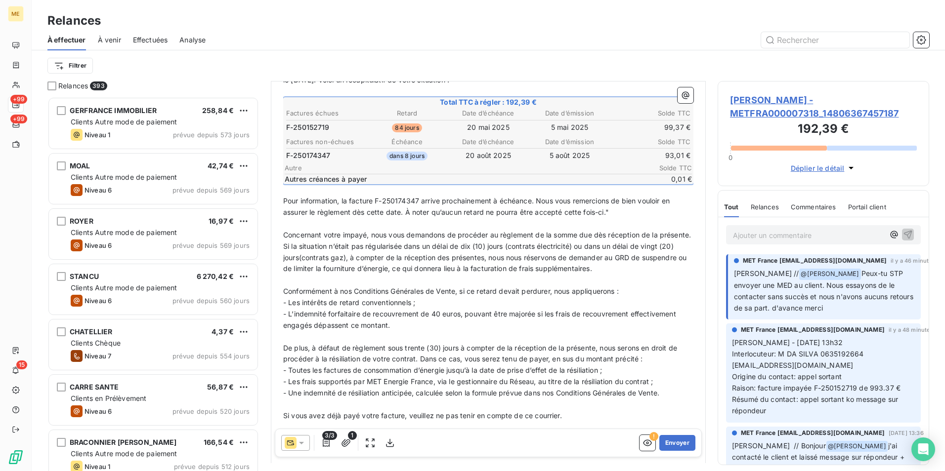
scroll to position [164, 0]
click at [629, 213] on p "Pour information, la facture F-250174347 arrive prochainement à échéance. Nous …" at bounding box center [488, 206] width 410 height 23
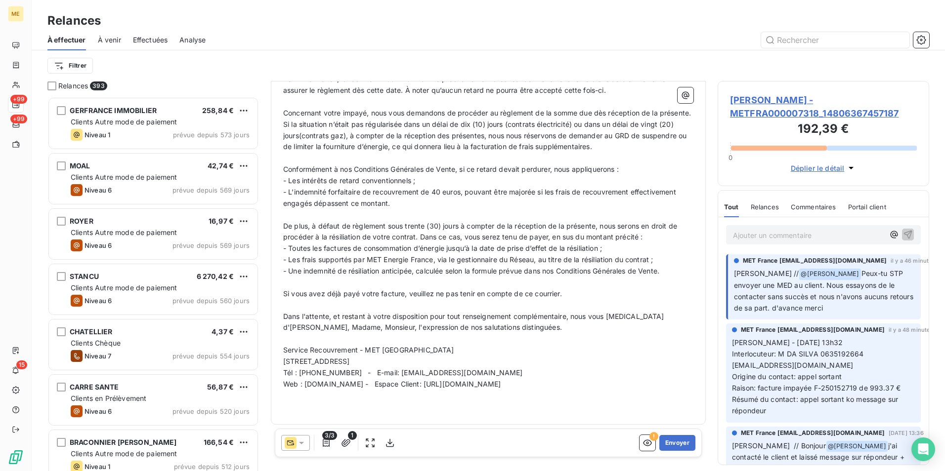
scroll to position [0, 0]
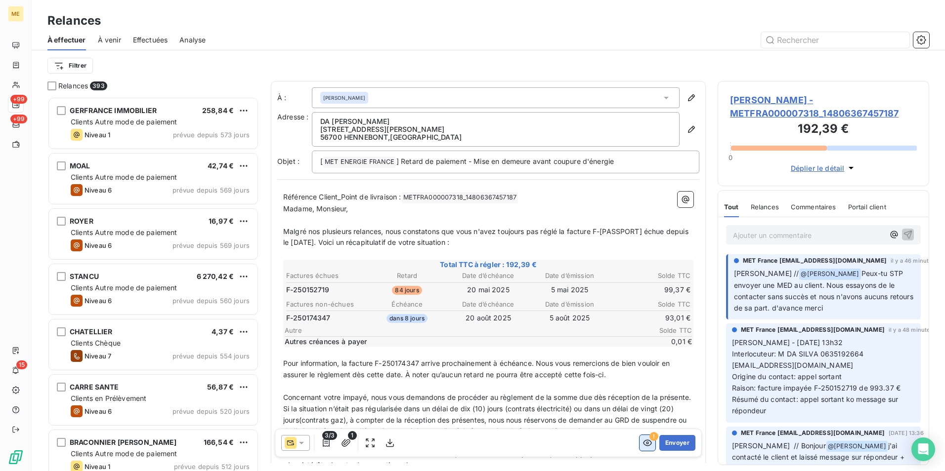
click at [642, 442] on icon "button" at bounding box center [647, 443] width 10 height 10
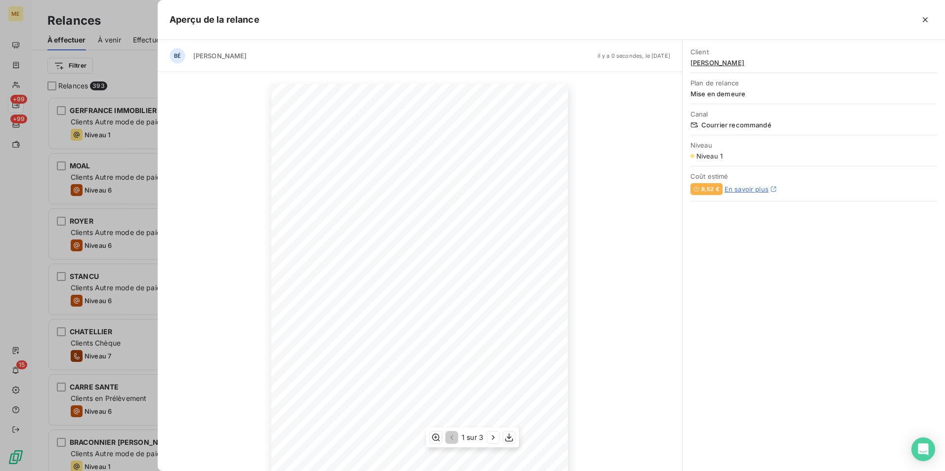
scroll to position [44, 0]
click at [494, 440] on icon "button" at bounding box center [493, 438] width 10 height 10
click at [494, 440] on icon "button" at bounding box center [494, 438] width 10 height 10
click at [453, 440] on icon "button" at bounding box center [451, 438] width 10 height 10
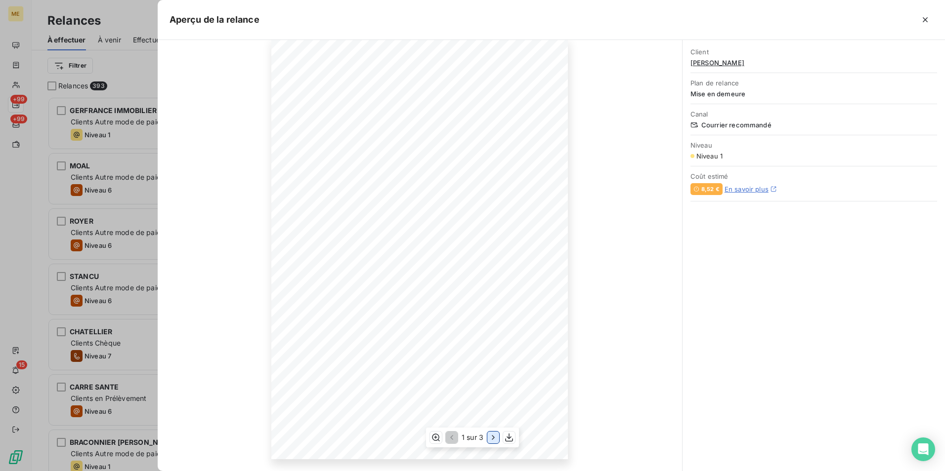
click at [492, 440] on icon "button" at bounding box center [493, 438] width 2 height 4
click at [451, 435] on icon "button" at bounding box center [451, 438] width 10 height 10
click at [489, 438] on icon "button" at bounding box center [493, 438] width 10 height 10
click at [489, 438] on icon "button" at bounding box center [494, 438] width 10 height 10
click at [926, 18] on icon "button" at bounding box center [924, 19] width 5 height 5
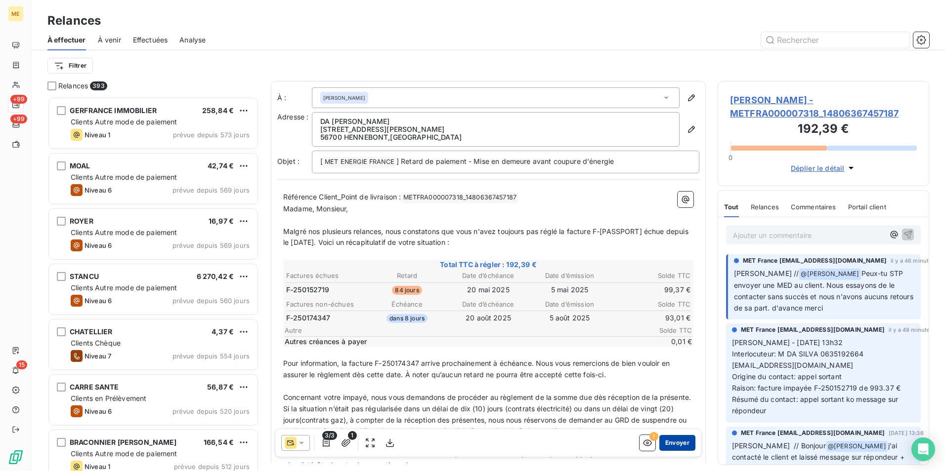
click at [675, 443] on button "Envoyer" at bounding box center [677, 443] width 36 height 16
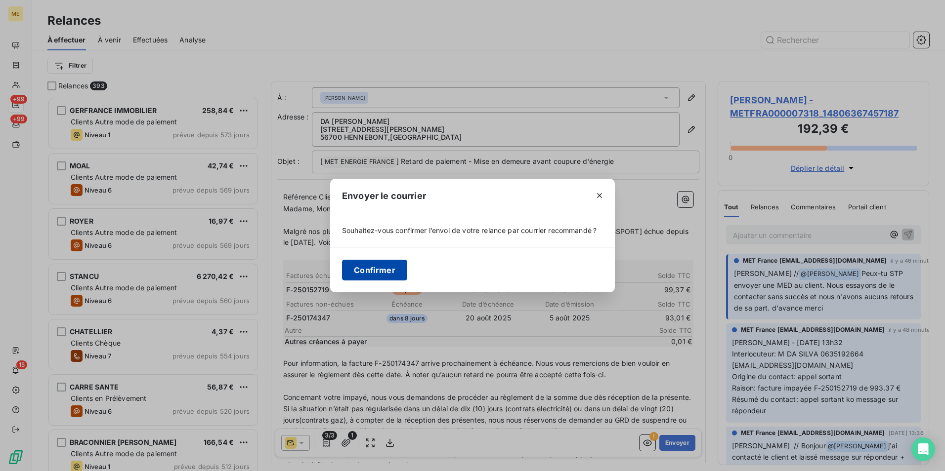
click at [383, 271] on button "Confirmer" at bounding box center [374, 270] width 65 height 21
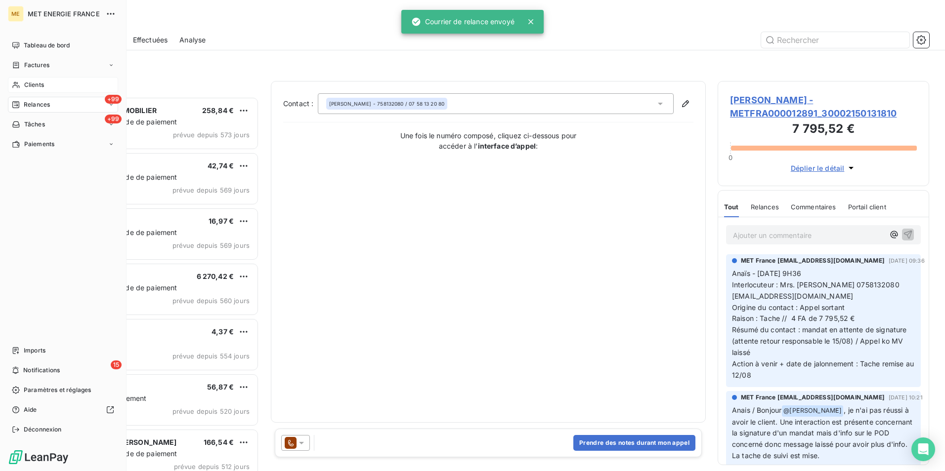
click at [54, 84] on div "Clients" at bounding box center [63, 85] width 110 height 16
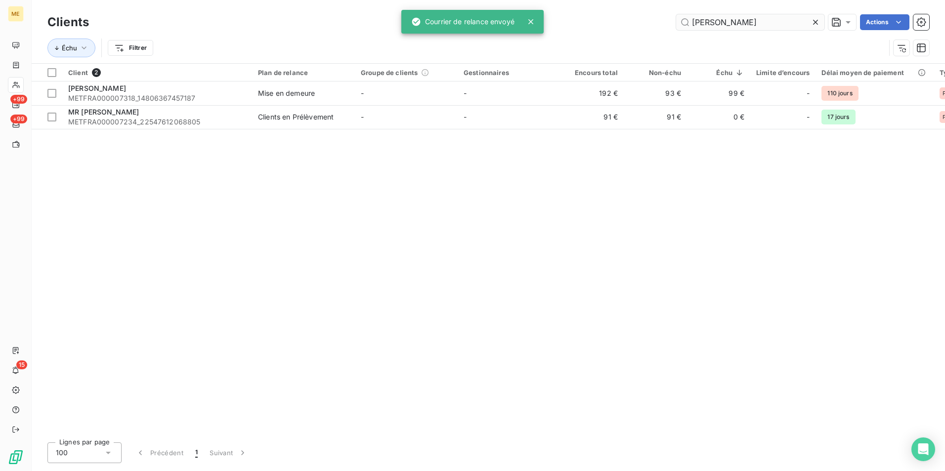
click at [773, 21] on input "[PERSON_NAME]" at bounding box center [750, 22] width 148 height 16
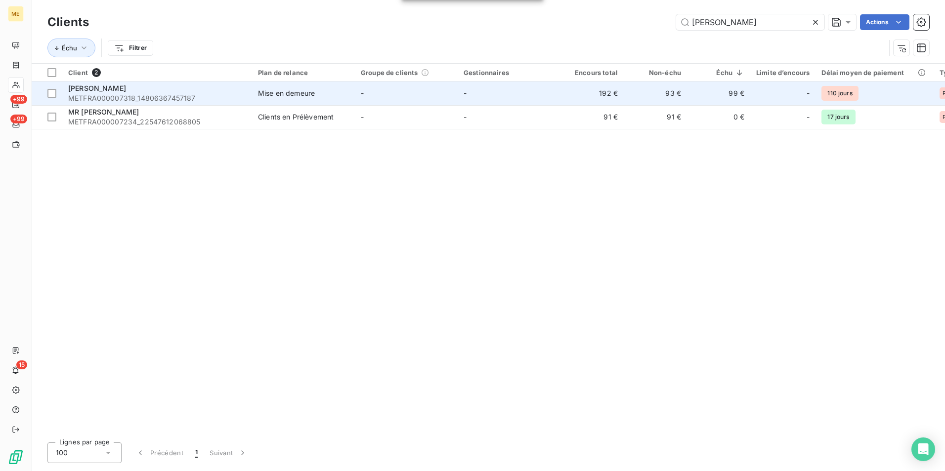
click at [316, 91] on span "Mise en demeure" at bounding box center [303, 93] width 91 height 10
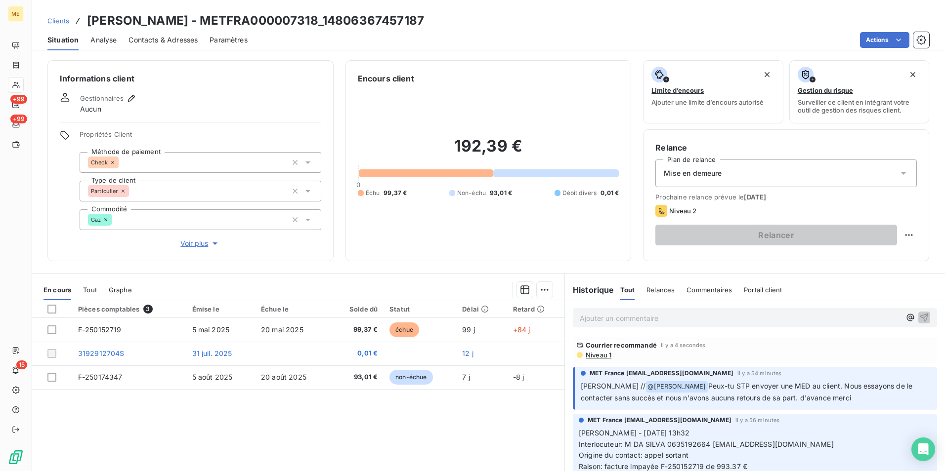
click at [594, 356] on span "Niveau 1" at bounding box center [598, 355] width 27 height 8
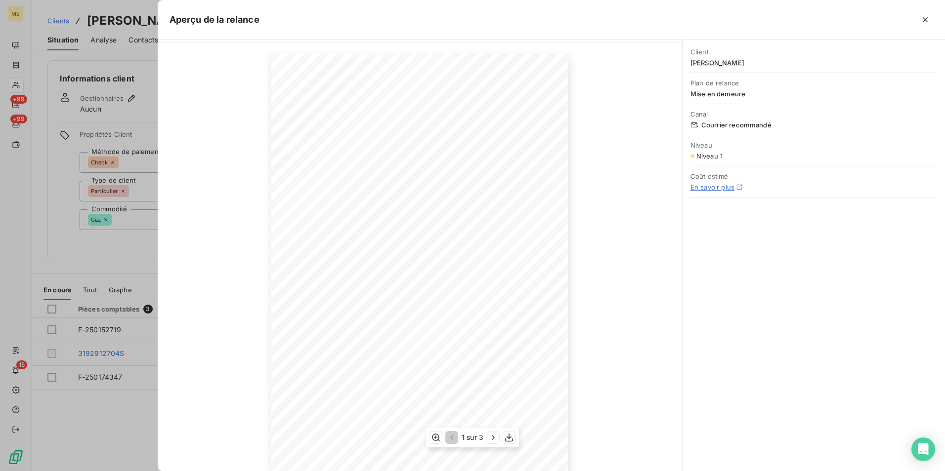
scroll to position [46, 0]
click at [496, 437] on icon "button" at bounding box center [493, 438] width 10 height 10
click at [496, 437] on icon "button" at bounding box center [494, 438] width 10 height 10
click at [928, 20] on icon "button" at bounding box center [925, 20] width 10 height 10
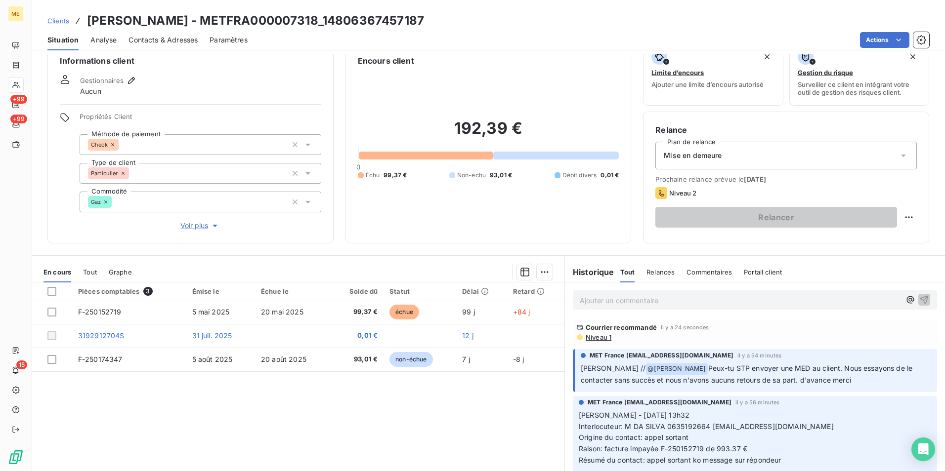
scroll to position [49, 0]
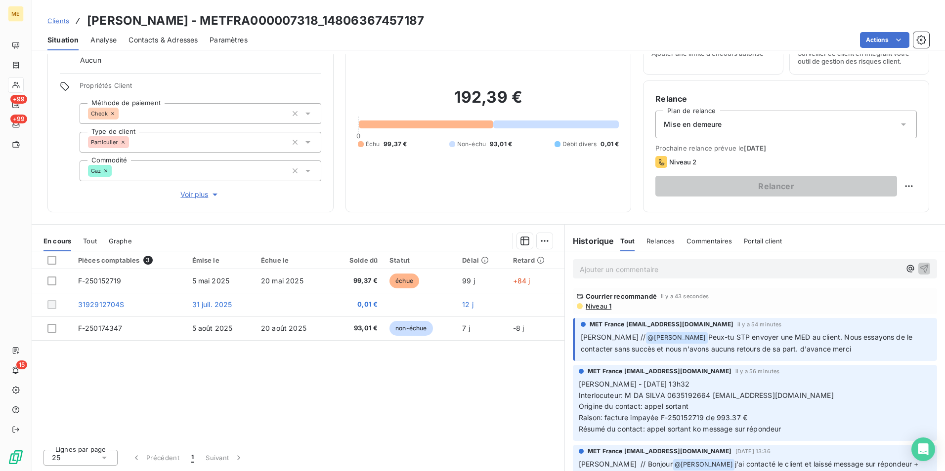
click at [692, 274] on p "Ajouter un commentaire ﻿" at bounding box center [740, 269] width 321 height 12
click at [874, 122] on div "Mise en demeure" at bounding box center [785, 125] width 261 height 28
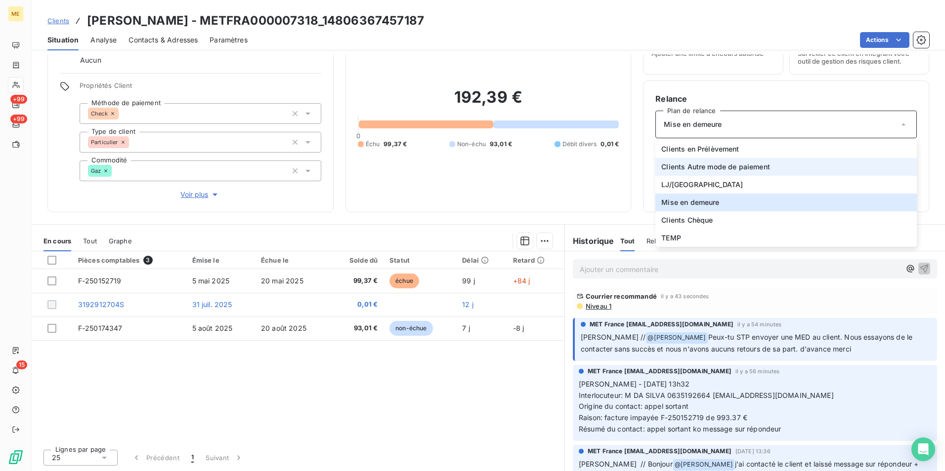
click at [759, 166] on span "Clients Autre mode de paiement" at bounding box center [715, 167] width 109 height 10
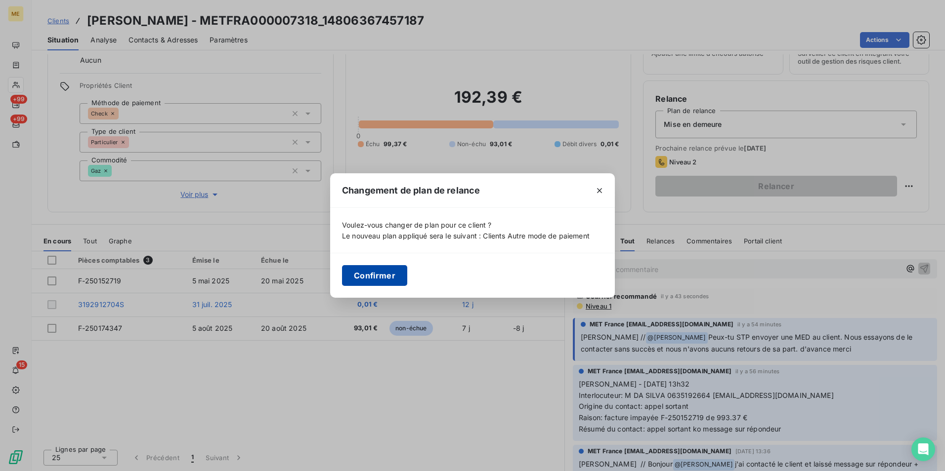
click at [387, 272] on button "Confirmer" at bounding box center [374, 275] width 65 height 21
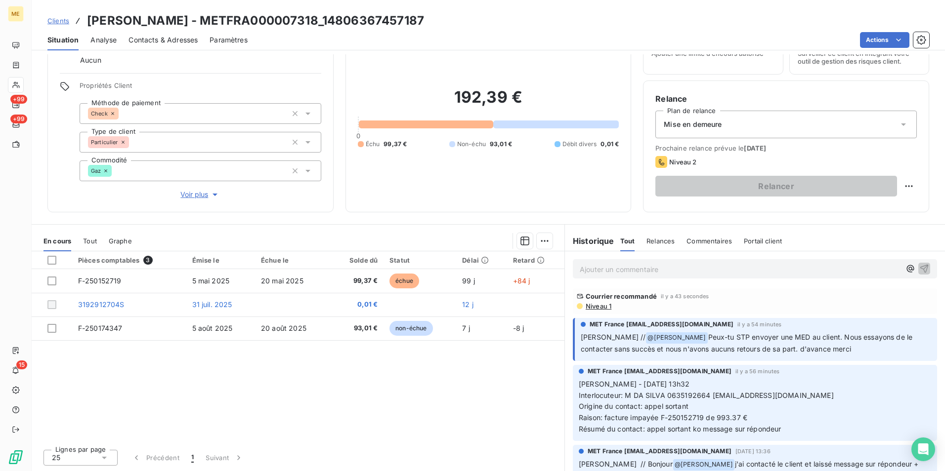
click at [647, 270] on p "Ajouter un commentaire ﻿" at bounding box center [740, 269] width 321 height 12
click at [633, 272] on p "Ajouter un commentaire ﻿" at bounding box center [740, 269] width 321 height 12
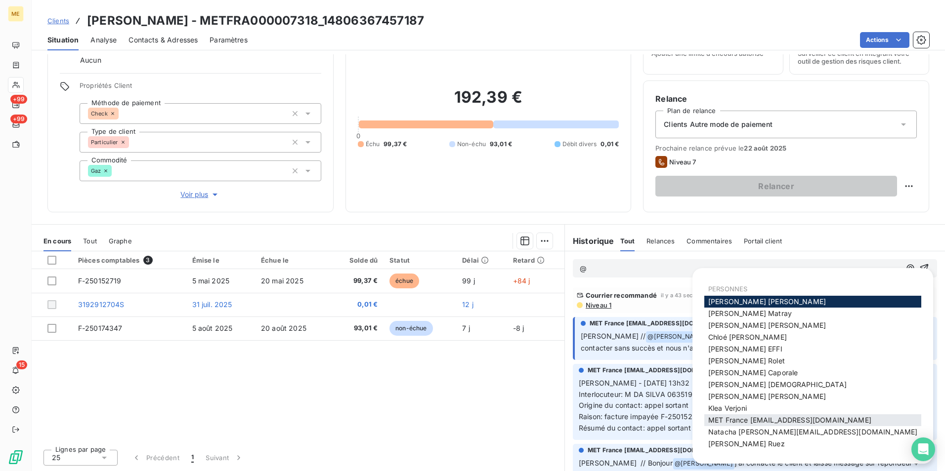
click at [714, 422] on span "MET France [EMAIL_ADDRESS][DOMAIN_NAME]" at bounding box center [789, 420] width 163 height 8
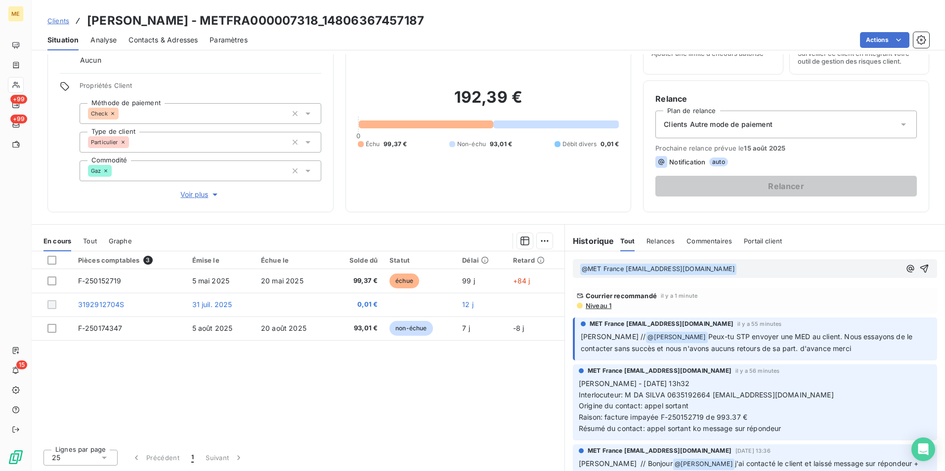
click at [888, 125] on div "Clients Autre mode de paiement" at bounding box center [785, 125] width 261 height 28
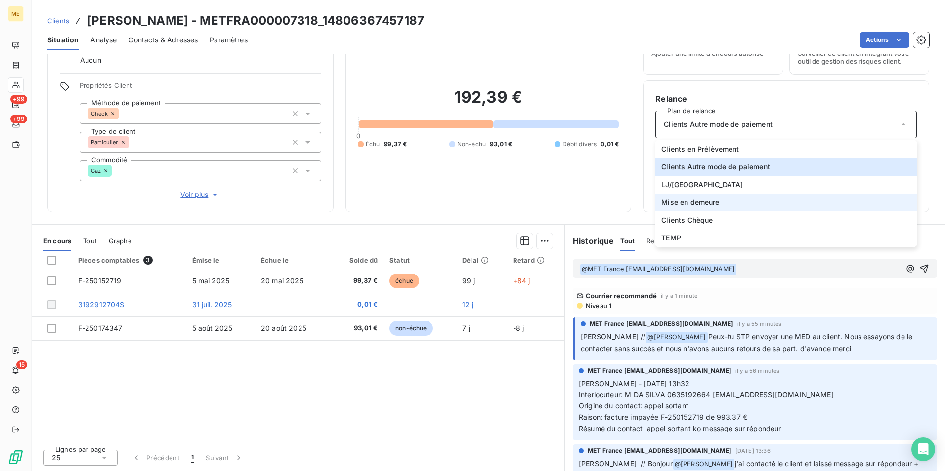
click at [718, 207] on li "Mise en demeure" at bounding box center [785, 203] width 261 height 18
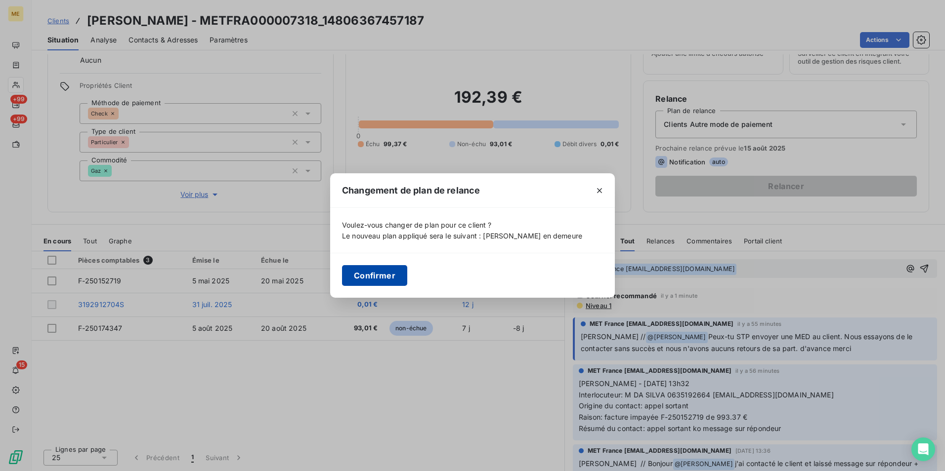
click at [391, 282] on button "Confirmer" at bounding box center [374, 275] width 65 height 21
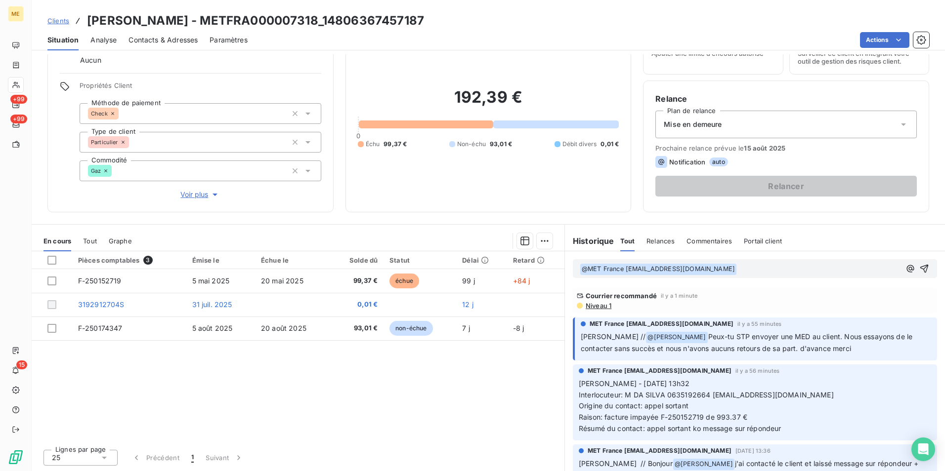
click at [898, 129] on icon at bounding box center [903, 125] width 10 height 10
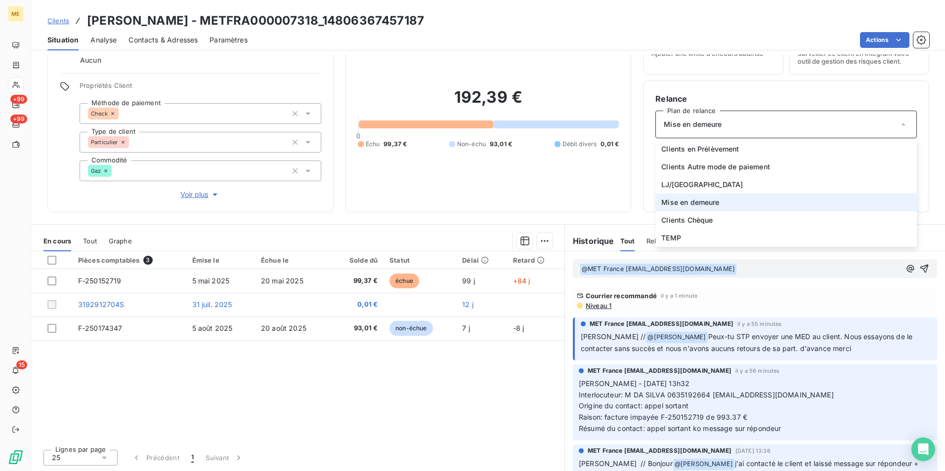
click at [689, 203] on span "Mise en demeure" at bounding box center [690, 203] width 58 height 10
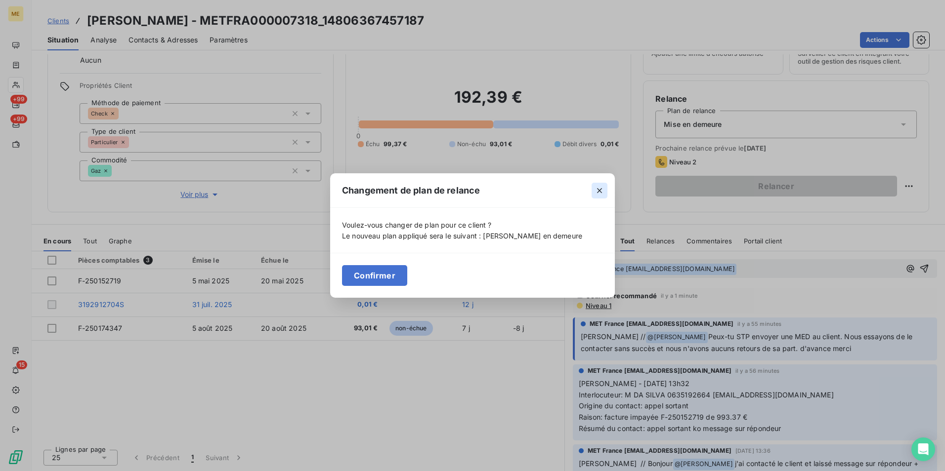
click at [597, 190] on icon "button" at bounding box center [599, 191] width 10 height 10
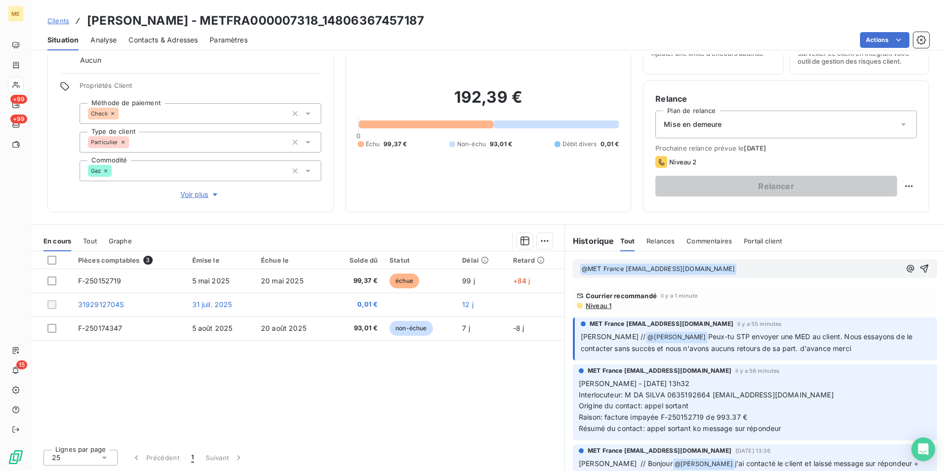
drag, startPoint x: 783, startPoint y: 148, endPoint x: 651, endPoint y: 151, distance: 132.0
click at [655, 151] on span "Prochaine relance prévue le [DATE]" at bounding box center [785, 148] width 261 height 8
click at [780, 272] on p "﻿ @ MET [GEOGRAPHIC_DATA] [EMAIL_ADDRESS][DOMAIN_NAME] ﻿" at bounding box center [740, 269] width 321 height 12
click at [918, 274] on button "button" at bounding box center [924, 269] width 12 height 12
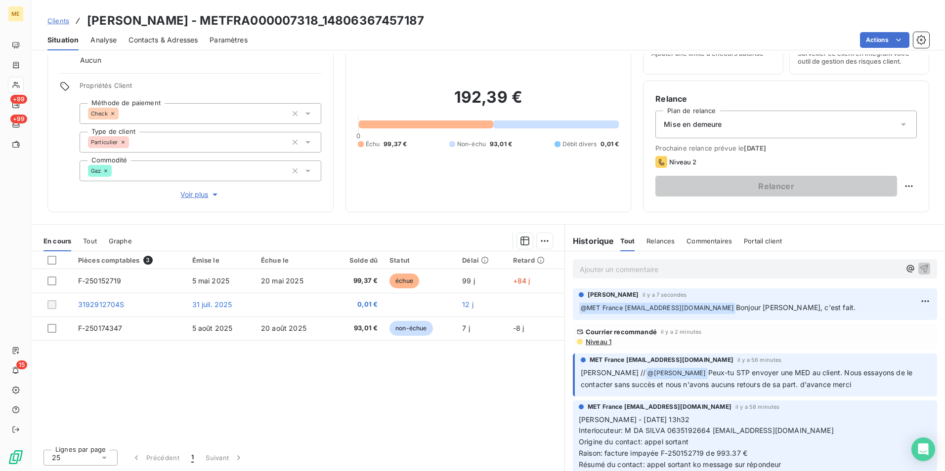
click at [886, 133] on div "Mise en demeure" at bounding box center [785, 125] width 261 height 28
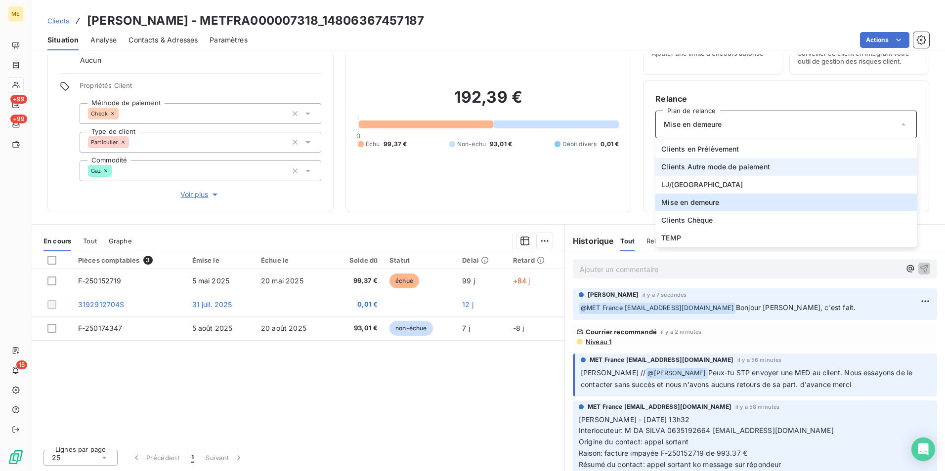
click at [771, 165] on li "Clients Autre mode de paiement" at bounding box center [785, 167] width 261 height 18
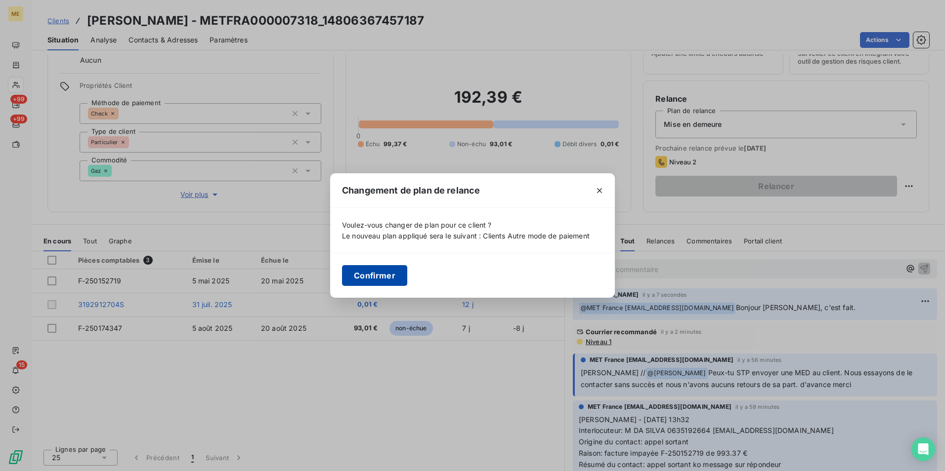
click at [377, 278] on button "Confirmer" at bounding box center [374, 275] width 65 height 21
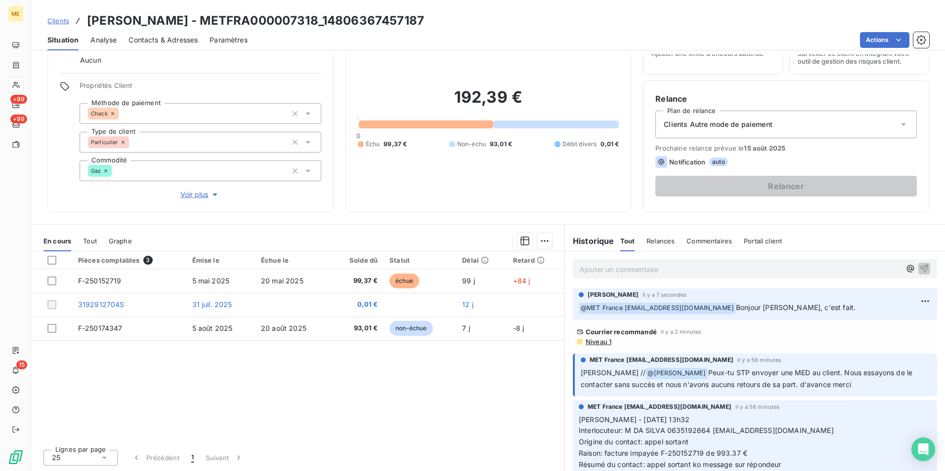
click at [909, 193] on div "Relance Plan de relance Clients Autre mode de paiement Prochaine relance prévue…" at bounding box center [786, 147] width 286 height 132
click at [919, 191] on div "Relance Plan de relance Clients Autre mode de paiement Prochaine relance prévue…" at bounding box center [786, 147] width 286 height 132
click at [684, 160] on span "Notification" at bounding box center [687, 162] width 36 height 8
drag, startPoint x: 661, startPoint y: 159, endPoint x: 719, endPoint y: 159, distance: 58.3
click at [719, 159] on div "Notification auto" at bounding box center [785, 162] width 261 height 12
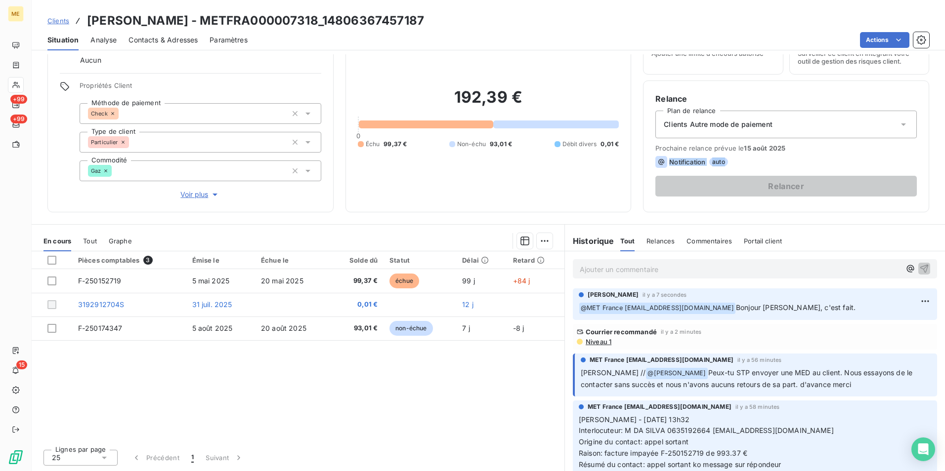
drag, startPoint x: 719, startPoint y: 159, endPoint x: 687, endPoint y: 236, distance: 83.0
click at [687, 236] on div "Commentaires" at bounding box center [708, 241] width 45 height 21
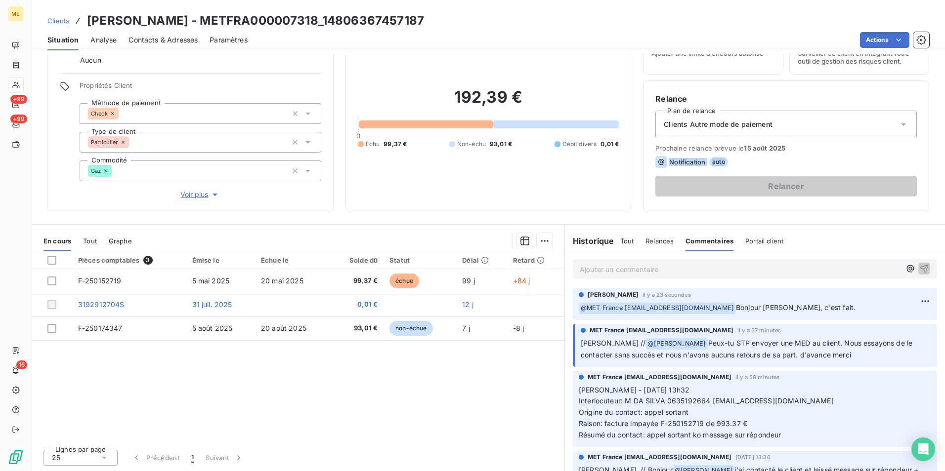
click at [623, 239] on span "Tout" at bounding box center [627, 241] width 14 height 8
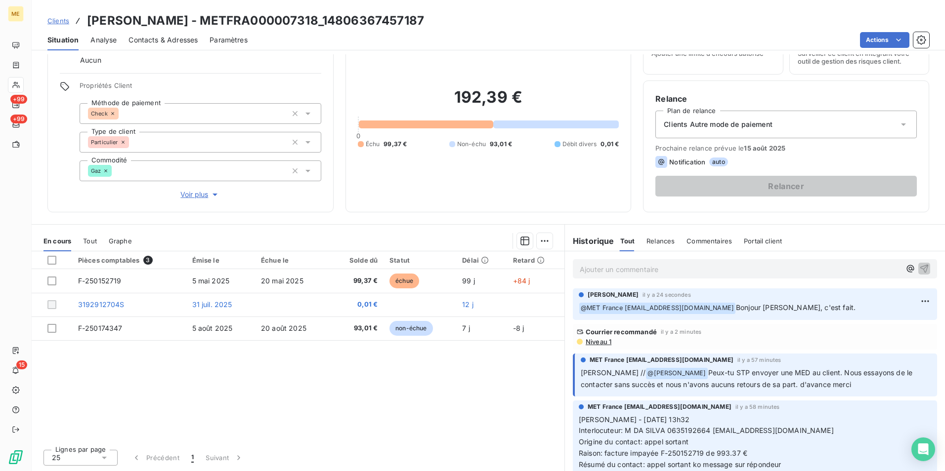
click at [758, 132] on div "Clients Autre mode de paiement" at bounding box center [785, 125] width 261 height 28
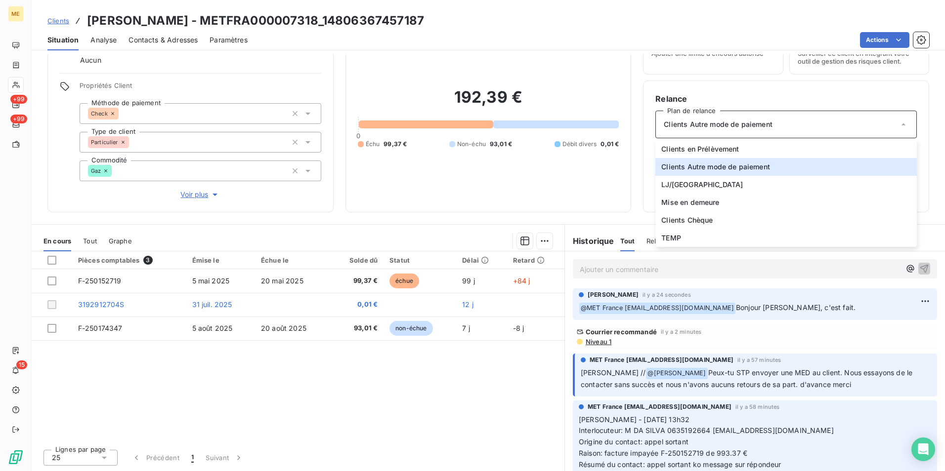
click at [632, 215] on div "Informations client Gestionnaires Aucun Propriétés Client Méthode de paiement C…" at bounding box center [488, 262] width 913 height 417
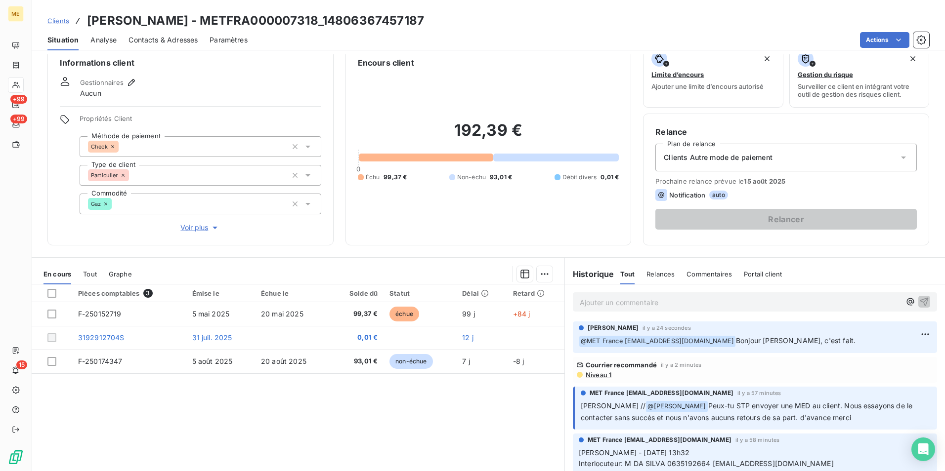
scroll to position [0, 0]
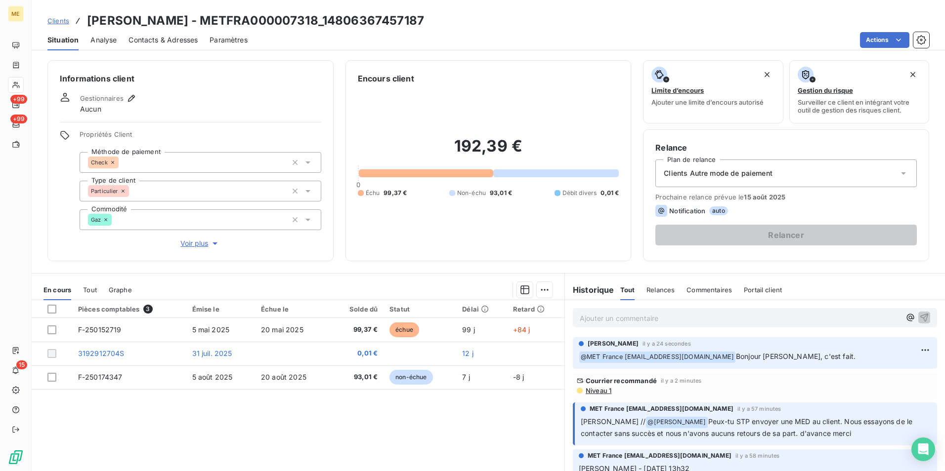
click at [766, 175] on span "Clients Autre mode de paiement" at bounding box center [718, 173] width 109 height 10
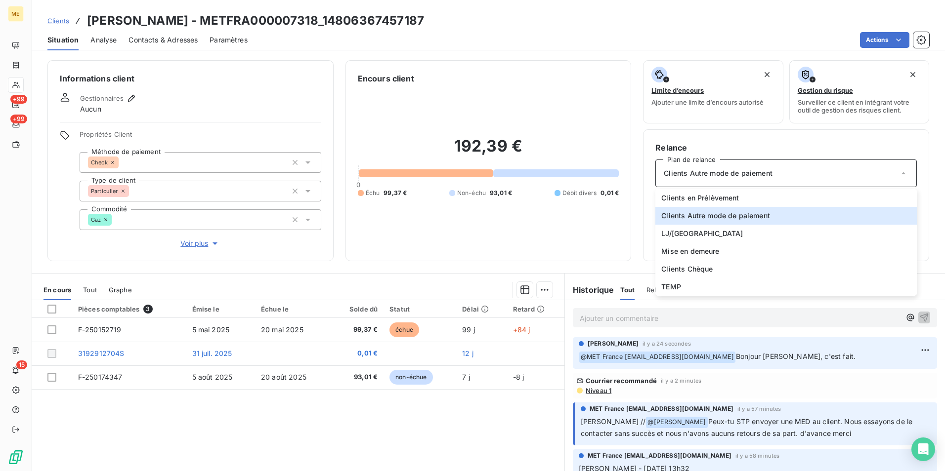
click at [638, 265] on div "Informations client Gestionnaires Aucun Propriétés Client Méthode de paiement C…" at bounding box center [488, 262] width 913 height 417
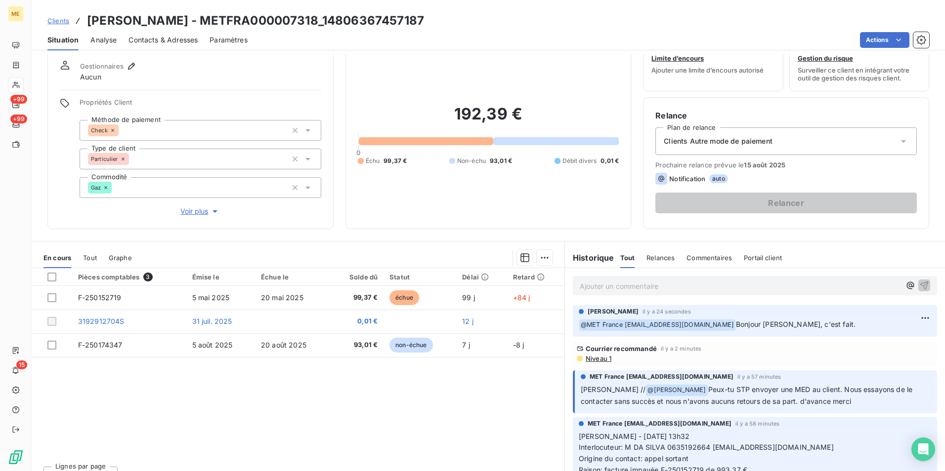
scroll to position [49, 0]
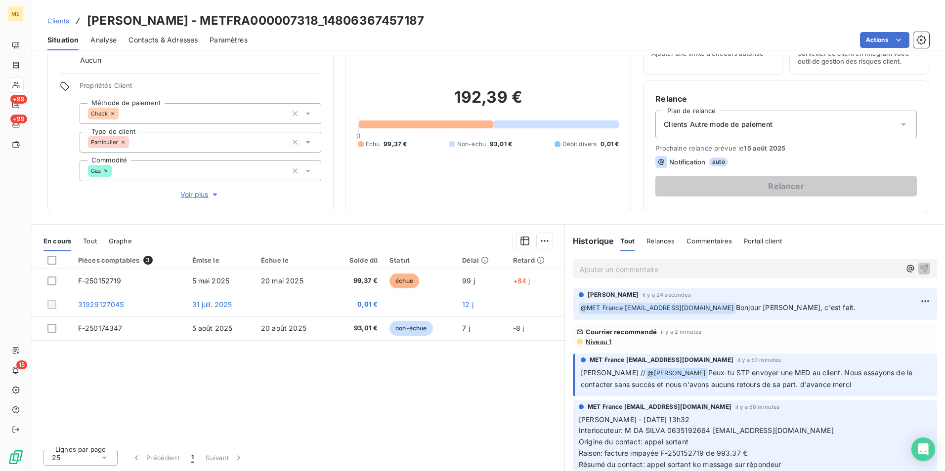
click at [755, 126] on span "Clients Autre mode de paiement" at bounding box center [718, 125] width 109 height 10
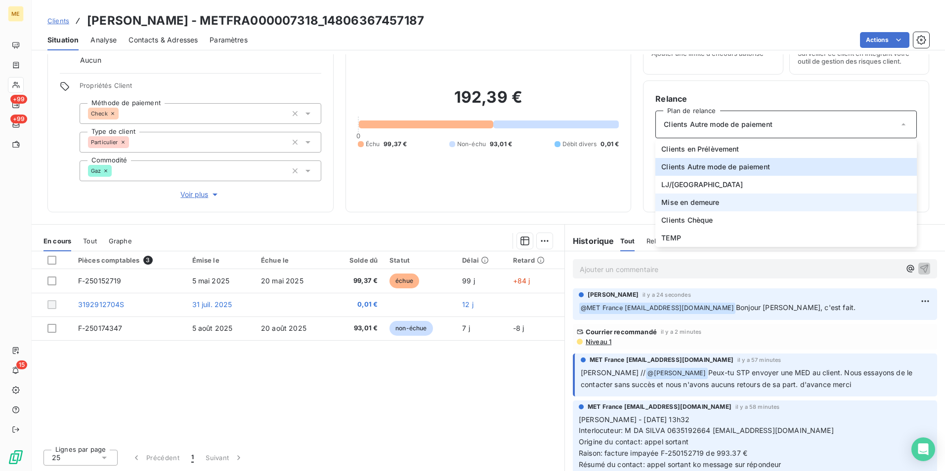
click at [732, 206] on li "Mise en demeure" at bounding box center [785, 203] width 261 height 18
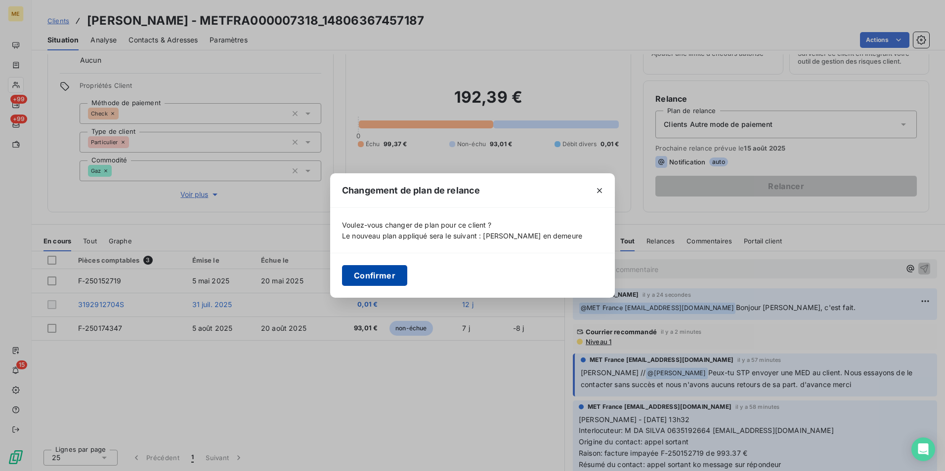
click at [403, 271] on button "Confirmer" at bounding box center [374, 275] width 65 height 21
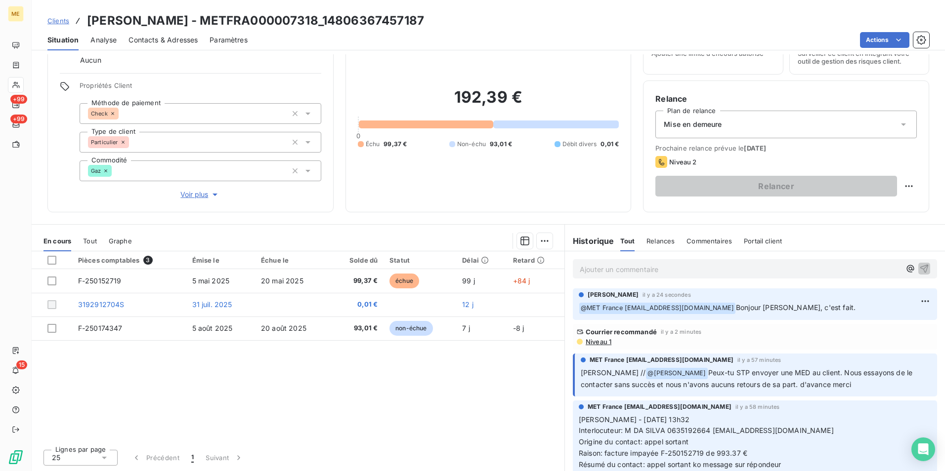
drag, startPoint x: 568, startPoint y: 296, endPoint x: 865, endPoint y: 448, distance: 333.7
click at [476, 415] on div "Pièces comptables 3 Émise le Échue le Solde dû Statut Délai Retard F-250152719 …" at bounding box center [298, 347] width 533 height 190
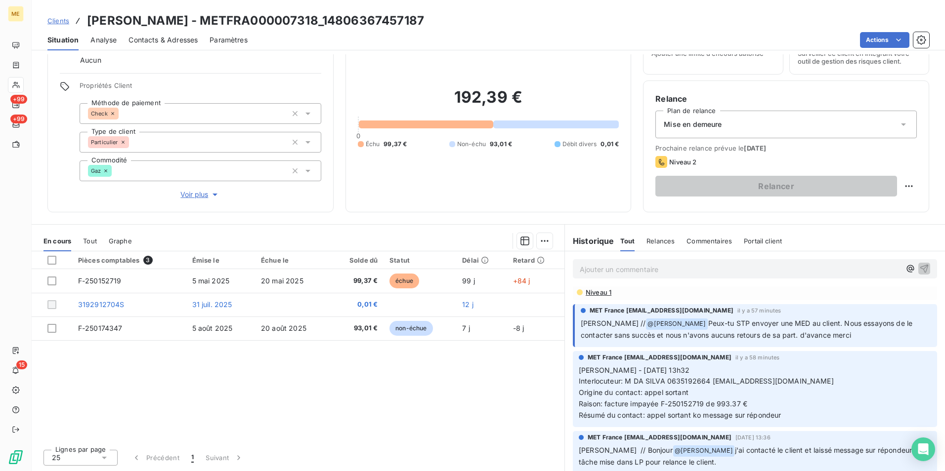
scroll to position [0, 0]
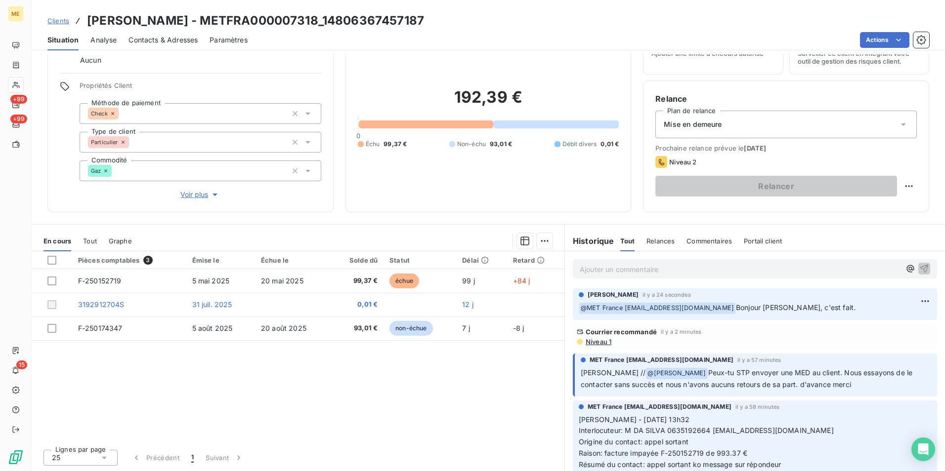
click at [877, 126] on div "Mise en demeure" at bounding box center [785, 125] width 261 height 28
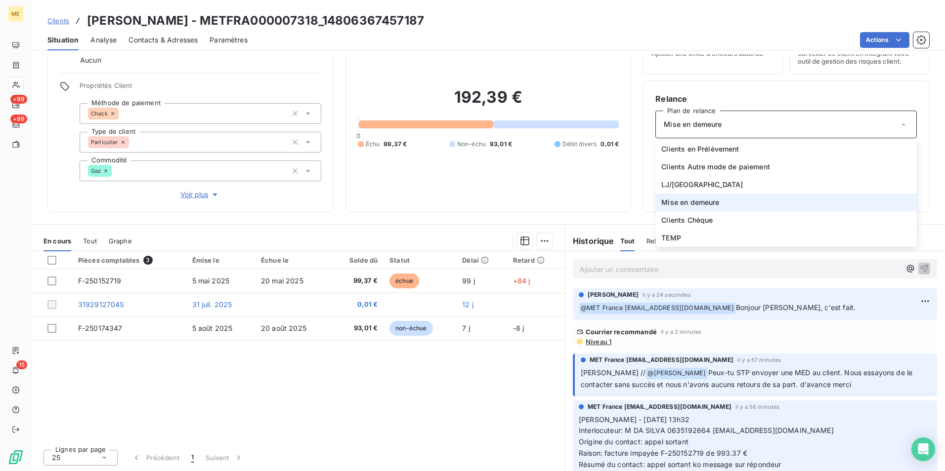
click at [877, 126] on div "Mise en demeure" at bounding box center [785, 125] width 261 height 28
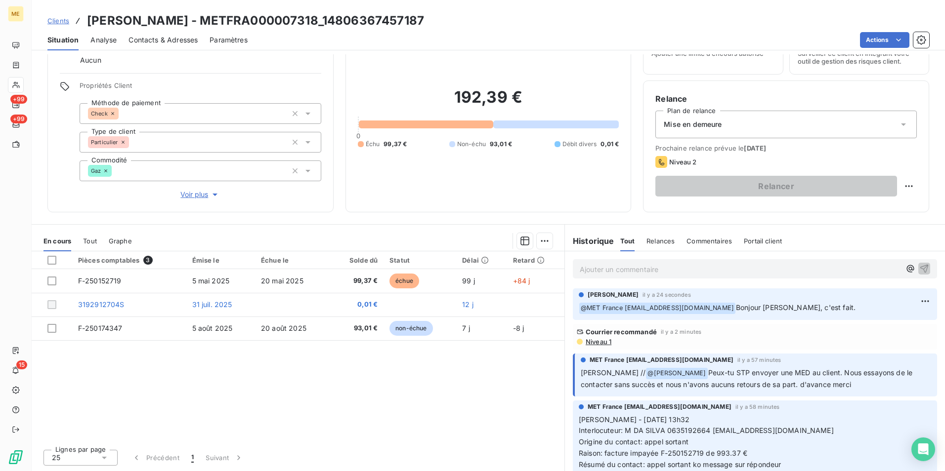
drag, startPoint x: 784, startPoint y: 150, endPoint x: 651, endPoint y: 152, distance: 132.4
click at [655, 152] on div "Prochaine relance prévue le [DATE] Niveau 2 Relancer" at bounding box center [785, 170] width 261 height 52
click at [497, 425] on div "Pièces comptables 3 Émise le Échue le Solde dû Statut Délai Retard F-250152719 …" at bounding box center [298, 347] width 533 height 190
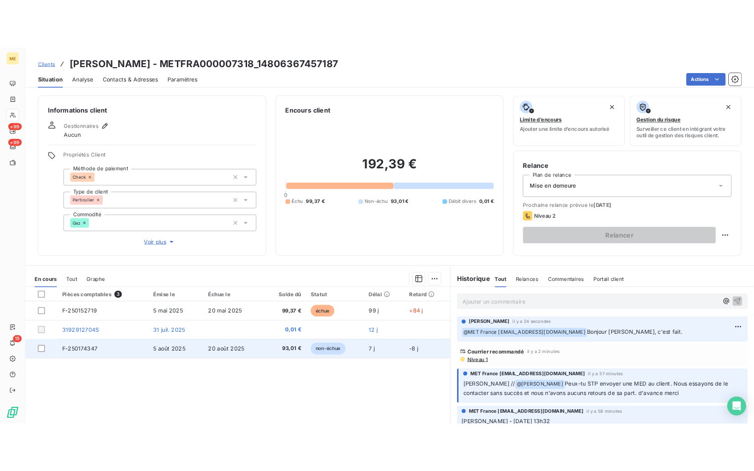
scroll to position [49, 0]
